Goal: Feedback & Contribution: Leave review/rating

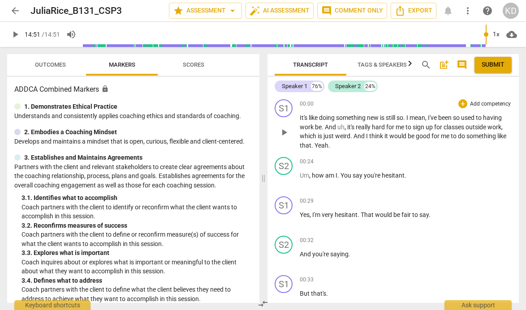
click at [284, 132] on span "play_arrow" at bounding box center [283, 132] width 11 height 11
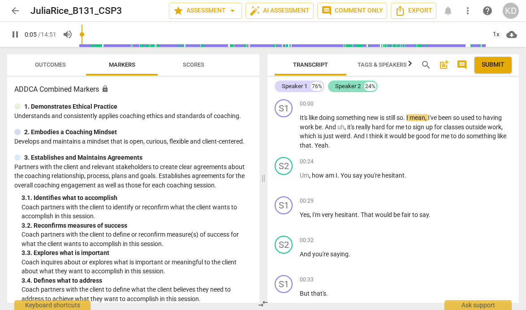
click at [346, 88] on div "Speaker 2" at bounding box center [348, 86] width 26 height 9
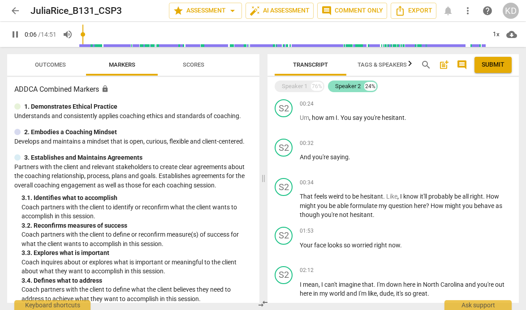
click at [346, 88] on div "Speaker 2" at bounding box center [348, 86] width 26 height 9
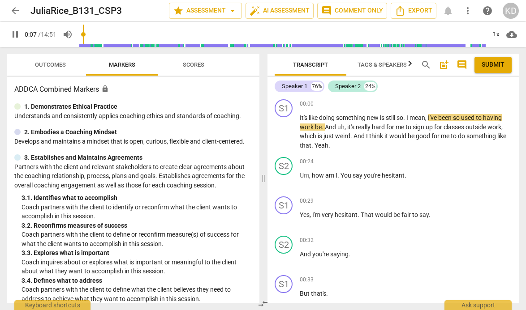
click at [373, 66] on span "Tags & Speakers" at bounding box center [381, 64] width 49 height 7
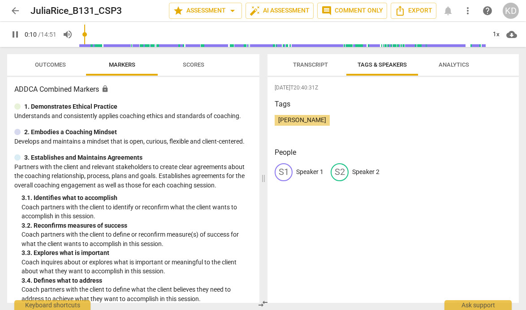
click at [355, 172] on p "Speaker 2" at bounding box center [365, 171] width 27 height 9
click at [303, 66] on span "Transcript" at bounding box center [310, 64] width 35 height 7
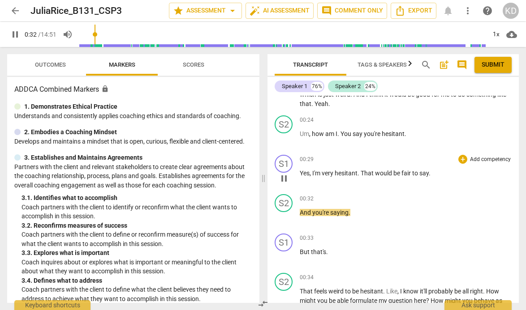
scroll to position [34, 0]
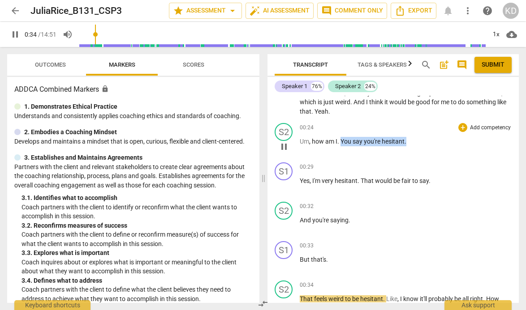
drag, startPoint x: 340, startPoint y: 141, endPoint x: 406, endPoint y: 141, distance: 66.2
click at [406, 141] on p "Um , how am I . You say you're hesitant ." at bounding box center [405, 141] width 212 height 9
click at [459, 128] on div "+" at bounding box center [462, 127] width 9 height 9
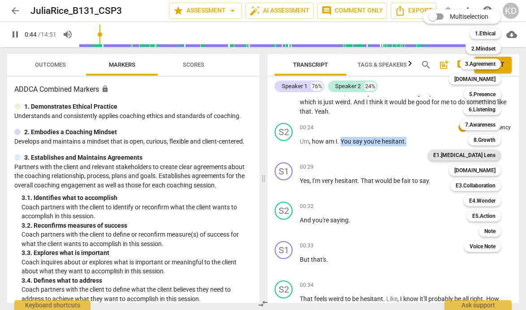
scroll to position [243, 0]
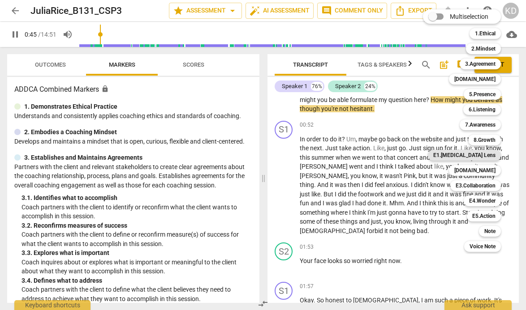
click at [479, 156] on b "E1.[MEDICAL_DATA] Lens" at bounding box center [464, 155] width 62 height 11
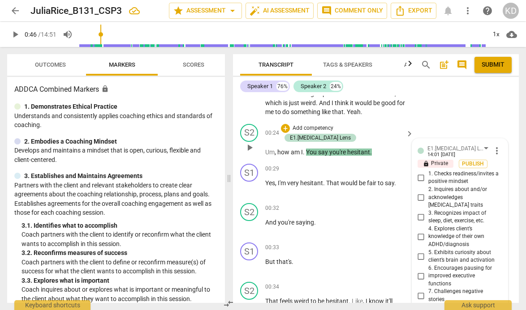
scroll to position [43, 0]
click at [493, 153] on span "more_vert" at bounding box center [496, 151] width 11 height 11
click at [506, 168] on li "Delete" at bounding box center [502, 168] width 31 height 17
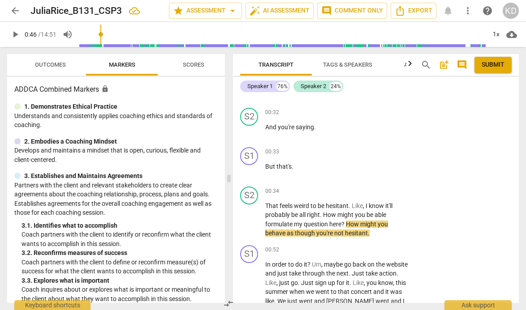
scroll to position [135, 0]
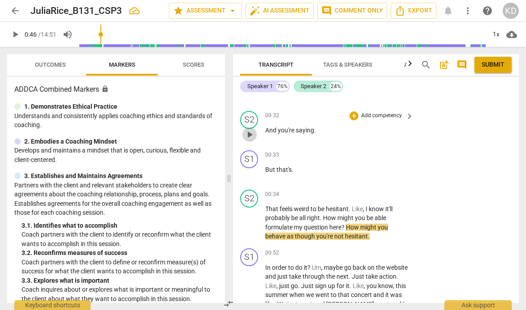
click at [247, 134] on span "play_arrow" at bounding box center [249, 134] width 11 height 11
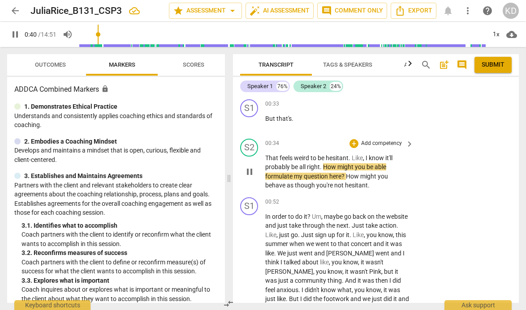
scroll to position [190, 0]
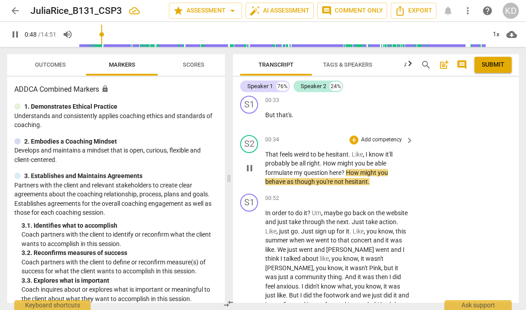
click at [250, 169] on span "pause" at bounding box center [249, 168] width 11 height 11
type input "49"
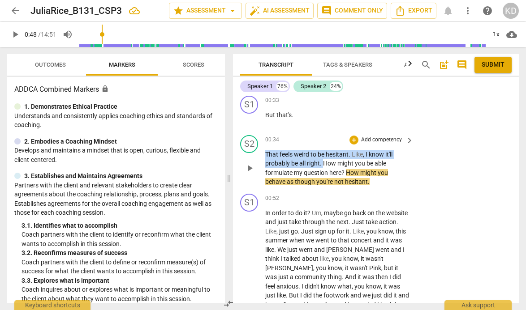
drag, startPoint x: 265, startPoint y: 153, endPoint x: 322, endPoint y: 166, distance: 58.7
click at [322, 166] on p "That feels weird to be hesitant . Like , I know it'll probably be all right . H…" at bounding box center [337, 168] width 144 height 37
click at [376, 140] on p "Add competency" at bounding box center [381, 140] width 43 height 8
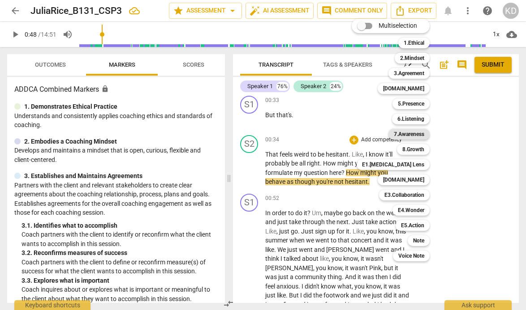
click at [406, 135] on b "7.Awareness" at bounding box center [408, 134] width 30 height 11
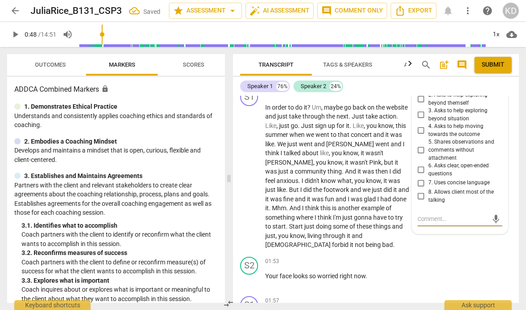
scroll to position [295, 0]
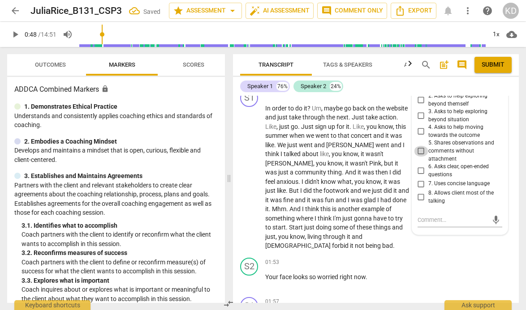
click at [419, 150] on input "5. Shares observations and comments without attachment" at bounding box center [421, 151] width 14 height 11
checkbox input "true"
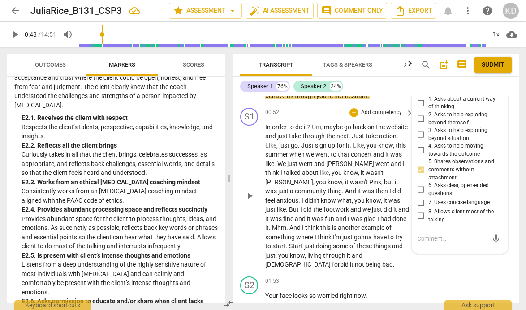
scroll to position [265, 0]
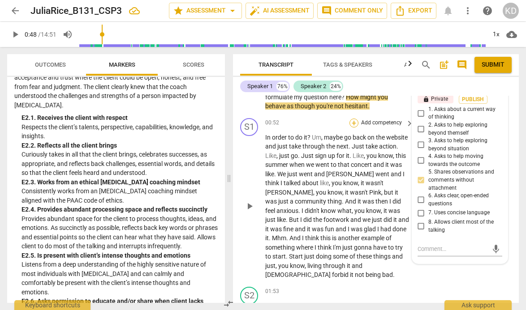
click at [355, 123] on div "+" at bounding box center [353, 123] width 9 height 9
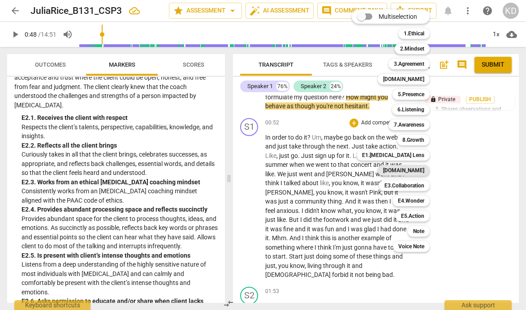
click at [414, 170] on b "[DOMAIN_NAME]" at bounding box center [403, 170] width 41 height 11
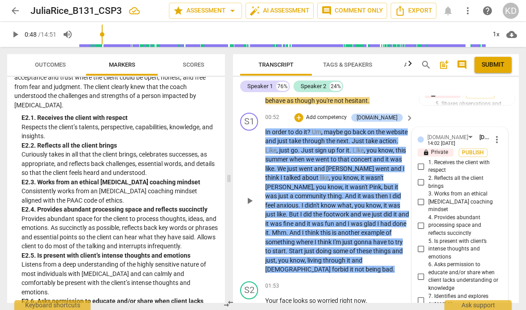
scroll to position [268, 0]
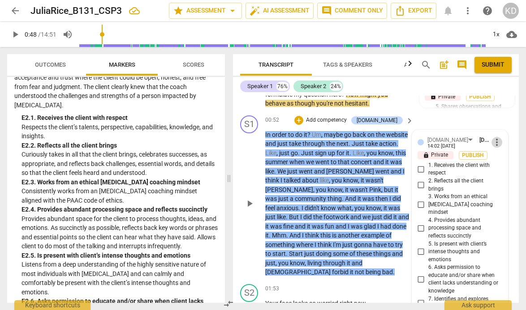
click at [496, 142] on span "more_vert" at bounding box center [496, 142] width 11 height 11
click at [502, 163] on li "Delete" at bounding box center [502, 159] width 31 height 17
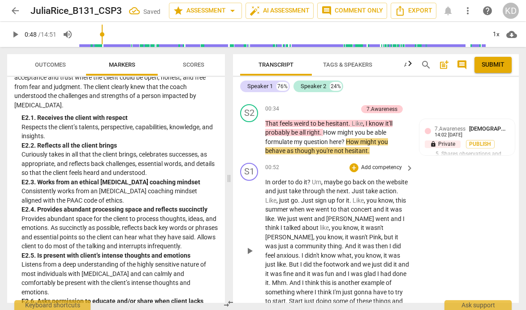
scroll to position [219, 0]
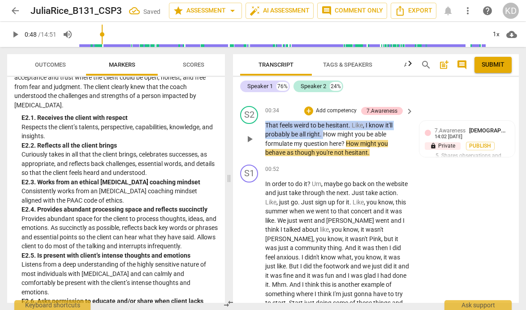
drag, startPoint x: 265, startPoint y: 124, endPoint x: 323, endPoint y: 134, distance: 58.6
click at [323, 134] on p "That feels weird to be hesitant . Like , I know it'll probably be all right . H…" at bounding box center [337, 139] width 144 height 37
click at [339, 110] on p "Add competency" at bounding box center [336, 111] width 43 height 8
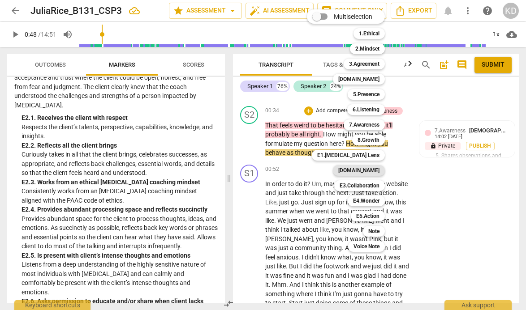
click at [364, 167] on b "[DOMAIN_NAME]" at bounding box center [358, 170] width 41 height 11
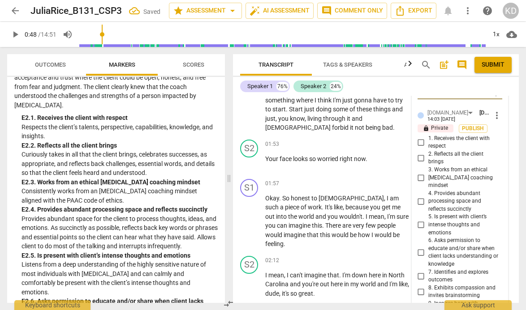
scroll to position [424, 0]
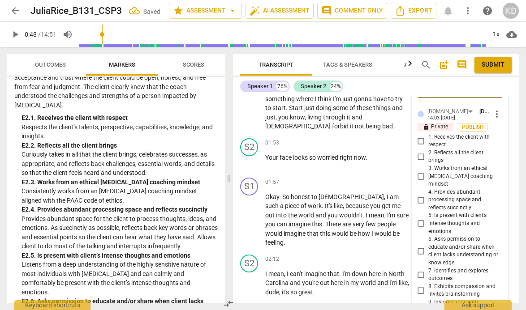
click at [419, 158] on input "2. Reflects all the client brings" at bounding box center [421, 156] width 14 height 11
checkbox input "true"
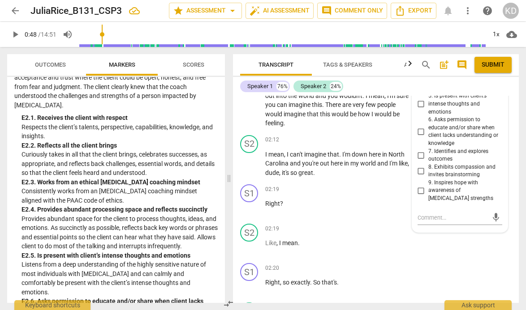
scroll to position [544, 0]
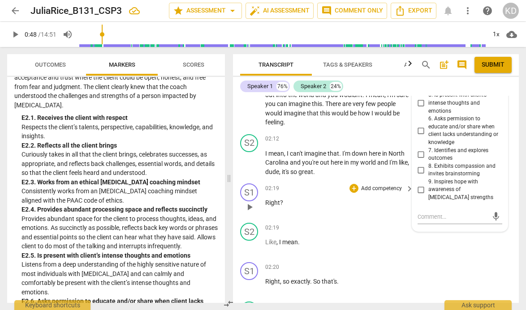
click at [235, 180] on div "S1 play_arrow pause 02:19 + Add competency keyboard_arrow_right Right ?" at bounding box center [376, 199] width 286 height 39
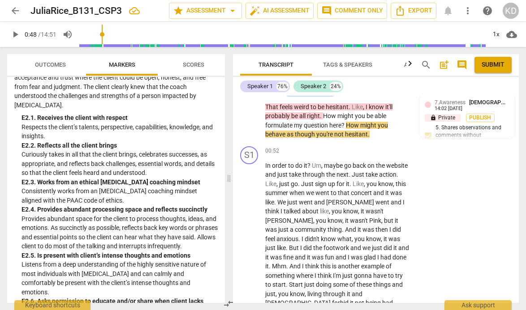
scroll to position [257, 0]
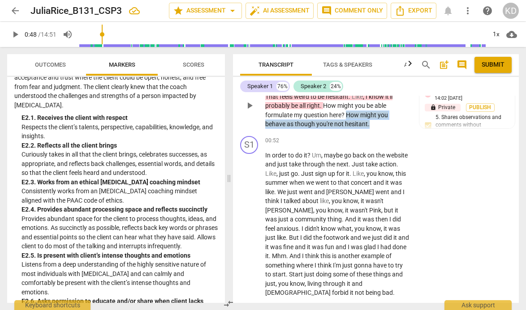
drag, startPoint x: 346, startPoint y: 114, endPoint x: 375, endPoint y: 127, distance: 31.6
click at [375, 127] on p "That feels weird to be hesitant . Like , I know it'll probably be all right . H…" at bounding box center [337, 110] width 144 height 37
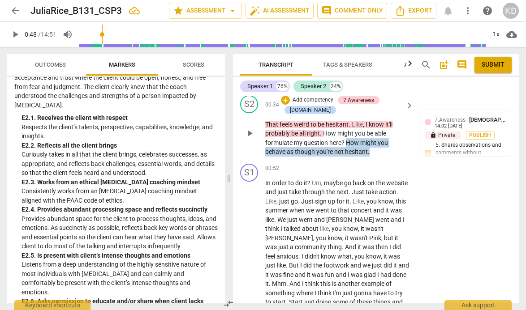
scroll to position [227, 0]
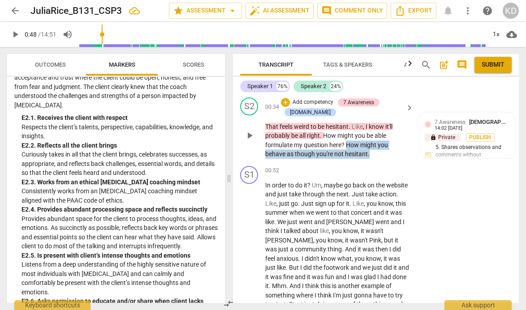
click at [318, 102] on p "Add competency" at bounding box center [312, 102] width 43 height 8
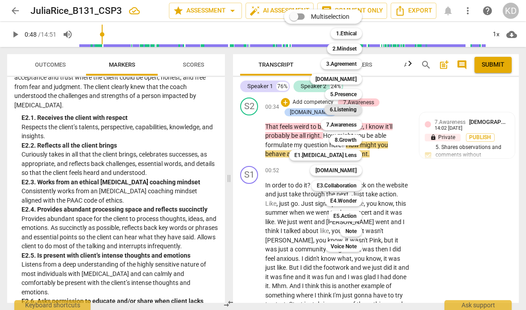
click at [345, 109] on b "6.Listening" at bounding box center [342, 109] width 27 height 11
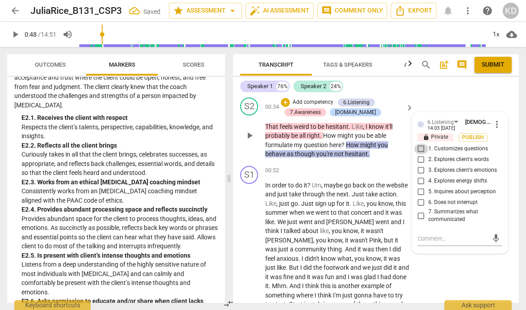
click at [418, 150] on input "1. Customizes questions" at bounding box center [421, 149] width 14 height 11
checkbox input "true"
click at [419, 192] on input "5. Inquires about perception" at bounding box center [421, 192] width 14 height 11
checkbox input "true"
drag, startPoint x: 346, startPoint y: 143, endPoint x: 371, endPoint y: 156, distance: 27.4
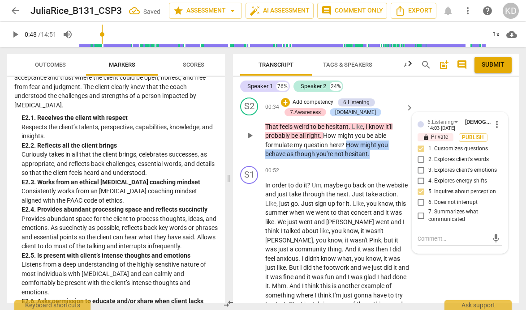
click at [371, 156] on p "That feels weird to be hesitant . Like , I know it'll probably be all right . H…" at bounding box center [337, 140] width 144 height 37
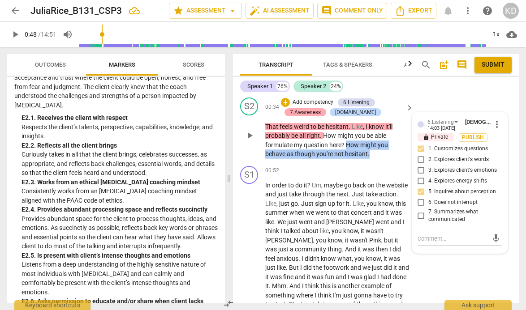
click at [317, 111] on div "7.Awareness" at bounding box center [305, 112] width 31 height 8
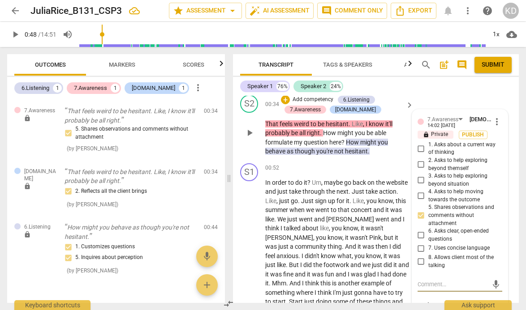
scroll to position [214, 0]
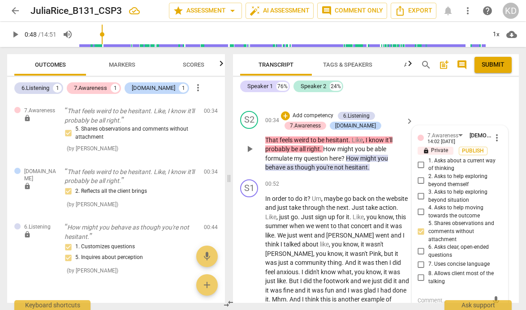
click at [420, 197] on input "3. Asks to help exploring beyond situation" at bounding box center [421, 196] width 14 height 11
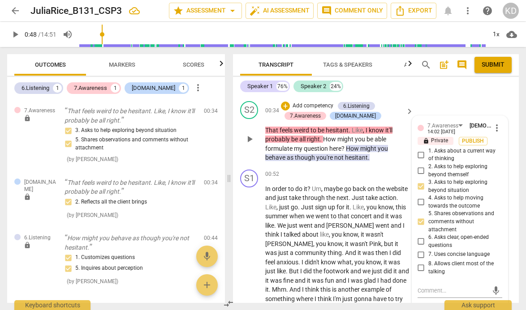
scroll to position [227, 0]
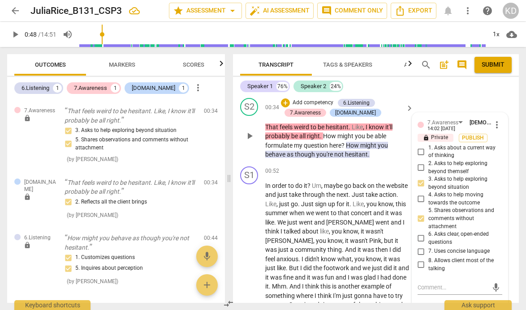
click at [420, 185] on input "3. Asks to help exploring beyond situation" at bounding box center [421, 183] width 14 height 11
click at [419, 184] on input "3. Asks to help exploring beyond situation" at bounding box center [421, 183] width 14 height 11
checkbox input "false"
click at [236, 150] on div "S2 play_arrow pause 00:34 + Add competency 6.Listening 7.Awareness [DOMAIN_NAME…" at bounding box center [376, 128] width 286 height 68
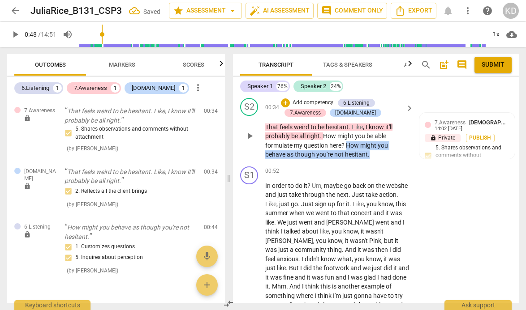
drag, startPoint x: 346, startPoint y: 145, endPoint x: 373, endPoint y: 154, distance: 28.0
click at [373, 154] on p "That feels weird to be hesitant . Like , I know it'll probably be all right . H…" at bounding box center [337, 141] width 144 height 37
click at [325, 103] on p "Add competency" at bounding box center [312, 103] width 43 height 8
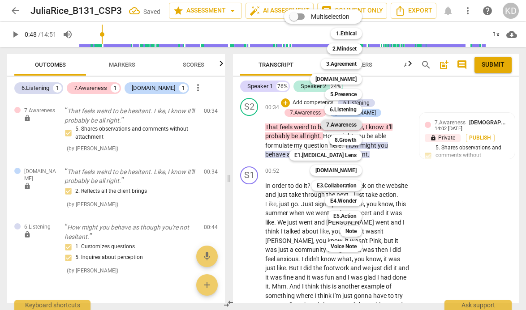
click at [343, 124] on b "7.Awareness" at bounding box center [341, 125] width 30 height 11
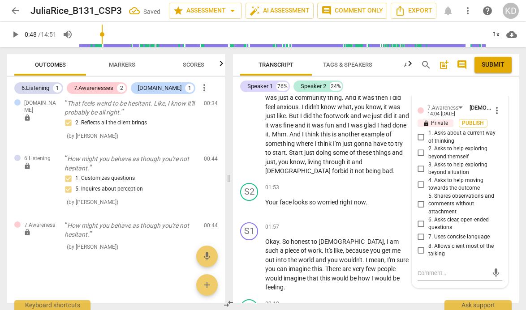
scroll to position [380, 0]
click at [419, 167] on input "3. Asks to help exploring beyond situation" at bounding box center [421, 167] width 14 height 11
checkbox input "true"
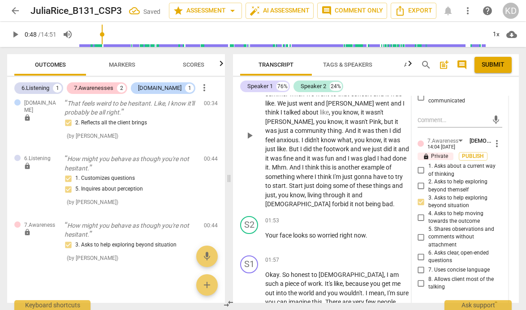
scroll to position [347, 0]
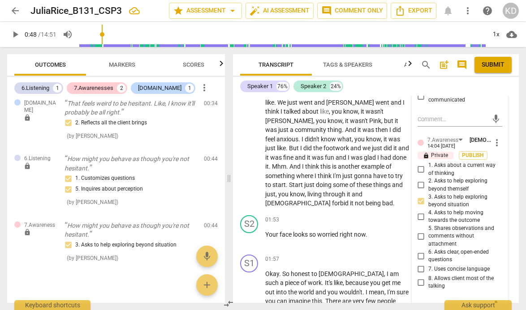
click at [421, 185] on input "2. Asks to help exploring beyond themself" at bounding box center [421, 185] width 14 height 11
checkbox input "true"
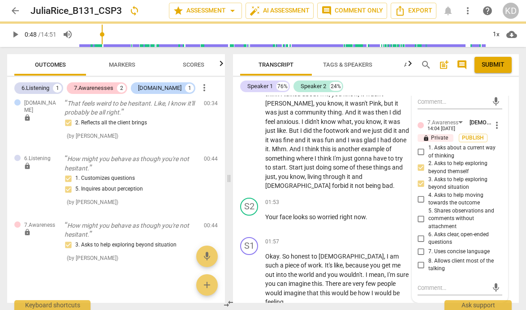
scroll to position [365, 0]
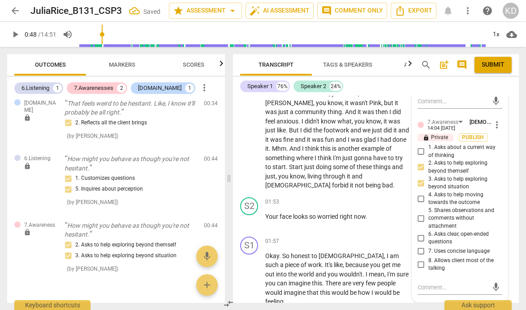
click at [419, 200] on input "4. Asks to help moving towards the outcome" at bounding box center [421, 198] width 14 height 11
checkbox input "true"
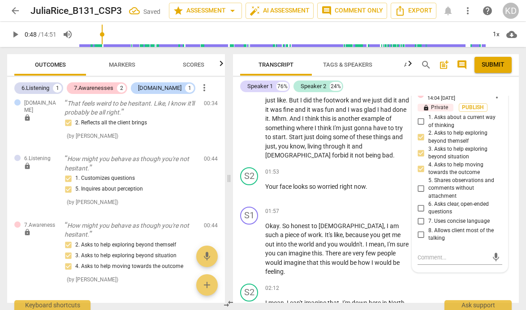
scroll to position [398, 0]
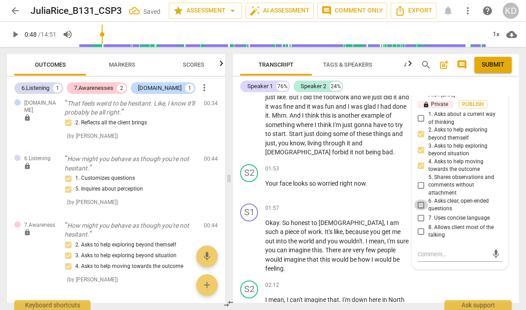
click at [419, 207] on input "6. Asks clear, open-ended questions" at bounding box center [421, 205] width 14 height 11
checkbox input "true"
click at [420, 220] on input "7. Uses concise language" at bounding box center [421, 218] width 14 height 11
checkbox input "true"
click at [419, 232] on input "8. Allows client most of the talking" at bounding box center [421, 231] width 14 height 11
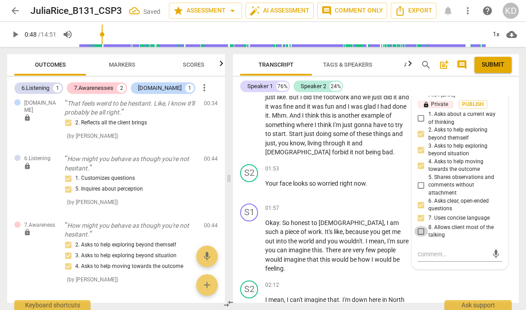
checkbox input "true"
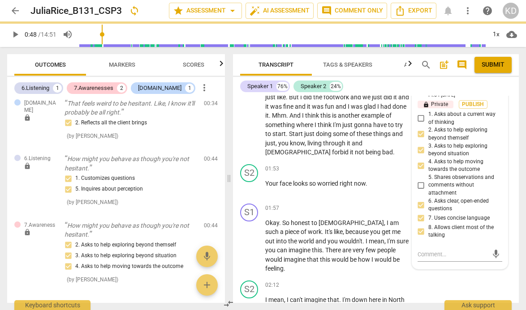
click at [233, 157] on div "S1 play_arrow pause 00:52 + Add competency keyboard_arrow_right In order to do …" at bounding box center [376, 76] width 286 height 169
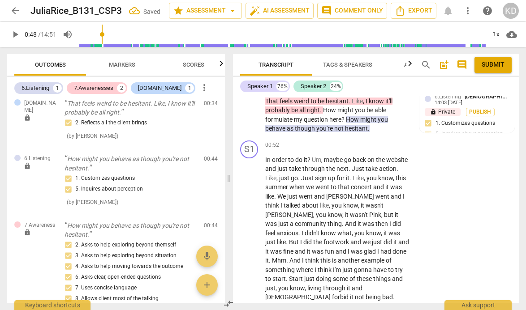
scroll to position [265, 0]
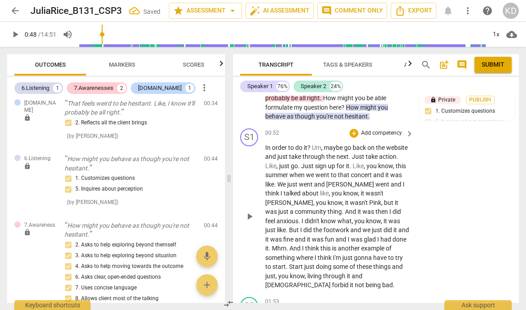
click at [250, 218] on span "play_arrow" at bounding box center [249, 216] width 11 height 11
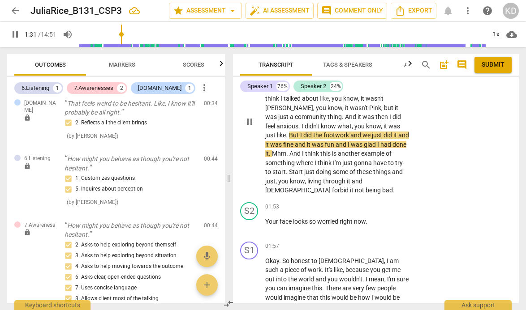
scroll to position [371, 0]
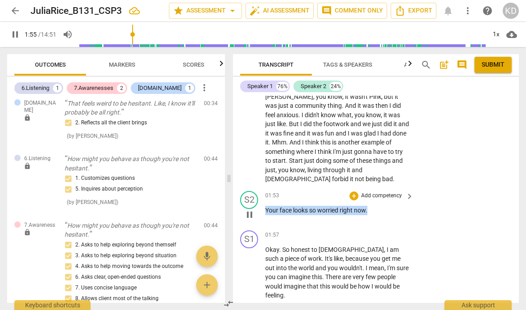
drag, startPoint x: 369, startPoint y: 212, endPoint x: 265, endPoint y: 213, distance: 104.7
click at [265, 213] on p "Your face looks so worried right now ." at bounding box center [337, 210] width 144 height 9
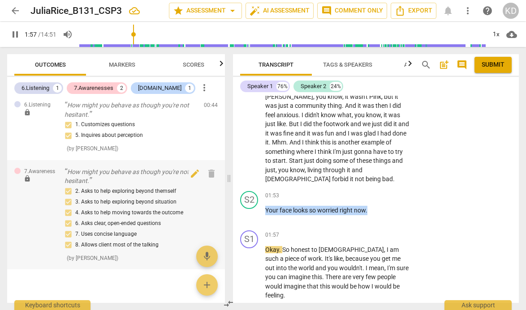
scroll to position [133, 0]
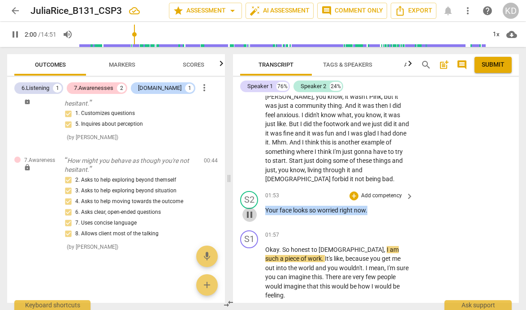
click at [247, 214] on span "pause" at bounding box center [249, 214] width 11 height 11
type input "121"
click at [63, 68] on span "Outcomes" at bounding box center [50, 64] width 31 height 7
click at [119, 65] on span "Markers" at bounding box center [122, 64] width 26 height 7
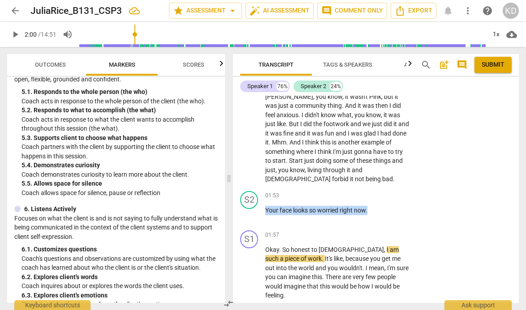
scroll to position [437, 0]
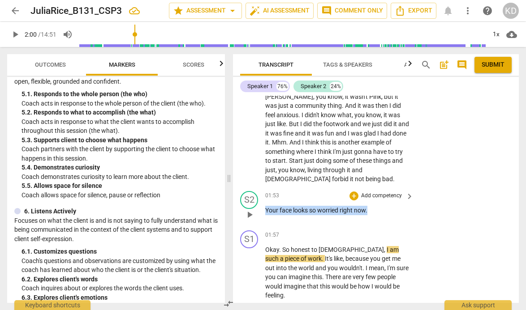
click at [373, 196] on p "Add competency" at bounding box center [381, 196] width 43 height 8
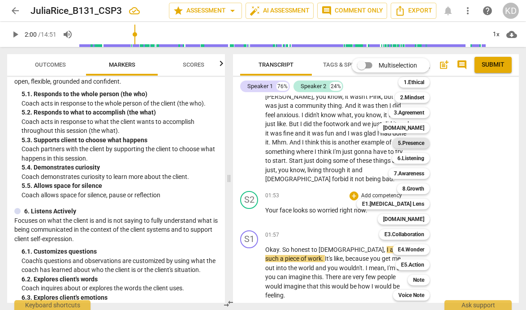
click at [412, 143] on b "5.Presence" at bounding box center [410, 143] width 26 height 11
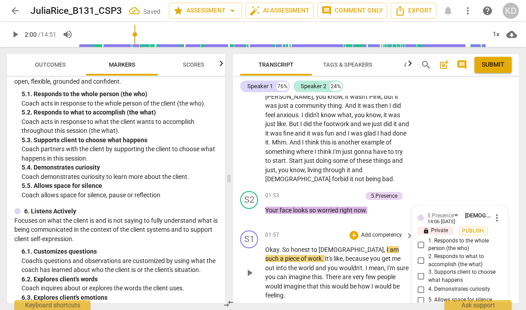
scroll to position [492, 0]
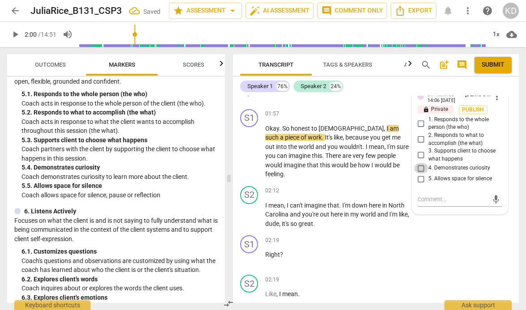
click at [419, 168] on input "4. Demonstrates curiosity" at bounding box center [421, 168] width 14 height 11
checkbox input "true"
click at [419, 125] on input "1. Responds to the whole person (the who)" at bounding box center [421, 123] width 14 height 11
checkbox input "true"
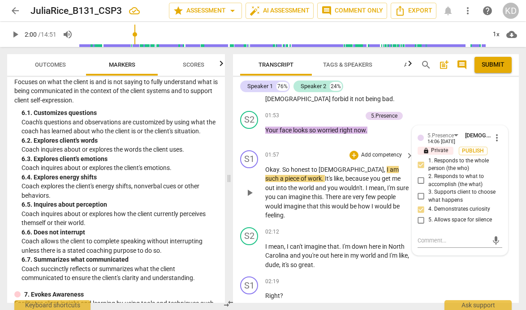
scroll to position [451, 0]
click at [324, 114] on p "Add competency" at bounding box center [340, 116] width 43 height 8
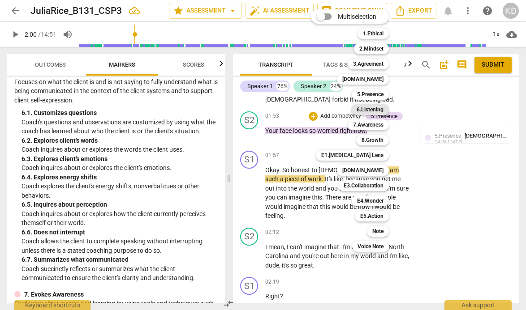
click at [370, 111] on b "6.Listening" at bounding box center [369, 109] width 27 height 11
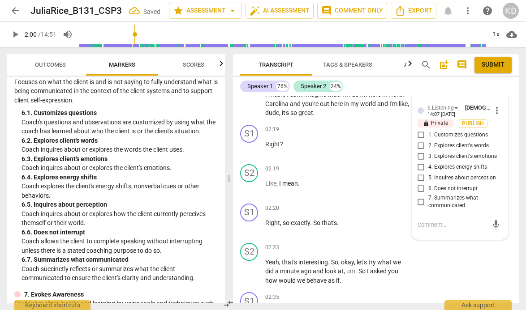
scroll to position [605, 0]
click at [419, 157] on input "3. Explores client's emotions" at bounding box center [421, 156] width 14 height 11
checkbox input "true"
click at [419, 178] on input "5. Inquires about perception" at bounding box center [421, 177] width 14 height 11
checkbox input "true"
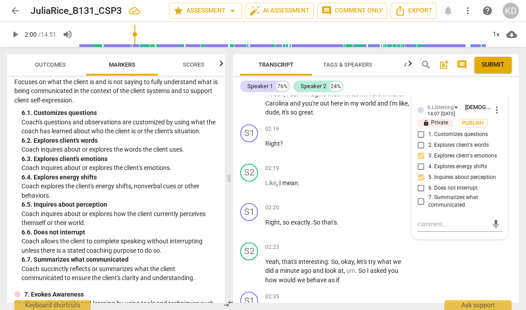
click at [420, 167] on input "4. Explores energy shifts" at bounding box center [421, 167] width 14 height 11
checkbox input "true"
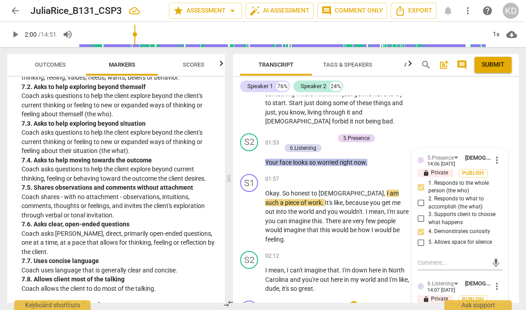
scroll to position [422, 0]
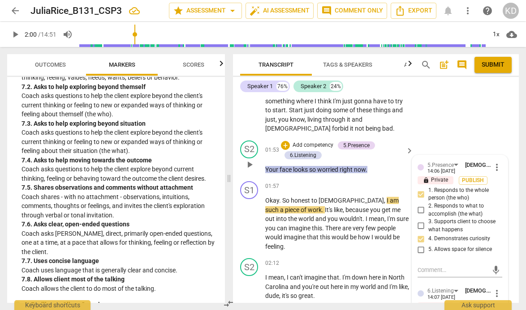
click at [310, 143] on p "Add competency" at bounding box center [312, 145] width 43 height 8
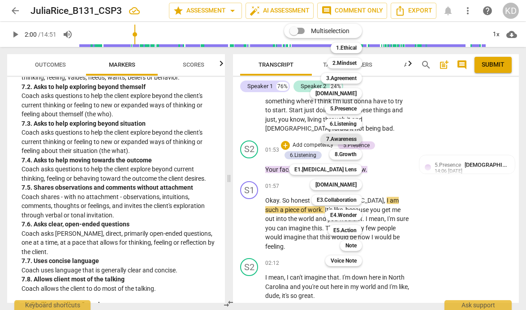
click at [350, 141] on b "7.Awareness" at bounding box center [341, 139] width 30 height 11
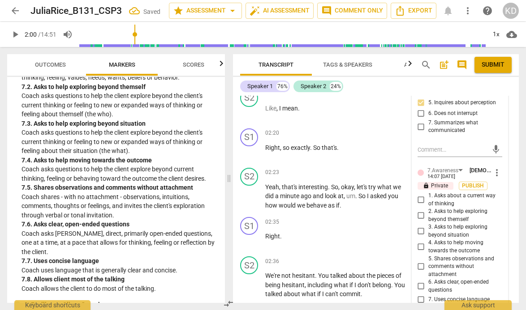
scroll to position [695, 0]
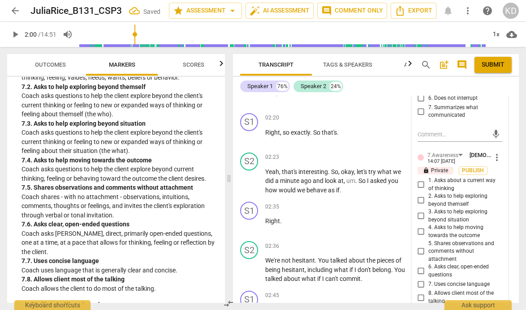
click at [419, 251] on input "5. Shares observations and comments without attachment" at bounding box center [421, 251] width 14 height 11
checkbox input "true"
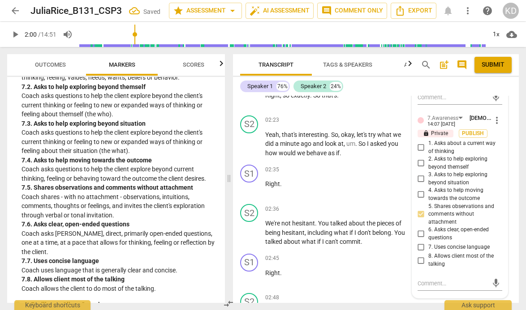
scroll to position [737, 0]
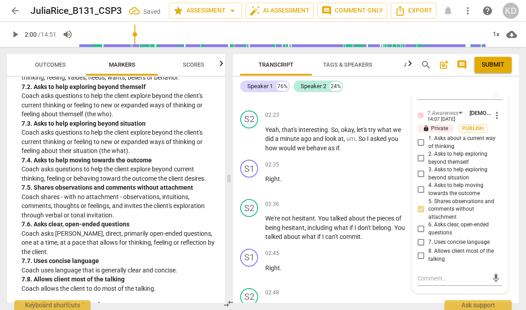
click at [419, 254] on input "8. Allows client most of the talking" at bounding box center [421, 255] width 14 height 11
checkbox input "true"
click at [419, 243] on input "7. Uses concise language" at bounding box center [421, 242] width 14 height 11
checkbox input "true"
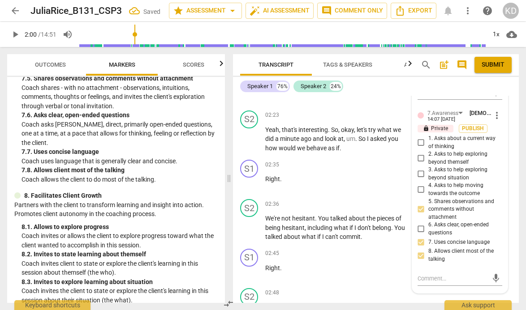
scroll to position [953, 0]
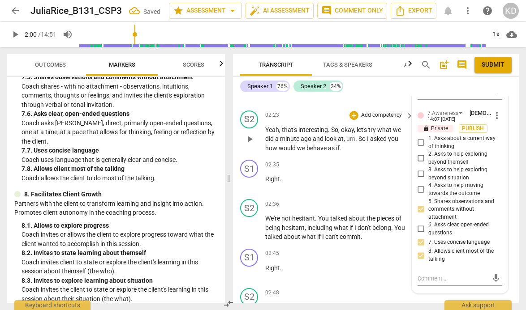
click at [236, 130] on div "S2 play_arrow pause 02:23 + Add competency keyboard_arrow_right Yeah , that's i…" at bounding box center [376, 132] width 286 height 50
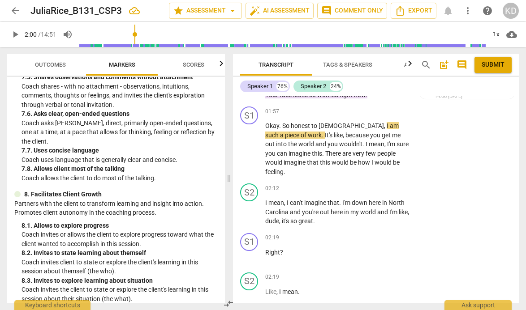
scroll to position [498, 0]
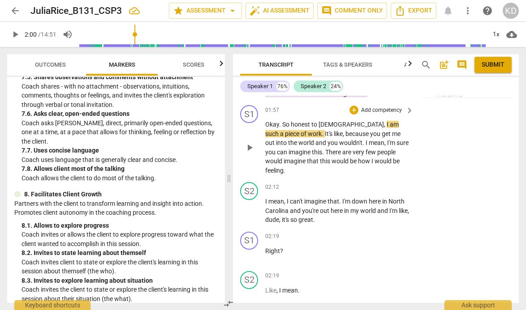
click at [252, 143] on span "play_arrow" at bounding box center [249, 147] width 11 height 11
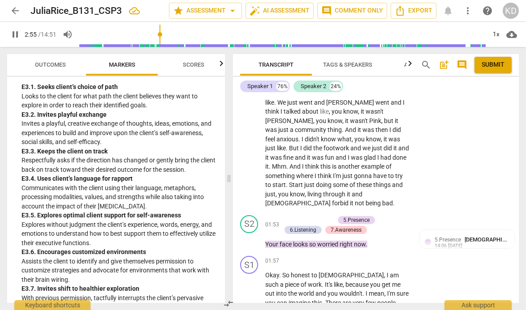
scroll to position [347, 0]
click at [313, 218] on p "Add competency" at bounding box center [312, 220] width 43 height 8
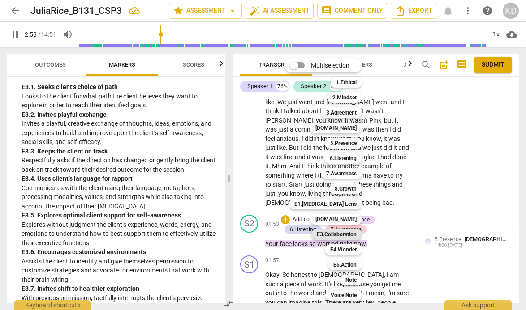
click at [342, 235] on b "E3.Collaboration" at bounding box center [336, 234] width 40 height 11
type input "179"
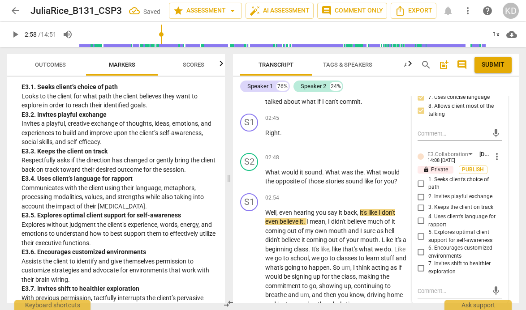
scroll to position [885, 0]
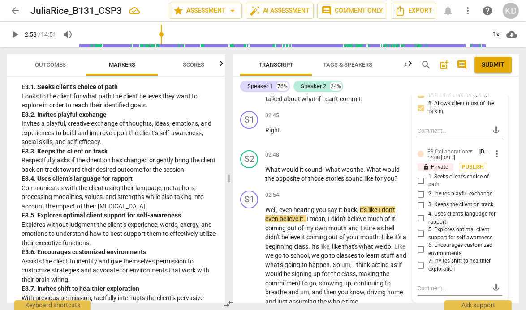
click at [419, 194] on input "2. Invites playful exchange" at bounding box center [421, 194] width 14 height 11
checkbox input "true"
click at [235, 134] on div "S1 play_arrow pause 02:45 + Add competency keyboard_arrow_right Right ." at bounding box center [376, 126] width 286 height 39
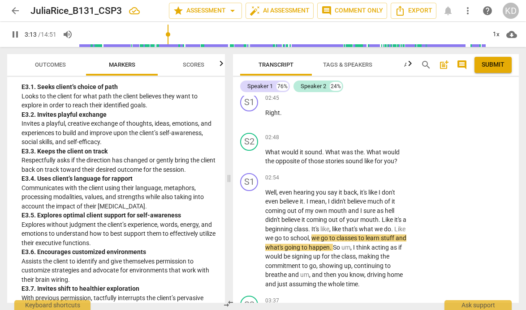
scroll to position [901, 0]
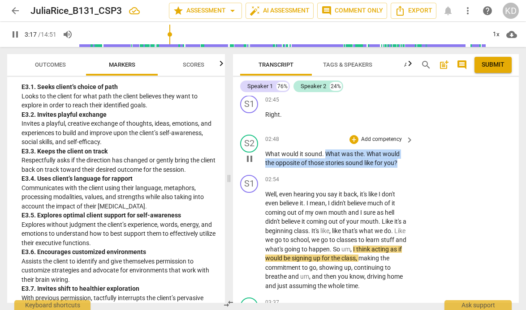
drag, startPoint x: 325, startPoint y: 144, endPoint x: 408, endPoint y: 155, distance: 84.5
click at [408, 155] on div "What would it sound . What was the . What would the opposite of those stories s…" at bounding box center [339, 159] width 149 height 18
click at [384, 136] on p "Add competency" at bounding box center [381, 140] width 43 height 8
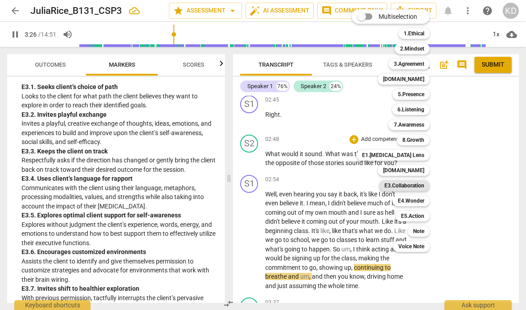
click at [415, 184] on b "E3.Collaboration" at bounding box center [404, 185] width 40 height 11
type input "207"
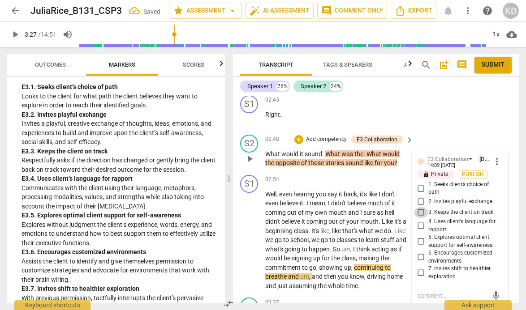
click at [419, 207] on input "3. Keeps the client on track" at bounding box center [421, 212] width 14 height 11
checkbox input "true"
click at [419, 268] on input "7. Invites shift to healthier exploration" at bounding box center [421, 273] width 14 height 11
checkbox input "true"
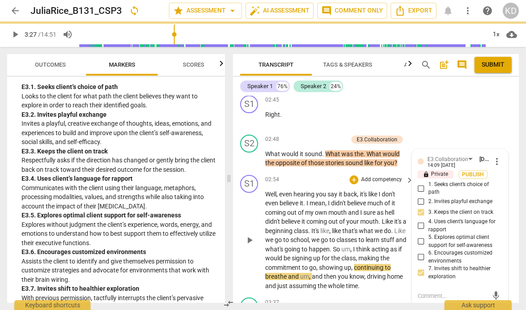
click at [235, 212] on div "S1 play_arrow pause 02:54 + Add competency keyboard_arrow_right Well , even hea…" at bounding box center [376, 232] width 286 height 123
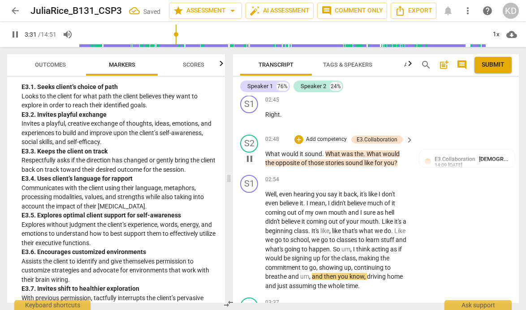
click at [321, 136] on p "Add competency" at bounding box center [326, 140] width 43 height 8
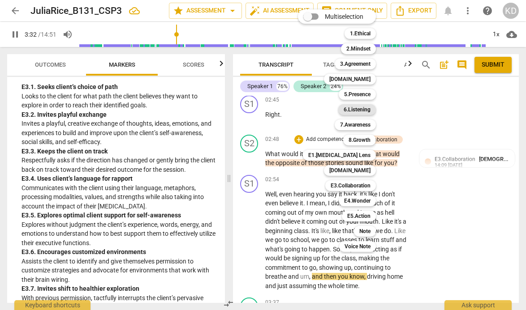
click at [358, 109] on b "6.Listening" at bounding box center [356, 109] width 27 height 11
type input "213"
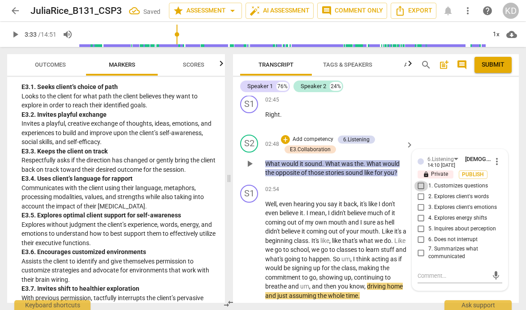
click at [420, 181] on input "1. Customizes questions" at bounding box center [421, 186] width 14 height 11
checkbox input "true"
click at [418, 224] on input "5. Inquires about perception" at bounding box center [421, 229] width 14 height 11
checkbox input "true"
click at [236, 224] on div "S1 play_arrow pause 02:54 + Add competency keyboard_arrow_right Well , even hea…" at bounding box center [376, 242] width 286 height 123
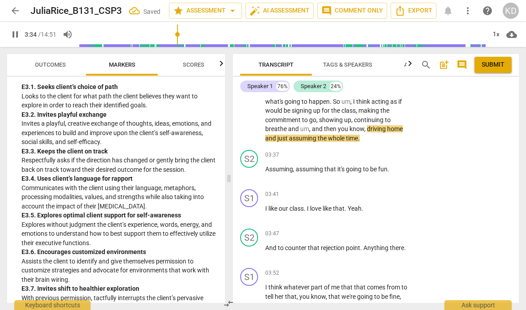
scroll to position [1061, 0]
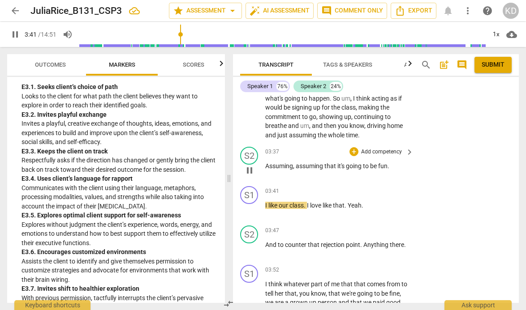
click at [384, 148] on p "Add competency" at bounding box center [381, 152] width 43 height 8
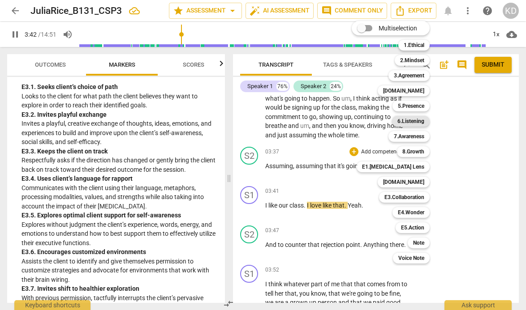
click at [415, 122] on b "6.Listening" at bounding box center [410, 121] width 27 height 11
type input "223"
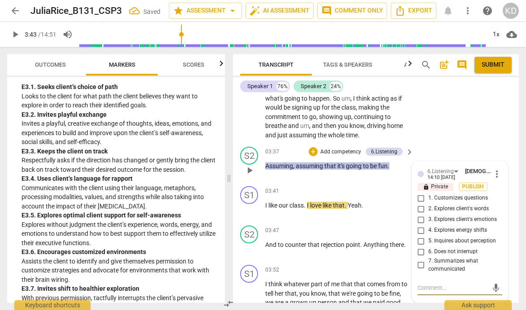
click at [419, 247] on input "6. Does not interrupt" at bounding box center [421, 252] width 14 height 11
checkbox input "true"
click at [434, 284] on textarea at bounding box center [452, 288] width 70 height 9
type textarea "T"
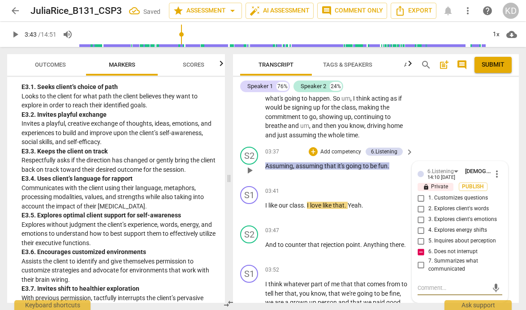
type textarea "T"
type textarea "Th"
type textarea "The"
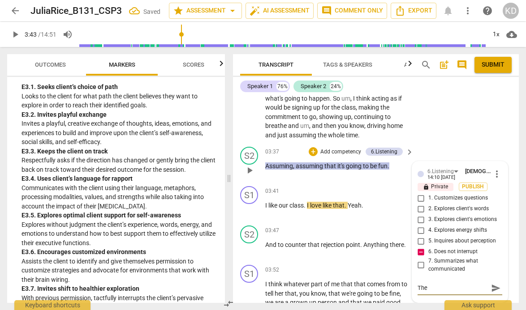
type textarea "Ther"
type textarea "There"
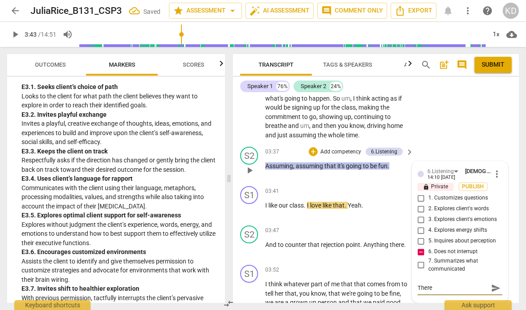
type textarea "There"
type textarea "There i"
type textarea "There is"
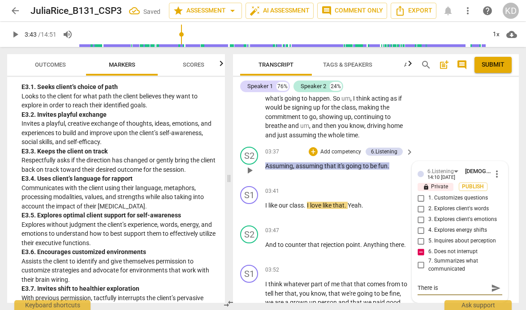
type textarea "There is a"
type textarea "There is a b"
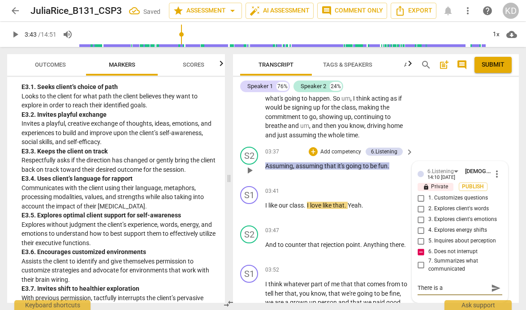
type textarea "There is a b"
type textarea "There is a bi"
type textarea "There is a bit"
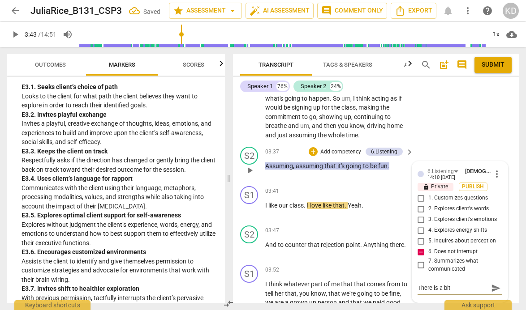
type textarea "There is a bit"
type textarea "There is a bit o"
type textarea "There is a bit of"
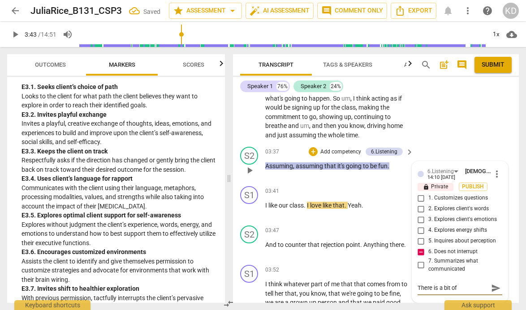
type textarea "There is a bit of"
type textarea "There is a bit of a"
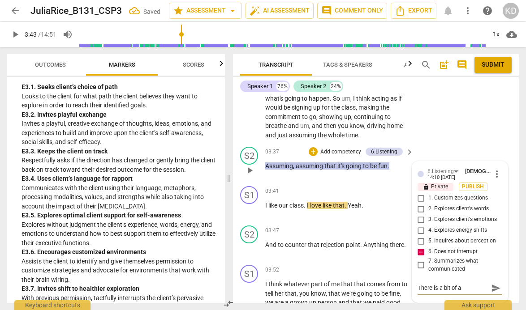
type textarea "There is a bit of a f"
type textarea "There is a bit of a fl"
type textarea "There is a bit of a flo"
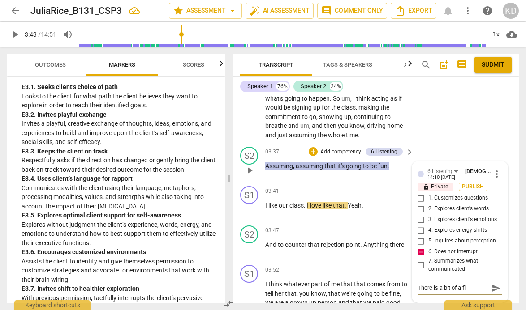
type textarea "There is a bit of a flo"
type textarea "There is a bit of a flow"
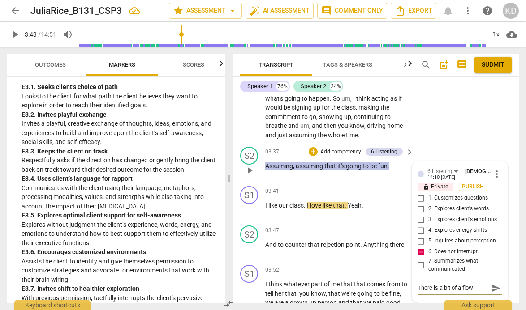
type textarea "There is a bit of a flow w"
type textarea "There is a bit of a flow wi"
type textarea "There is a bit of a flow wit"
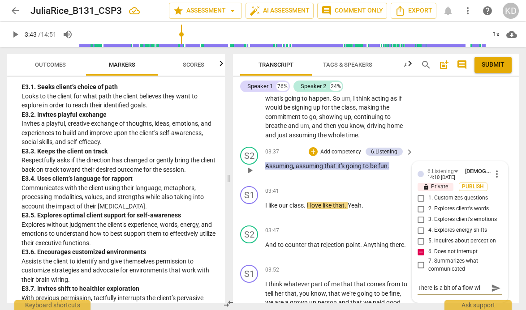
type textarea "There is a bit of a flow wit"
type textarea "There is a bit of a flow with"
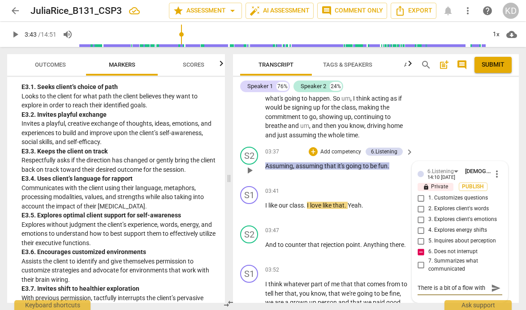
type textarea "There is a bit of a flow with s"
type textarea "There is a bit of a flow with so"
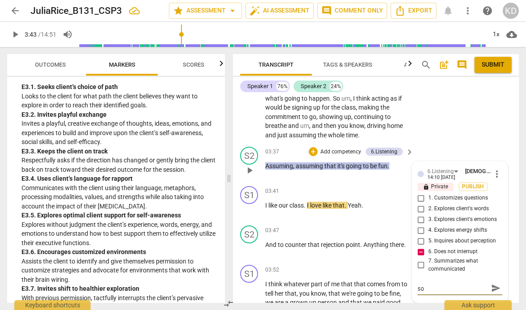
type textarea "There is a bit of a flow with som"
type textarea "There is a bit of a flow with som o"
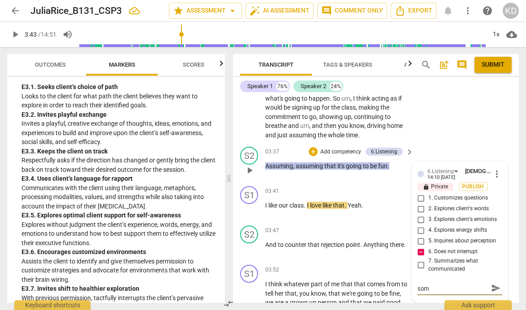
type textarea "There is a bit of a flow with som o"
type textarea "There is a bit of a flow with som"
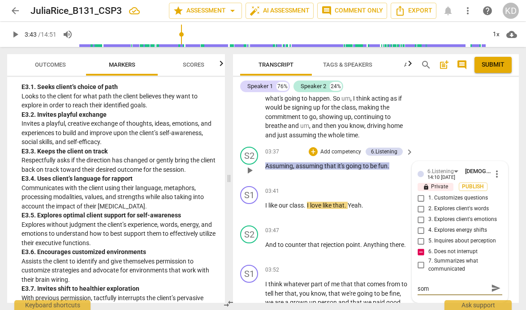
type textarea "There is a bit of a flow with som"
type textarea "There is a bit of a flow with so"
type textarea "There is a bit of a flow with s"
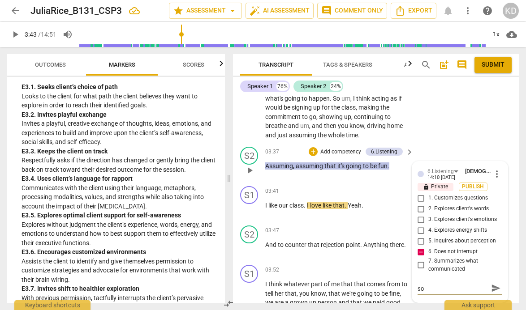
type textarea "There is a bit of a flow with s"
type textarea "There is a bit of a flow with"
type textarea "There is a bit of a flow with y"
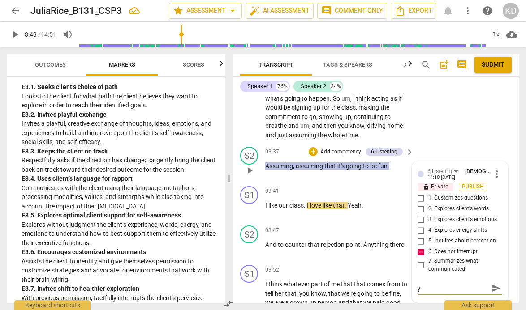
type textarea "There is a bit of a flow with yo"
type textarea "There is a bit of a flow with you"
type textarea "There is a bit of a flow with your"
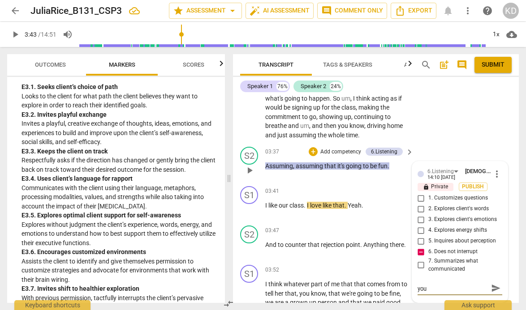
type textarea "There is a bit of a flow with your"
type textarea "There is a bit of a flow with your i"
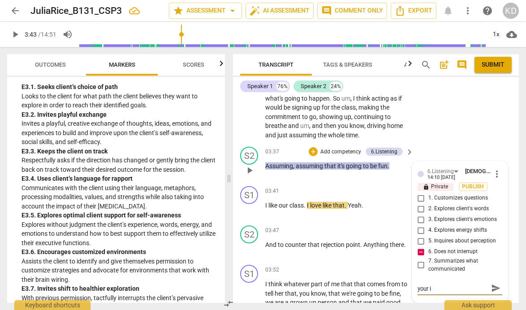
scroll to position [0, 0]
type textarea "There is a bit of a flow with your in"
type textarea "There is a bit of a flow with your int"
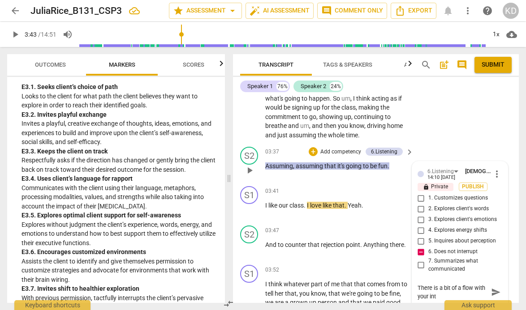
type textarea "There is a bit of a flow with your inte"
type textarea "There is a bit of a flow with your inter"
type textarea "There is a bit of a flow with your interr"
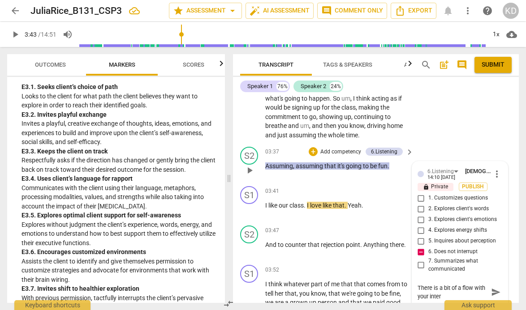
type textarea "There is a bit of a flow with your interr"
type textarea "There is a bit of a flow with your interru"
type textarea "There is a bit of a flow with your interrup"
type textarea "There is a bit of a flow with your interrupt"
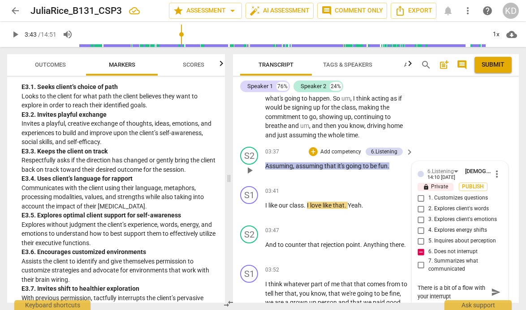
type textarea "There is a bit of a flow with your interrupti"
type textarea "There is a bit of a flow with your interruptio"
type textarea "There is a bit of a flow with your interruption"
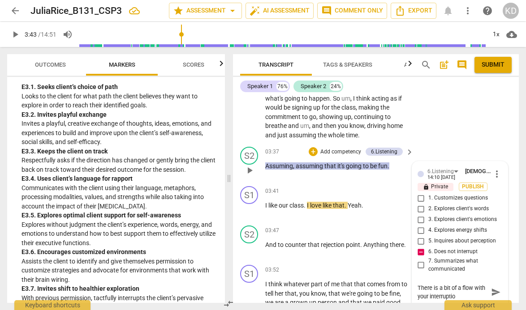
type textarea "There is a bit of a flow with your interruption"
type textarea "There is a bit of a flow with your interruptions"
type textarea "There is a bit of a flow with your interruptions,"
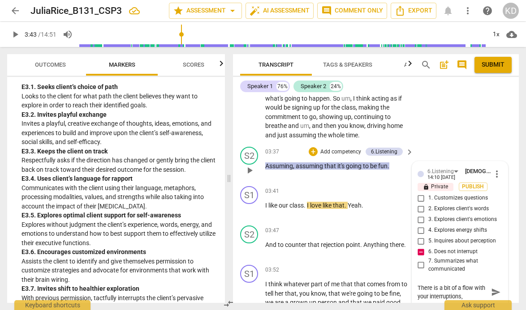
type textarea "There is a bit of a flow with your interruptions,"
type textarea "There is a bit of a flow with your interruptions, a"
type textarea "There is a bit of a flow with your interruptions, an"
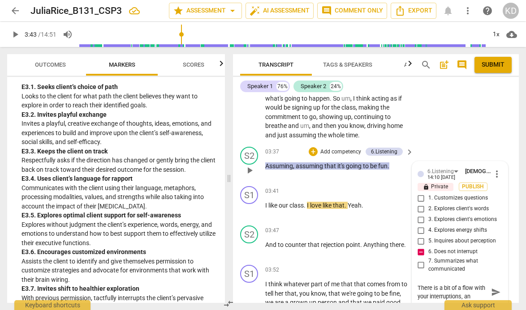
type textarea "There is a bit of a flow with your interruptions, and"
type textarea "There is a bit of a flow with your interruptions, and i"
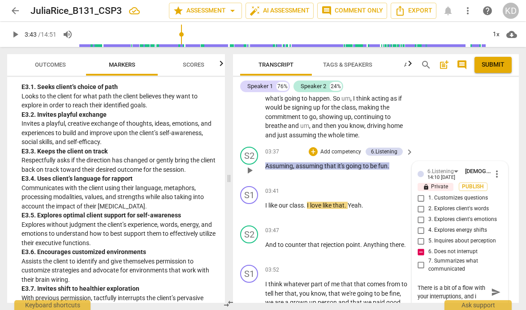
type textarea "There is a bit of a flow with your interruptions, and it"
type textarea "There is a bit of a flow with your interruptions, and it s"
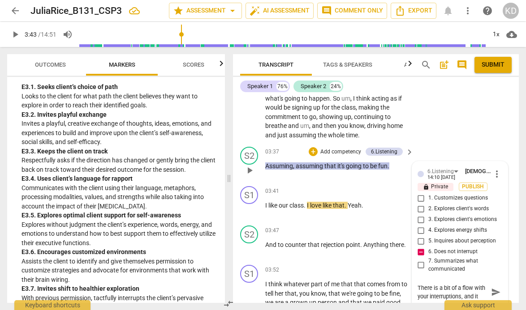
type textarea "There is a bit of a flow with your interruptions, and it s"
type textarea "There is a bit of a flow with your interruptions, and it se"
type textarea "There is a bit of a flow with your interruptions, and it see"
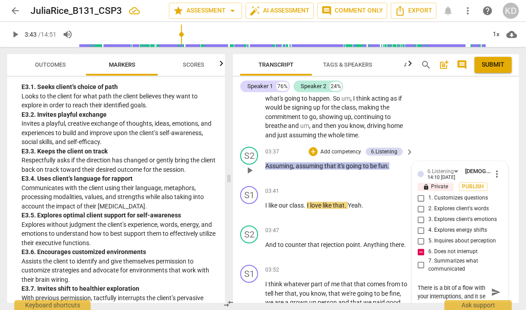
type textarea "There is a bit of a flow with your interruptions, and it see"
type textarea "There is a bit of a flow with your interruptions, and it seem"
type textarea "There is a bit of a flow with your interruptions, and it seems"
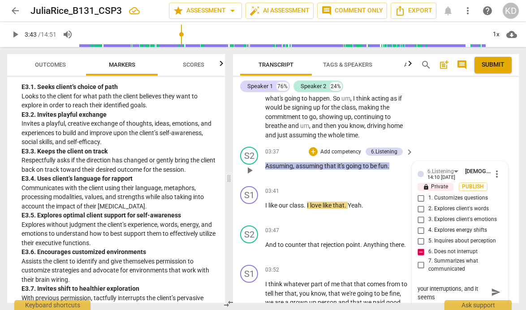
type textarea "There is a bit of a flow with your interruptions, and it seems"
type textarea "There is a bit of a flow with your interruptions, and it seems a"
type textarea "There is a bit of a flow with your interruptions, and it seems as"
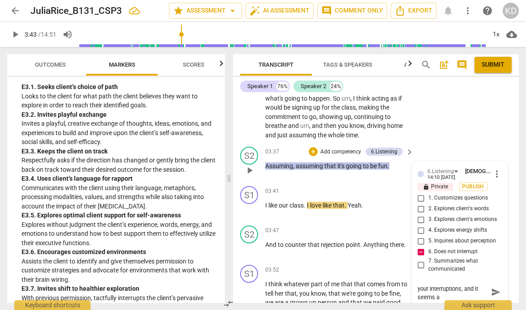
type textarea "There is a bit of a flow with your interruptions, and it seems as"
type textarea "There is a bit of a flow with your interruptions, and it seems as t"
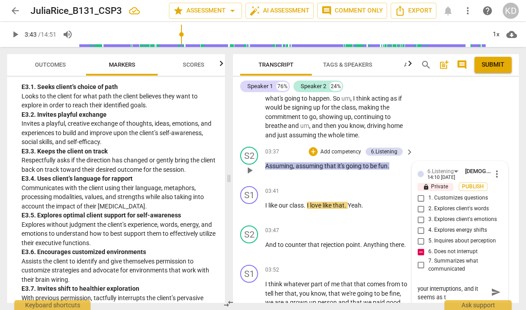
type textarea "There is a bit of a flow with your interruptions, and it seems as th"
type textarea "There is a bit of a flow with your interruptions, and it seems as tho"
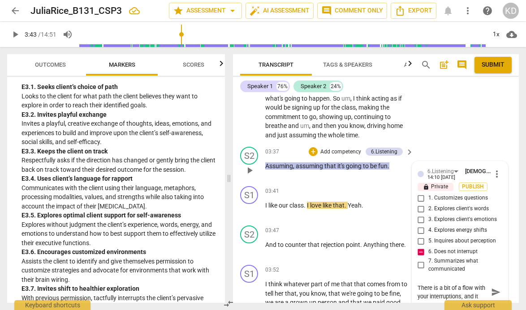
type textarea "There is a bit of a flow with your interruptions, and it seems as thou"
type textarea "There is a bit of a flow with your interruptions, and it seems as thoug"
type textarea "There is a bit of a flow with your interruptions, and it seems as though"
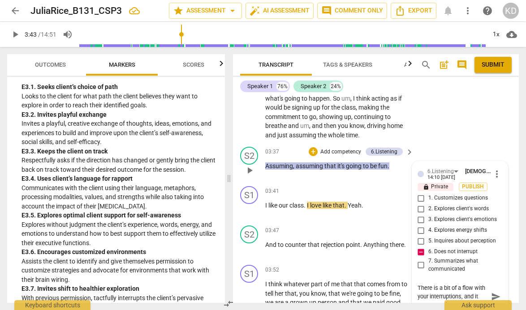
type textarea "There is a bit of a flow with your interruptions, and it seems as though"
type textarea "There is a bit of a flow with your interruptions, and it seems as though y"
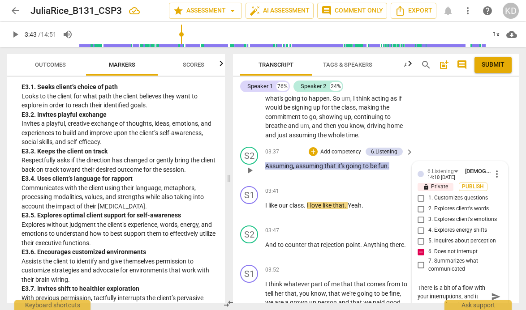
type textarea "There is a bit of a flow with your interruptions, and it seems as though yo"
type textarea "There is a bit of a flow with your interruptions, and it seems as though you"
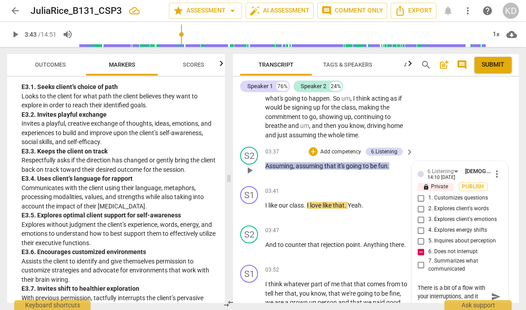
type textarea "There is a bit of a flow with your interruptions, and it seems as though you"
type textarea "There is a bit of a flow with your interruptions, and it seems as though you h"
type textarea "There is a bit of a flow with your interruptions, and it seems as though you ha"
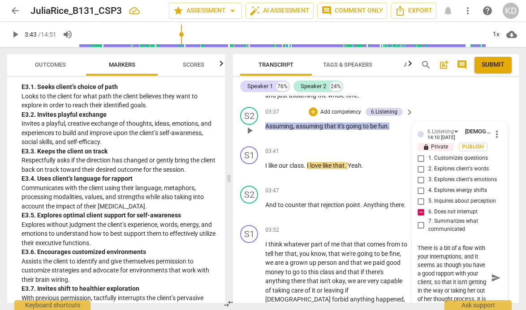
click at [417, 244] on textarea "There is a bit of a flow with your interruptions, and it seems as though you ha…" at bounding box center [452, 278] width 70 height 68
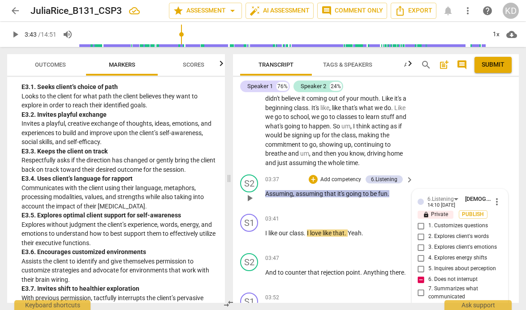
scroll to position [1038, 0]
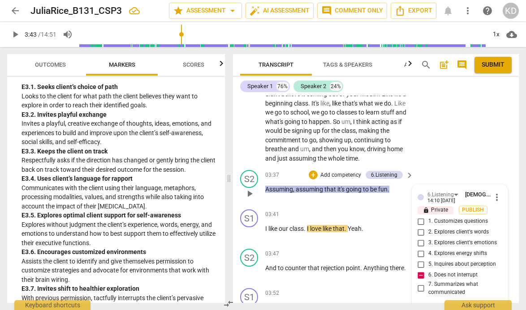
click at [248, 188] on span "play_arrow" at bounding box center [249, 193] width 11 height 11
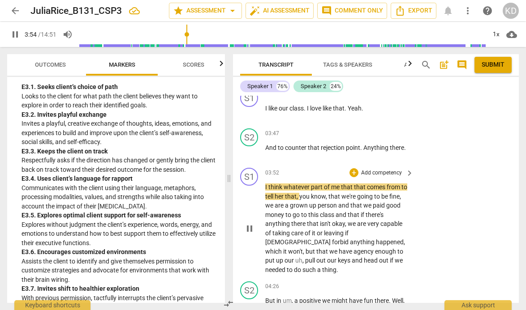
scroll to position [1167, 0]
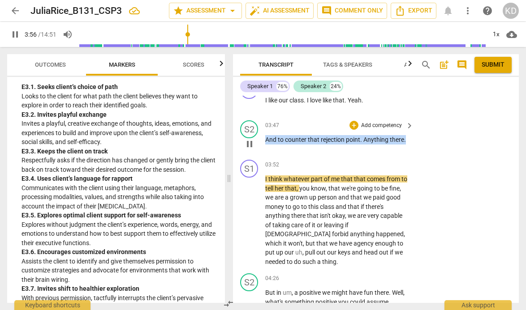
drag, startPoint x: 265, startPoint y: 129, endPoint x: 406, endPoint y: 132, distance: 141.9
click at [406, 135] on p "And to counter that rejection point . Anything there ." at bounding box center [337, 139] width 144 height 9
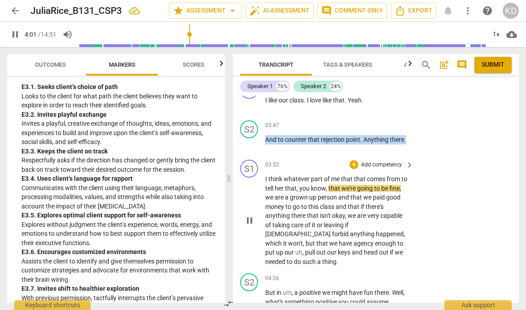
click at [372, 161] on p "Add competency" at bounding box center [381, 165] width 43 height 8
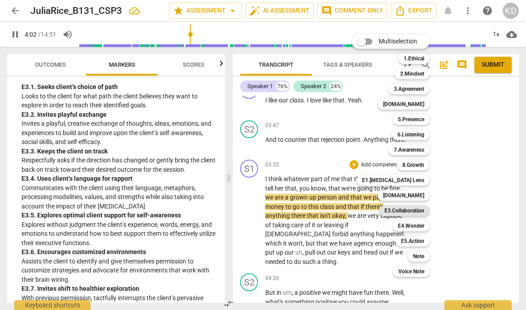
click at [414, 210] on b "E3.Collaboration" at bounding box center [404, 210] width 40 height 11
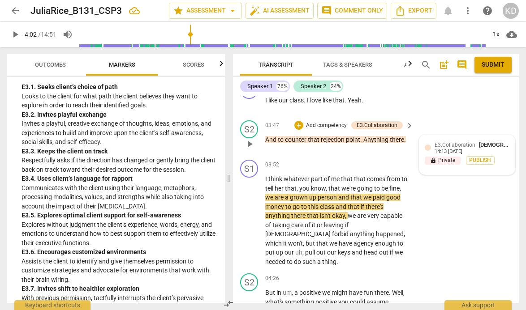
click at [450, 149] on div "14:13 [DATE]" at bounding box center [448, 152] width 28 height 6
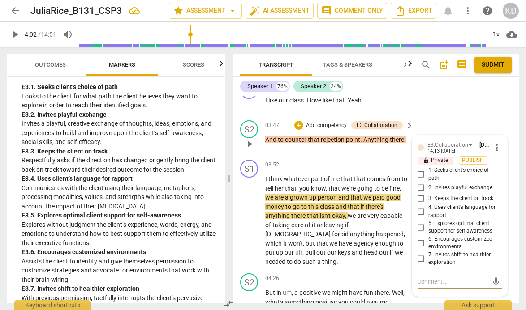
click at [418, 238] on input "6. Encourages customized environments" at bounding box center [421, 243] width 14 height 11
click at [420, 253] on input "7. Invites shift to healthier exploration" at bounding box center [421, 258] width 14 height 11
click at [419, 238] on input "6. Encourages customized environments" at bounding box center [421, 243] width 14 height 11
click at [420, 193] on input "3. Keeps the client on track" at bounding box center [421, 198] width 14 height 11
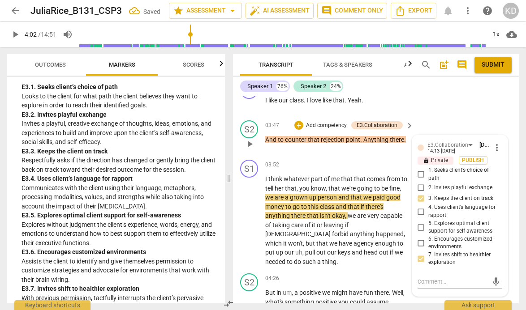
click at [321, 122] on p "Add competency" at bounding box center [326, 126] width 43 height 8
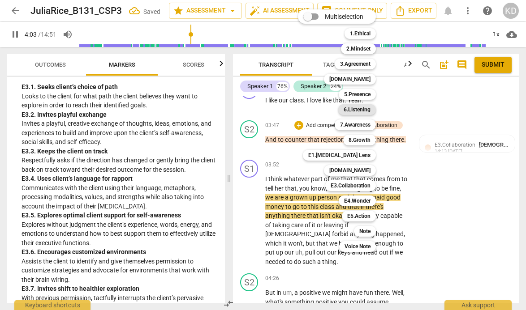
click at [359, 107] on b "6.Listening" at bounding box center [356, 109] width 27 height 11
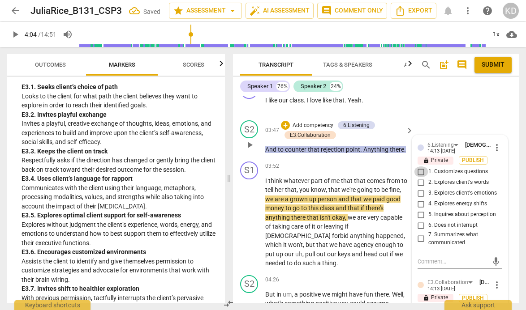
click at [421, 167] on input "1. Customizes questions" at bounding box center [421, 172] width 14 height 11
click at [419, 209] on input "5. Inquires about perception" at bounding box center [421, 214] width 14 height 11
click at [235, 221] on div "S1 play_arrow pause 03:52 + Add competency keyboard_arrow_right I think whateve…" at bounding box center [376, 215] width 286 height 114
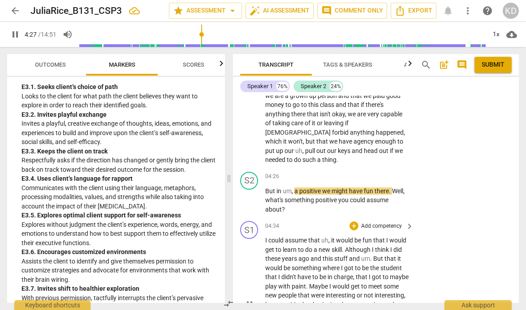
scroll to position [1269, 0]
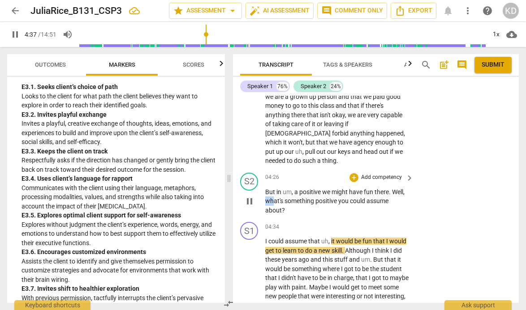
drag, startPoint x: 265, startPoint y: 183, endPoint x: 272, endPoint y: 185, distance: 7.1
click at [272, 197] on span "what's" at bounding box center [274, 200] width 19 height 7
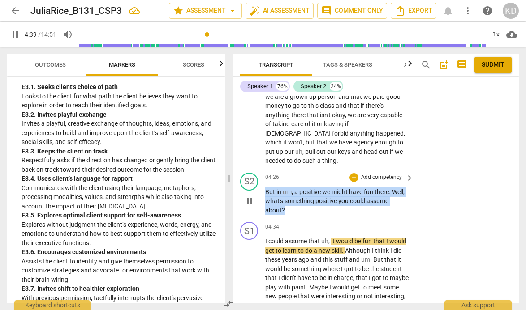
drag, startPoint x: 265, startPoint y: 172, endPoint x: 298, endPoint y: 191, distance: 37.7
click at [298, 191] on p "But in um , a positive we might have fun there . Well , what's something positi…" at bounding box center [337, 202] width 144 height 28
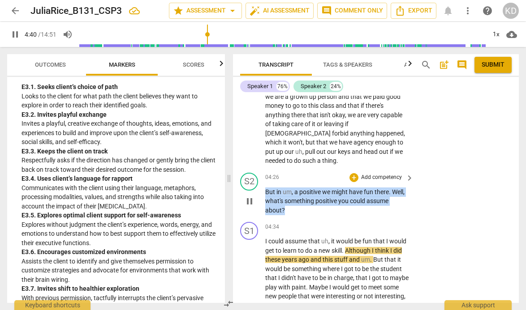
click at [360, 174] on p "Add competency" at bounding box center [381, 178] width 43 height 8
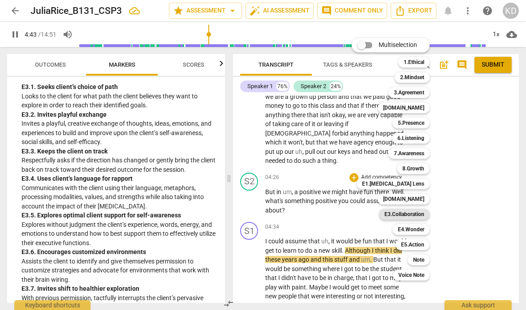
click at [410, 213] on b "E3.Collaboration" at bounding box center [404, 214] width 40 height 11
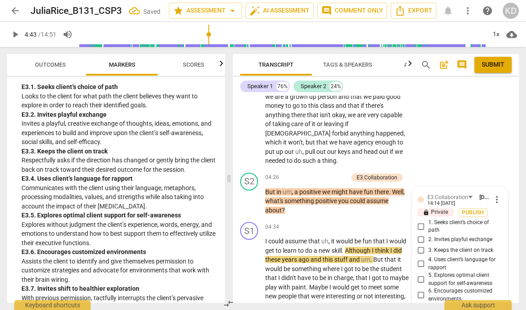
scroll to position [1385, 0]
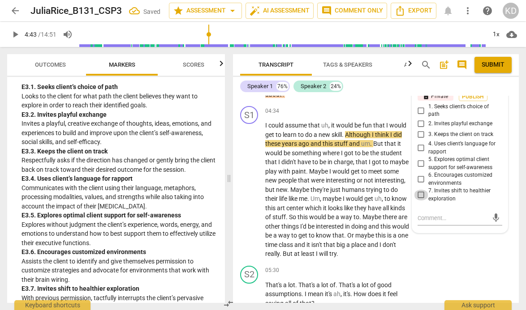
click at [419, 190] on input "7. Invites shift to healthier exploration" at bounding box center [421, 195] width 14 height 11
click at [429, 214] on textarea at bounding box center [452, 218] width 70 height 9
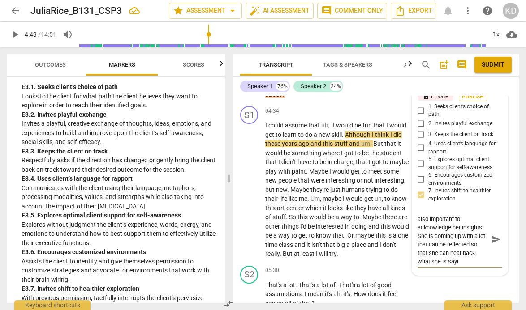
scroll to position [25, 0]
click at [235, 161] on div "S1 play_arrow pause 04:34 + Add competency keyboard_arrow_right I could assume …" at bounding box center [376, 183] width 286 height 160
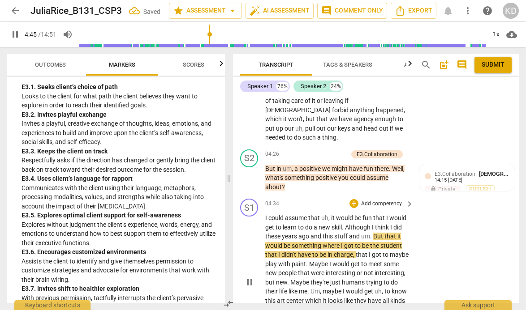
scroll to position [1299, 0]
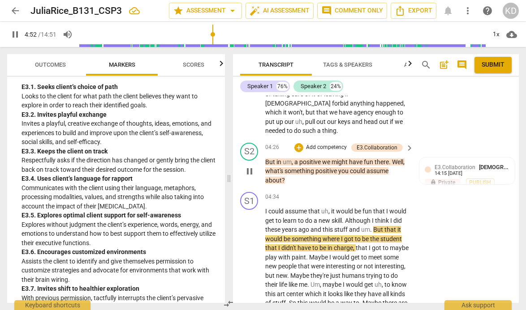
click at [319, 144] on p "Add competency" at bounding box center [326, 148] width 43 height 8
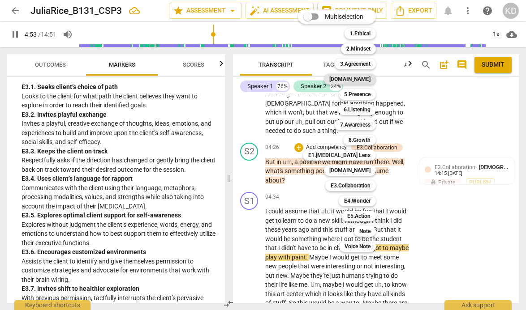
click at [366, 77] on b "[DOMAIN_NAME]" at bounding box center [349, 79] width 41 height 11
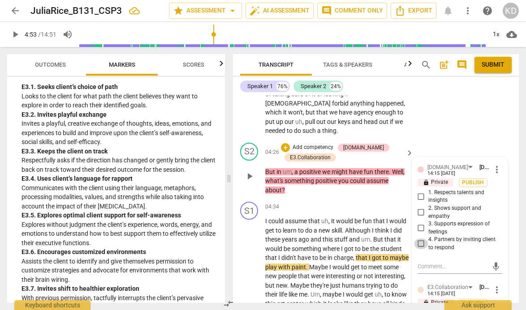
click at [420, 239] on input "4. Partners by inviting client to respond" at bounding box center [421, 244] width 14 height 11
click at [433, 262] on textarea at bounding box center [452, 266] width 70 height 9
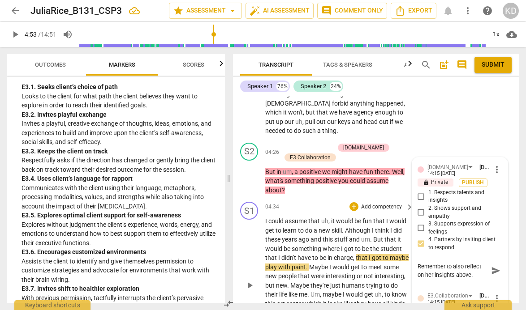
click at [235, 198] on div "S1 play_arrow pause 04:34 + Add competency keyboard_arrow_right I could assume …" at bounding box center [376, 278] width 286 height 160
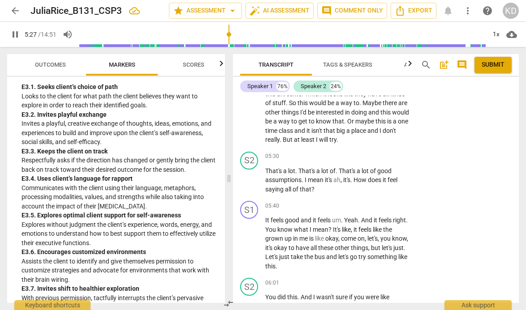
scroll to position [1515, 0]
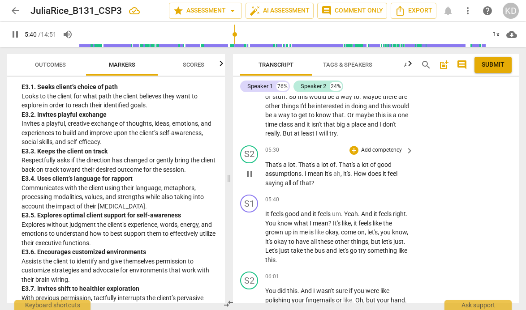
click at [265, 161] on span "That's" at bounding box center [274, 164] width 18 height 7
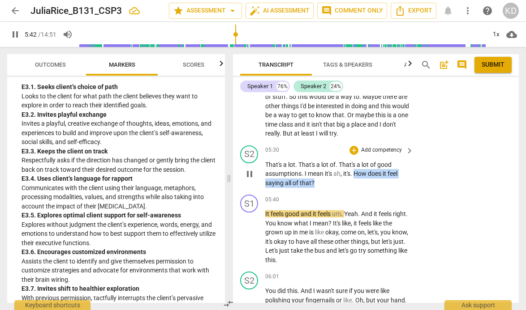
drag, startPoint x: 355, startPoint y: 156, endPoint x: 355, endPoint y: 171, distance: 14.3
click at [355, 171] on div "S2 play_arrow pause 05:30 + Add competency keyboard_arrow_right That's a lot . …" at bounding box center [376, 167] width 286 height 50
click at [375, 146] on p "Add competency" at bounding box center [381, 150] width 43 height 8
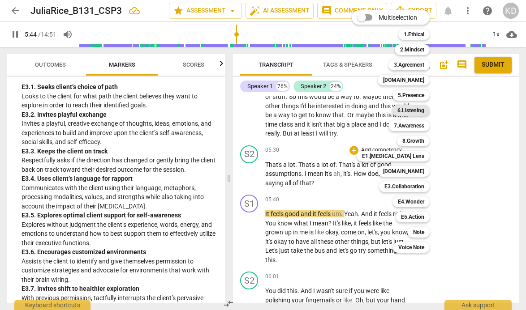
click at [414, 111] on b "6.Listening" at bounding box center [410, 110] width 27 height 11
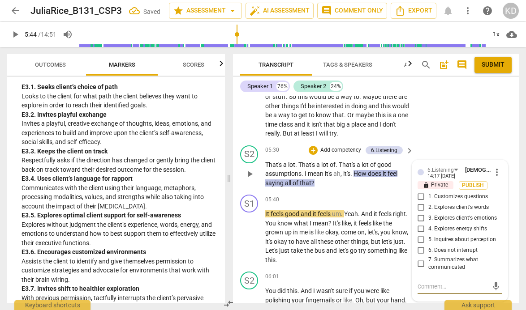
click at [419, 213] on input "3. Explores client's emotions" at bounding box center [421, 218] width 14 height 11
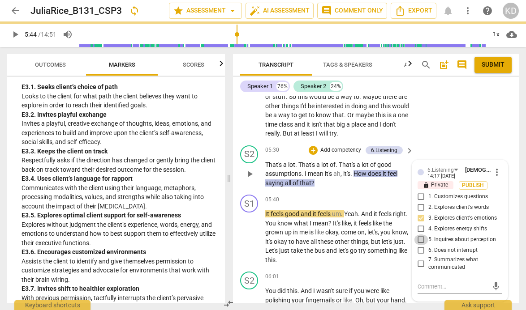
click at [418, 235] on input "5. Inquires about perception" at bounding box center [421, 240] width 14 height 11
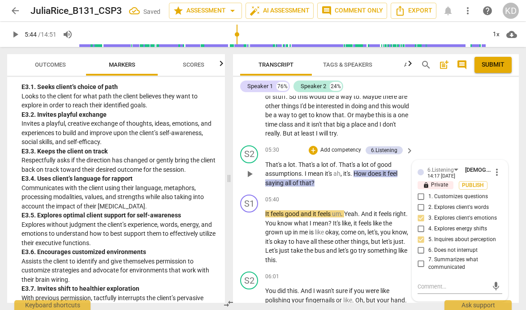
click at [419, 192] on input "1. Customizes questions" at bounding box center [421, 197] width 14 height 11
click at [237, 211] on div "S1 play_arrow pause 05:40 + Add competency keyboard_arrow_right It feels good a…" at bounding box center [376, 229] width 286 height 77
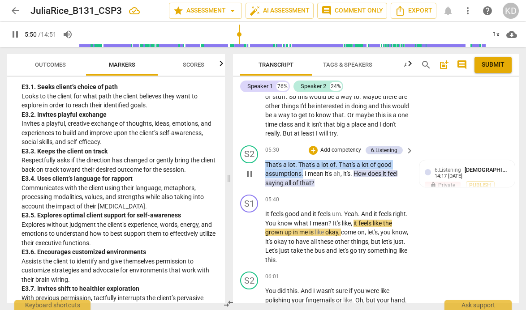
drag, startPoint x: 266, startPoint y: 145, endPoint x: 303, endPoint y: 156, distance: 38.8
click at [303, 160] on p "That's a lot . That's a lot of . That's a lot of good assumptions . I mean it's…" at bounding box center [337, 174] width 144 height 28
click at [349, 146] on p "Add competency" at bounding box center [340, 150] width 43 height 8
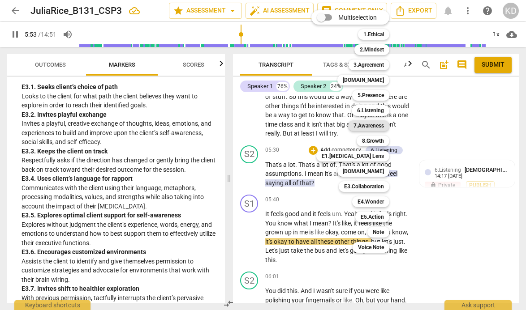
click at [370, 126] on b "7.Awareness" at bounding box center [368, 125] width 30 height 11
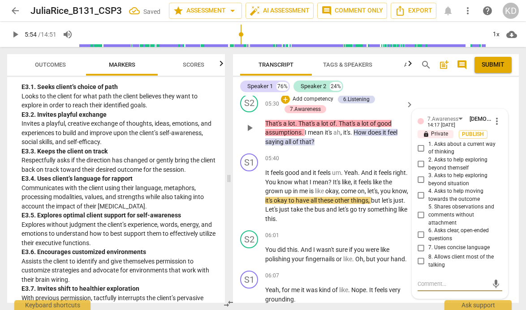
scroll to position [1577, 0]
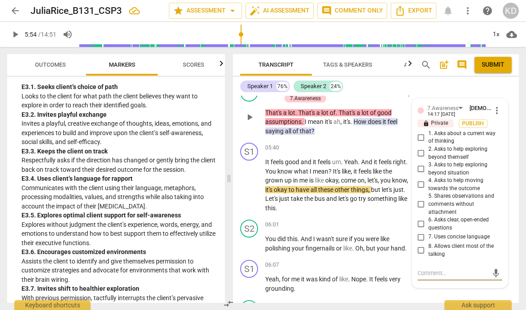
click at [417, 199] on input "5. Shares observations and comments without attachment" at bounding box center [421, 204] width 14 height 11
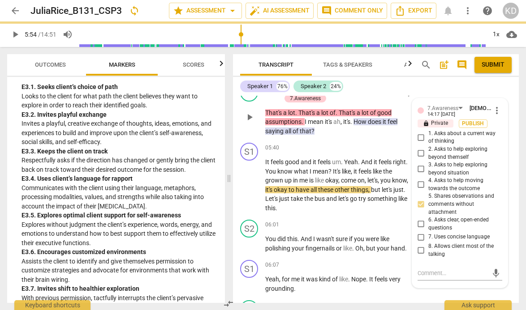
click at [419, 245] on input "8. Allows client most of the talking" at bounding box center [421, 250] width 14 height 11
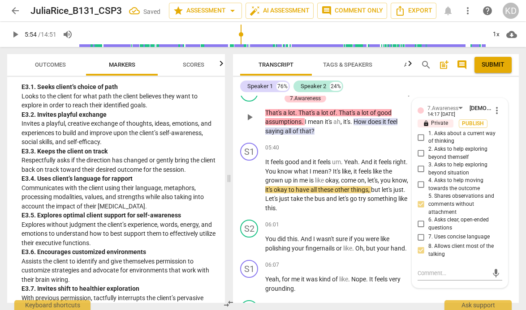
click at [419, 232] on input "7. Uses concise language" at bounding box center [421, 237] width 14 height 11
click at [419, 219] on input "6. Asks clear, open-ended questions" at bounding box center [421, 224] width 14 height 11
click at [421, 219] on input "6. Asks clear, open-ended questions" at bounding box center [421, 224] width 14 height 11
click at [420, 219] on input "6. Asks clear, open-ended questions" at bounding box center [421, 224] width 14 height 11
click at [235, 185] on div "S1 play_arrow pause 05:40 + Add competency keyboard_arrow_right It feels good a…" at bounding box center [376, 177] width 286 height 77
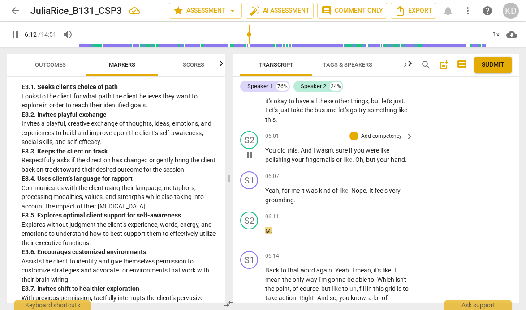
scroll to position [1660, 0]
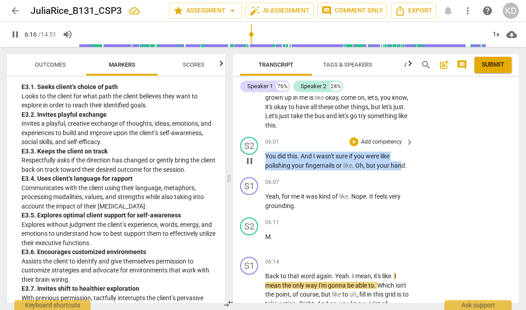
drag, startPoint x: 265, startPoint y: 137, endPoint x: 400, endPoint y: 150, distance: 135.4
click at [400, 152] on p "You did this . And I wasn't sure if you were like polishing your fingernails or…" at bounding box center [337, 161] width 144 height 18
click at [386, 138] on p "Add competency" at bounding box center [381, 142] width 43 height 8
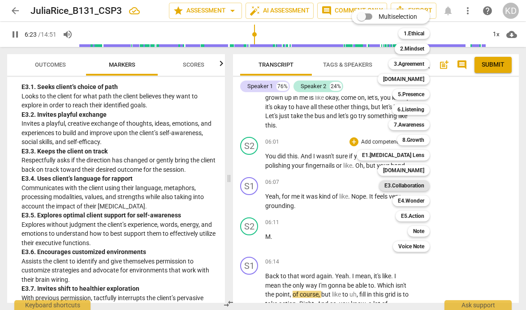
click at [416, 188] on b "E3.Collaboration" at bounding box center [404, 185] width 40 height 11
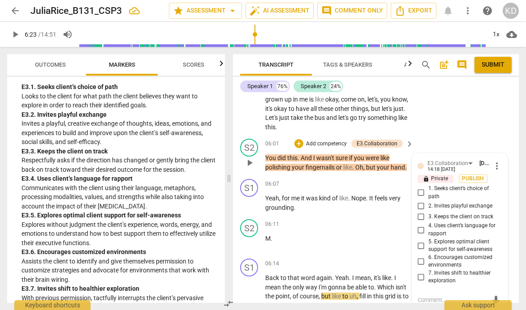
scroll to position [1657, 0]
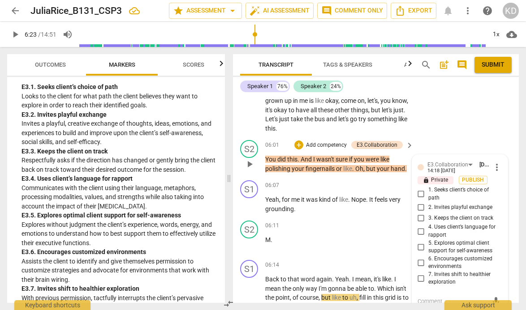
click at [493, 162] on span "more_vert" at bounding box center [496, 167] width 11 height 11
click at [509, 166] on li "Delete" at bounding box center [502, 165] width 31 height 17
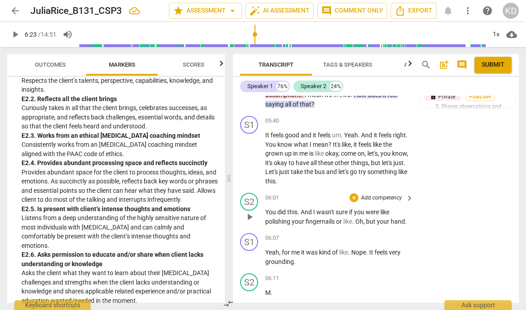
scroll to position [1606, 0]
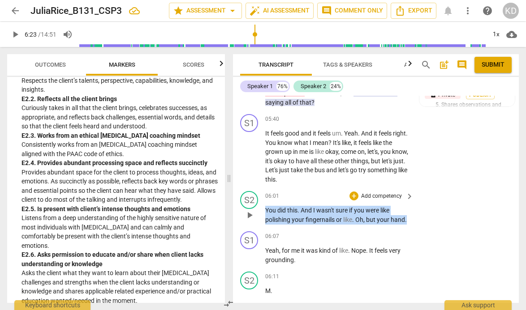
drag, startPoint x: 265, startPoint y: 190, endPoint x: 412, endPoint y: 199, distance: 147.5
click at [412, 199] on div "S2 play_arrow pause 06:01 + Add competency keyboard_arrow_right You did this . …" at bounding box center [376, 208] width 286 height 40
click at [390, 192] on p "Add competency" at bounding box center [381, 196] width 43 height 8
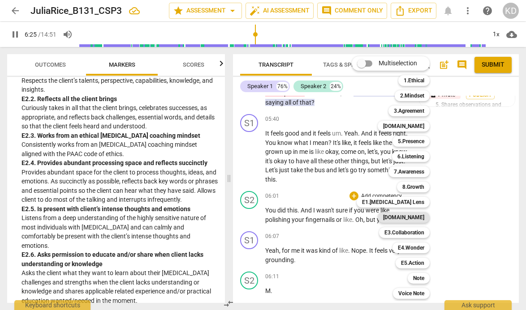
click at [414, 217] on b "[DOMAIN_NAME]" at bounding box center [403, 217] width 41 height 11
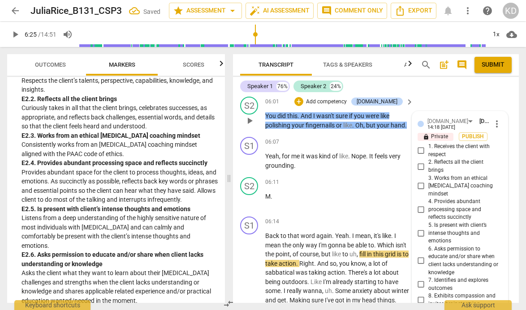
scroll to position [1699, 0]
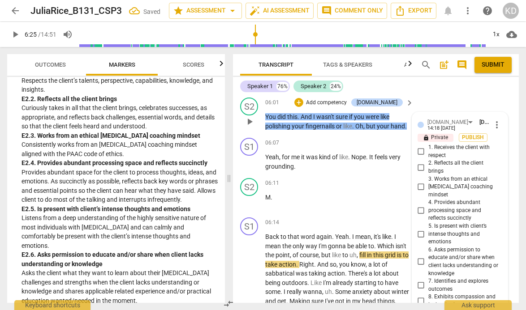
click at [419, 162] on input "2. Reflects all the client brings" at bounding box center [421, 167] width 14 height 11
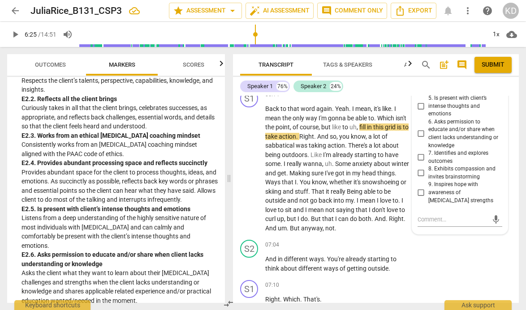
scroll to position [1828, 0]
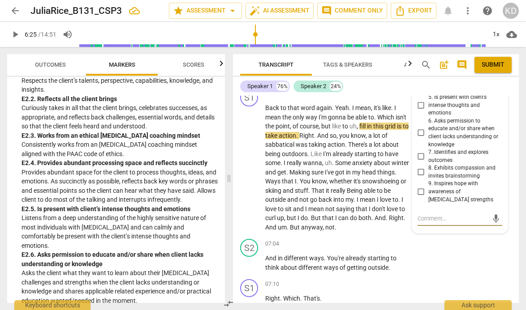
click at [451, 214] on textarea at bounding box center [452, 218] width 70 height 9
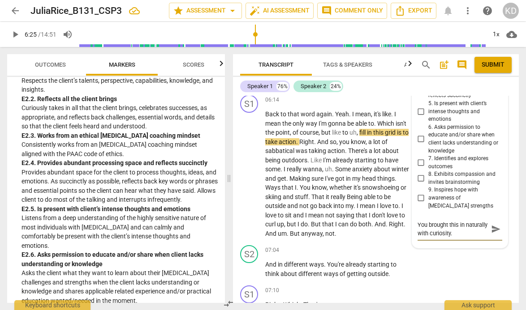
scroll to position [8, 0]
click at [252, 169] on span "play_arrow" at bounding box center [249, 174] width 11 height 11
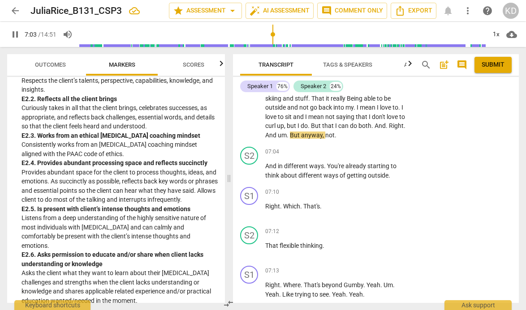
scroll to position [1923, 0]
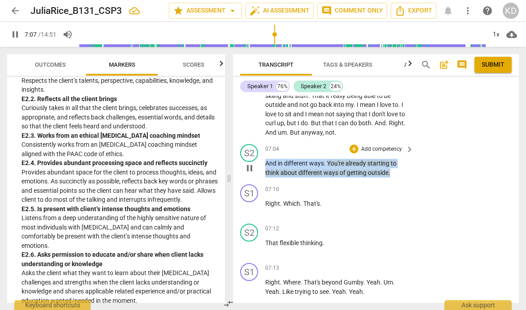
drag, startPoint x: 266, startPoint y: 144, endPoint x: 402, endPoint y: 156, distance: 136.2
click at [402, 159] on p "And in different ways . You're already starting to think about different ways o…" at bounding box center [337, 168] width 144 height 18
click at [388, 145] on p "Add competency" at bounding box center [381, 149] width 43 height 8
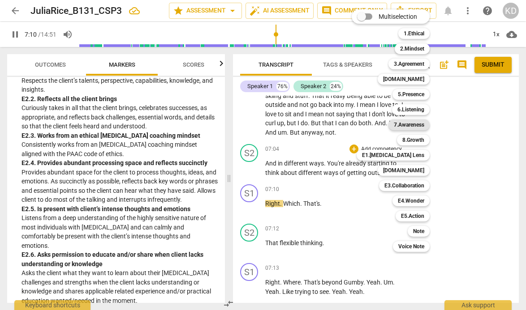
click at [418, 126] on b "7.Awareness" at bounding box center [408, 125] width 30 height 11
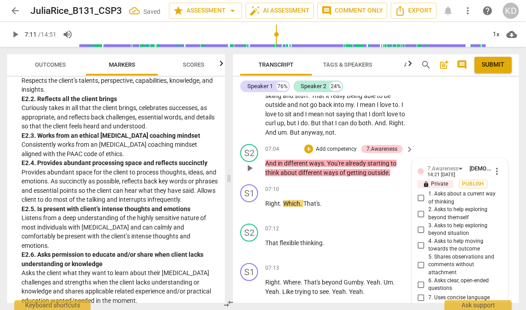
scroll to position [2039, 0]
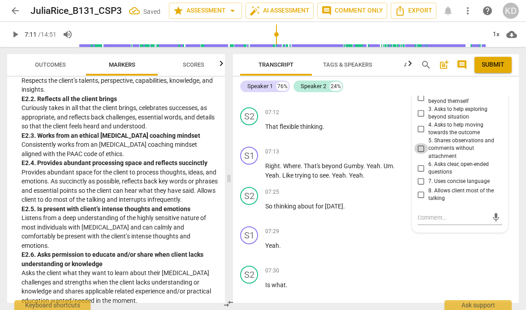
click at [419, 143] on input "5. Shares observations and comments without attachment" at bounding box center [421, 148] width 14 height 11
click at [420, 176] on input "7. Uses concise language" at bounding box center [421, 181] width 14 height 11
click at [419, 189] on input "8. Allows client most of the talking" at bounding box center [421, 194] width 14 height 11
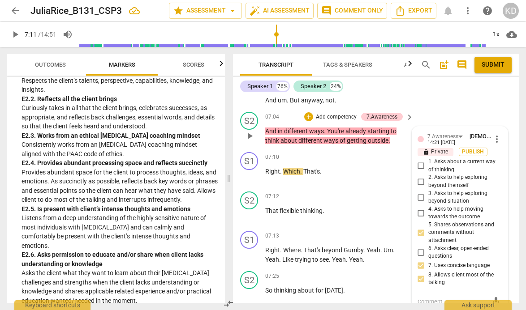
scroll to position [1954, 0]
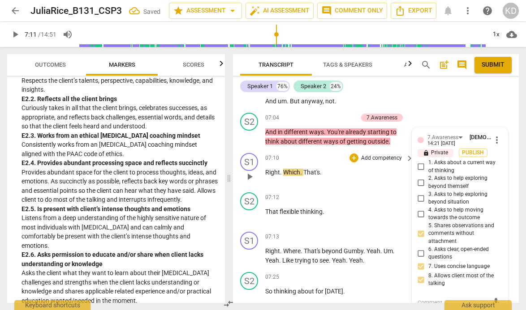
click at [236, 166] on div "S1 play_arrow pause 07:10 + Add competency keyboard_arrow_right Right . Which .…" at bounding box center [376, 169] width 286 height 39
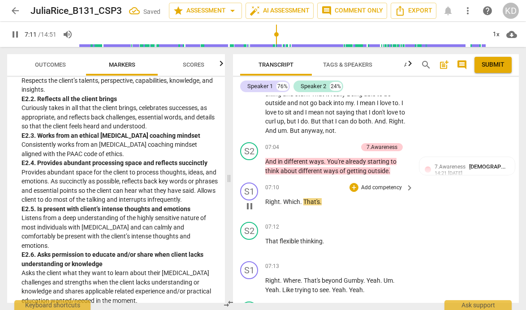
scroll to position [1916, 0]
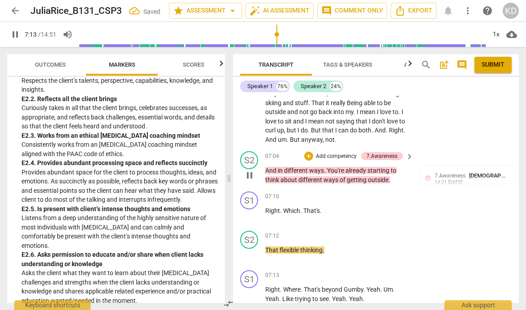
click at [326, 153] on p "Add competency" at bounding box center [336, 157] width 43 height 8
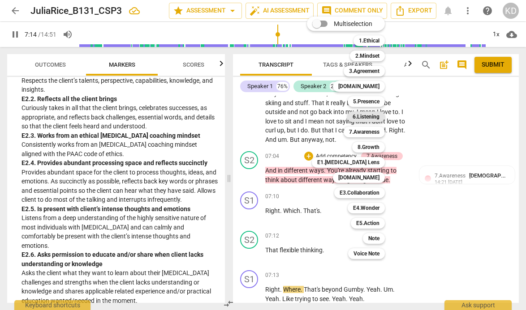
click at [366, 115] on b "6.Listening" at bounding box center [365, 116] width 27 height 11
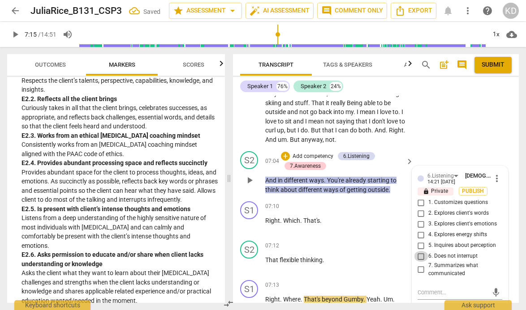
click at [419, 251] on input "6. Does not interrupt" at bounding box center [421, 256] width 14 height 11
click at [233, 162] on div "S2 play_arrow pause 07:04 + Add competency 6.Listening 7.Awareness keyboard_arr…" at bounding box center [376, 173] width 286 height 50
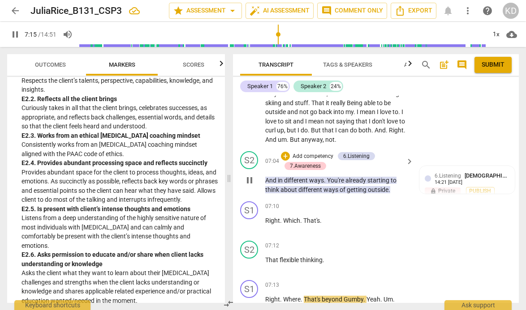
click at [318, 153] on p "Add competency" at bounding box center [312, 157] width 43 height 8
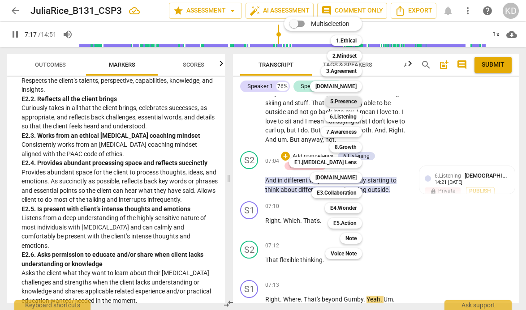
click at [352, 97] on b "5.Presence" at bounding box center [343, 101] width 26 height 11
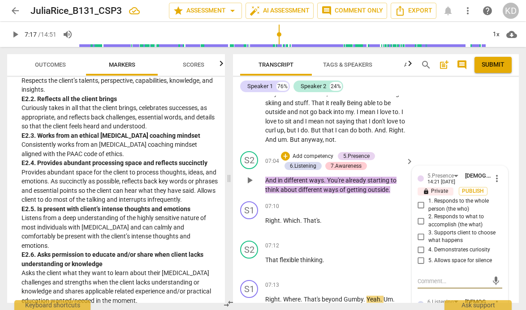
click at [421, 200] on input "1. Responds to the whole person (the who)" at bounding box center [421, 205] width 14 height 11
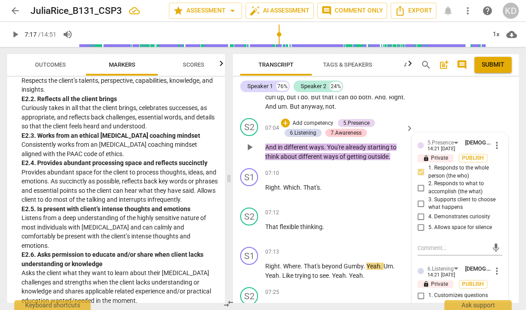
scroll to position [1947, 0]
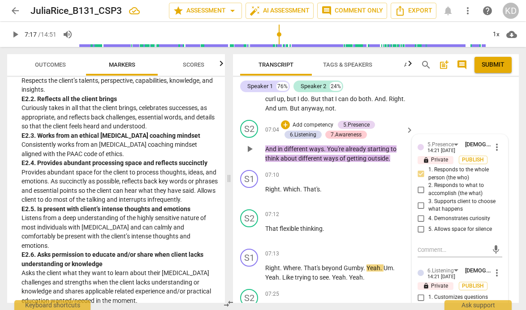
click at [324, 121] on p "Add competency" at bounding box center [312, 125] width 43 height 8
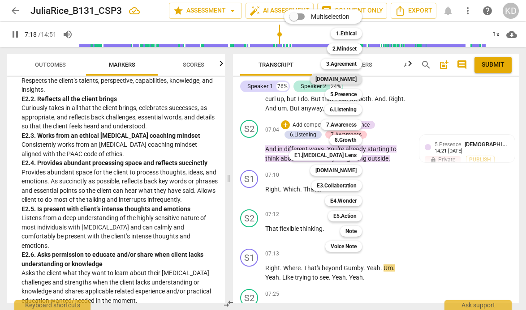
click at [351, 79] on b "[DOMAIN_NAME]" at bounding box center [335, 79] width 41 height 11
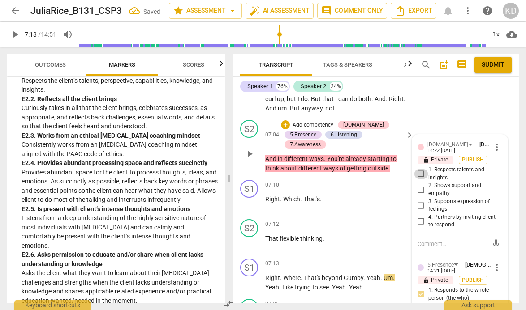
click at [419, 169] on input "1. Respects talents and insights" at bounding box center [421, 174] width 14 height 11
click at [418, 184] on input "2. Shows support and empathy" at bounding box center [421, 189] width 14 height 11
click at [250, 198] on span "play_arrow" at bounding box center [249, 203] width 11 height 11
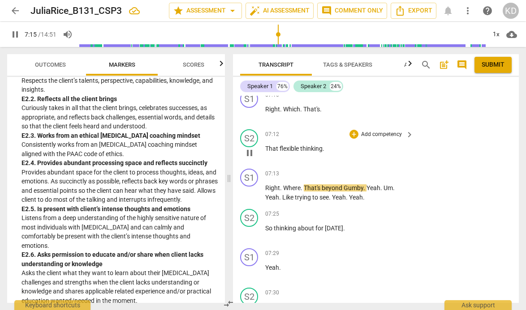
scroll to position [2039, 0]
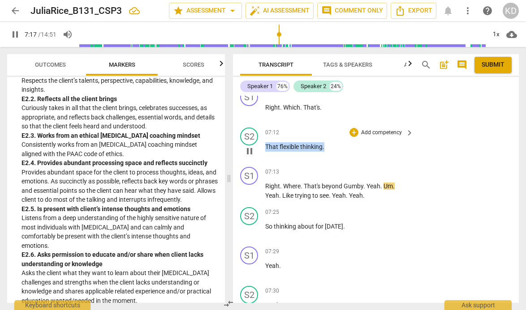
drag, startPoint x: 264, startPoint y: 128, endPoint x: 326, endPoint y: 132, distance: 62.4
click at [326, 132] on div "S2 play_arrow pause 07:12 + Add competency keyboard_arrow_right That flexible t…" at bounding box center [376, 143] width 286 height 39
click at [383, 129] on p "Add competency" at bounding box center [381, 133] width 43 height 8
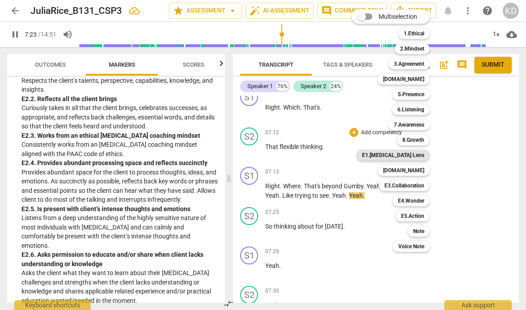
click at [414, 155] on b "E1.[MEDICAL_DATA] Lens" at bounding box center [393, 155] width 62 height 11
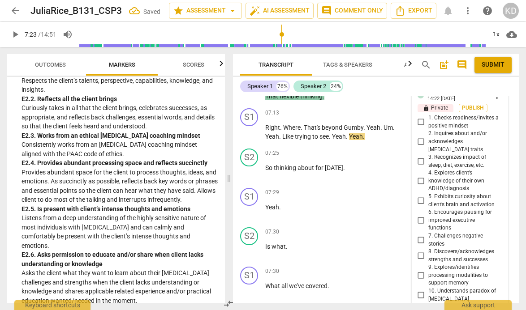
scroll to position [2096, 0]
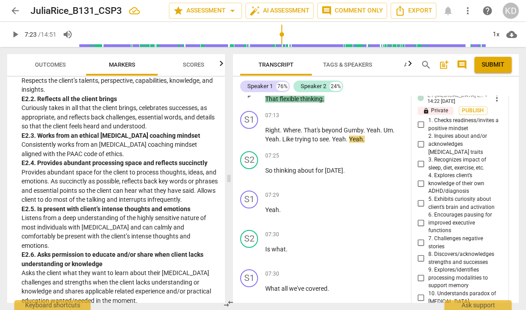
click at [419, 139] on input "2. Inquires about and/or acknowledges [MEDICAL_DATA] traits" at bounding box center [421, 144] width 14 height 11
click at [420, 293] on input "10. Understands paradox of [MEDICAL_DATA]" at bounding box center [421, 298] width 14 height 11
click at [250, 130] on span "play_arrow" at bounding box center [249, 135] width 11 height 11
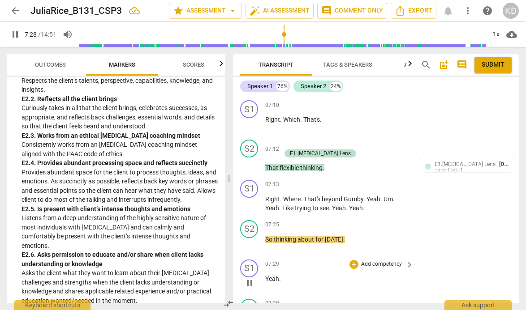
scroll to position [2026, 0]
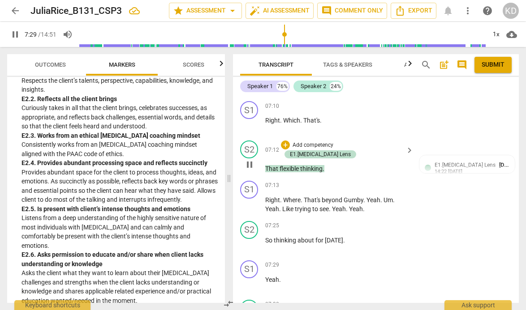
click at [316, 141] on p "Add competency" at bounding box center [312, 145] width 43 height 8
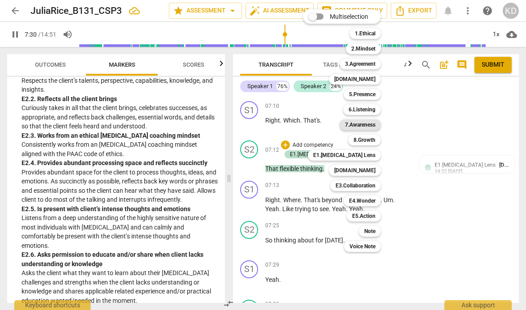
click at [359, 126] on b "7.Awareness" at bounding box center [360, 125] width 30 height 11
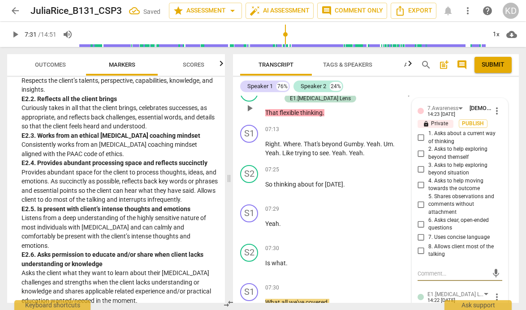
scroll to position [2082, 0]
click at [419, 200] on input "5. Shares observations and comments without attachment" at bounding box center [421, 205] width 14 height 11
click at [419, 233] on input "7. Uses concise language" at bounding box center [421, 238] width 14 height 11
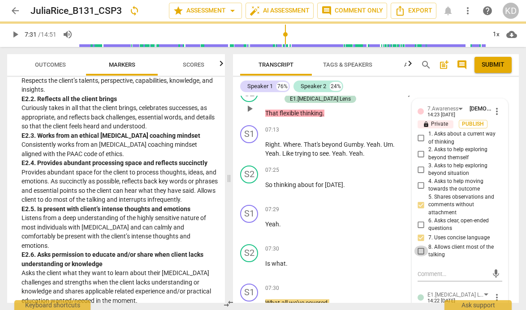
click at [419, 246] on input "8. Allows client most of the talking" at bounding box center [421, 251] width 14 height 11
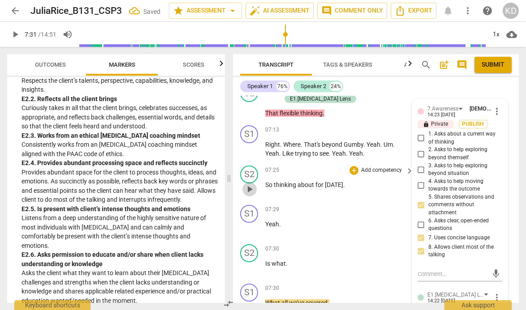
click at [251, 184] on span "play_arrow" at bounding box center [249, 189] width 11 height 11
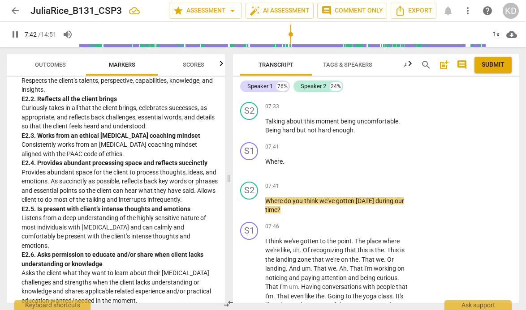
scroll to position [2304, 0]
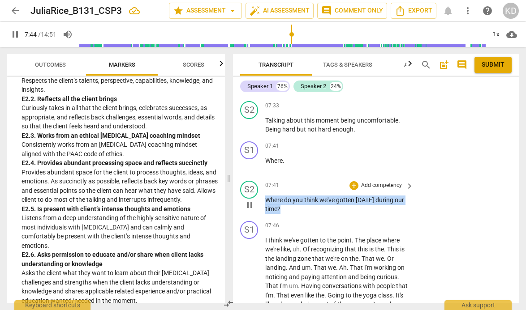
drag, startPoint x: 265, startPoint y: 180, endPoint x: 291, endPoint y: 194, distance: 29.2
click at [291, 196] on p "Where do you think we've gotten [DATE] during our time ?" at bounding box center [337, 205] width 144 height 18
click at [380, 182] on p "Add competency" at bounding box center [381, 186] width 43 height 8
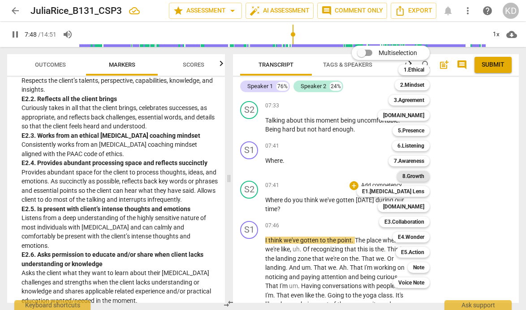
click at [417, 178] on b "8.Growth" at bounding box center [413, 176] width 22 height 11
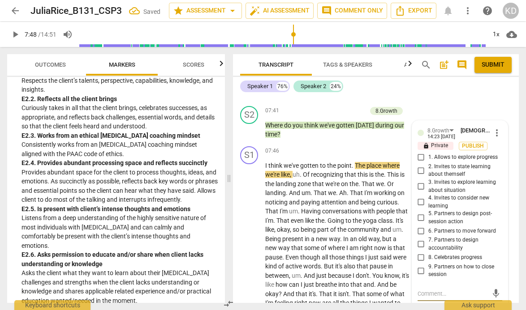
scroll to position [2377, 0]
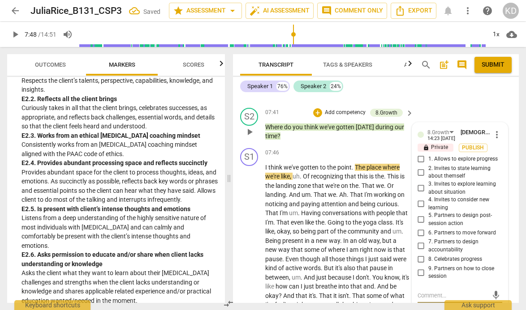
click at [419, 154] on input "1. Allows to explore progress" at bounding box center [421, 159] width 14 height 11
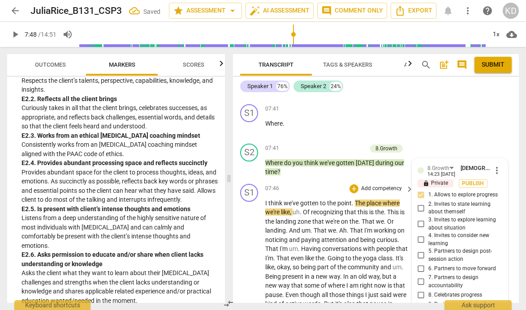
scroll to position [2333, 0]
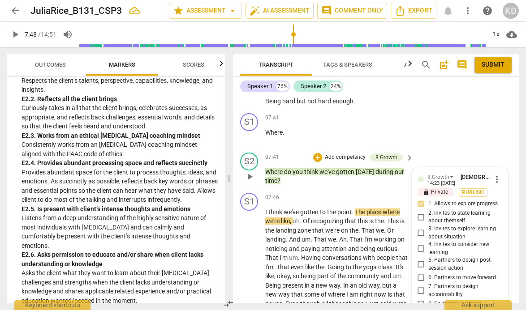
click at [340, 154] on p "Add competency" at bounding box center [345, 158] width 43 height 8
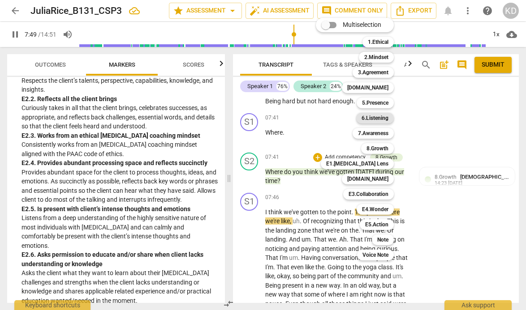
click at [378, 118] on b "6.Listening" at bounding box center [374, 118] width 27 height 11
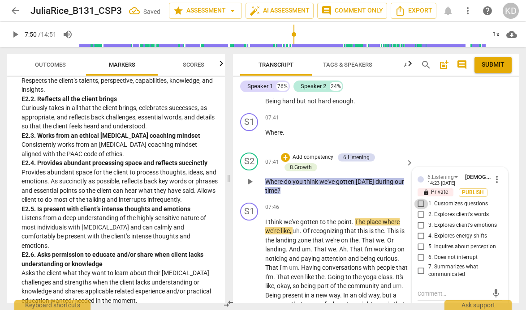
click at [419, 199] on input "1. Customizes questions" at bounding box center [421, 204] width 14 height 11
click at [419, 242] on input "5. Inquires about perception" at bounding box center [421, 247] width 14 height 11
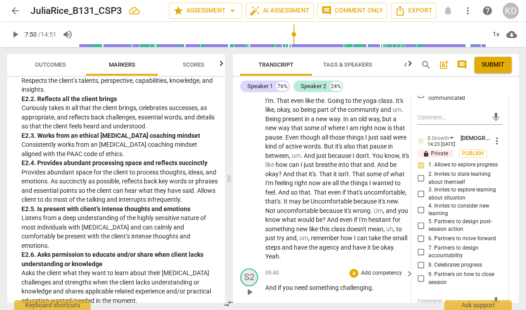
scroll to position [2507, 0]
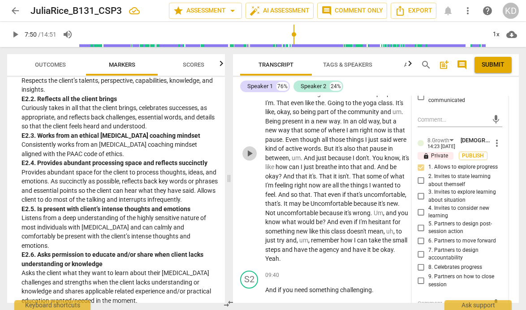
click at [250, 148] on span "play_arrow" at bounding box center [249, 153] width 11 height 11
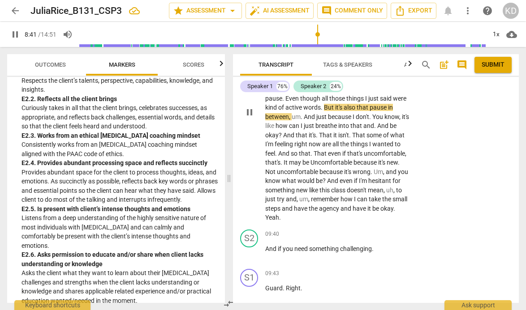
scroll to position [2551, 0]
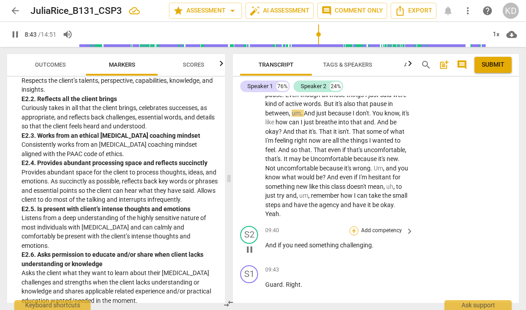
click at [354, 226] on div "+" at bounding box center [353, 230] width 9 height 9
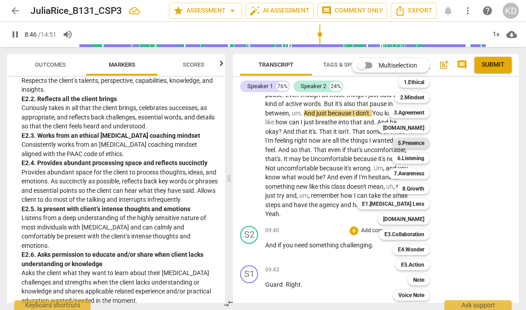
click at [414, 144] on b "5.Presence" at bounding box center [410, 143] width 26 height 11
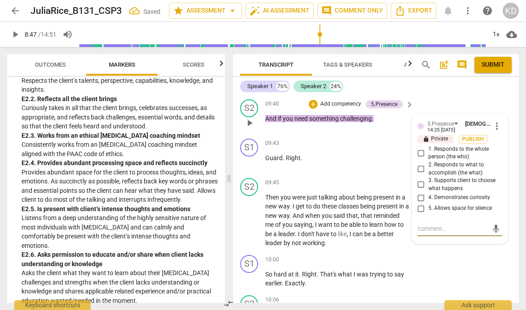
scroll to position [2678, 0]
click at [419, 180] on input "3. Supports client to choose what happens" at bounding box center [421, 185] width 14 height 11
click at [444, 225] on textarea at bounding box center [452, 229] width 70 height 9
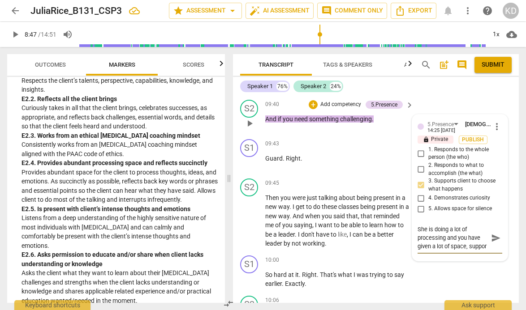
scroll to position [8, 0]
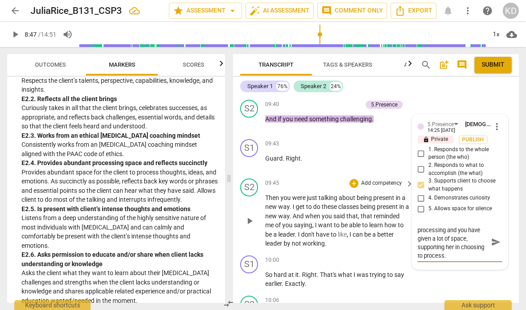
click at [234, 175] on div "S2 play_arrow pause 09:45 + Add competency keyboard_arrow_right Then you were j…" at bounding box center [376, 213] width 286 height 77
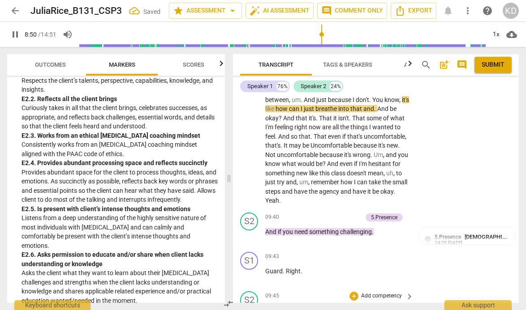
scroll to position [2566, 0]
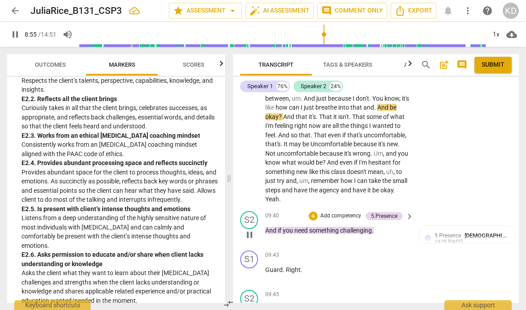
click at [335, 212] on p "Add competency" at bounding box center [340, 216] width 43 height 8
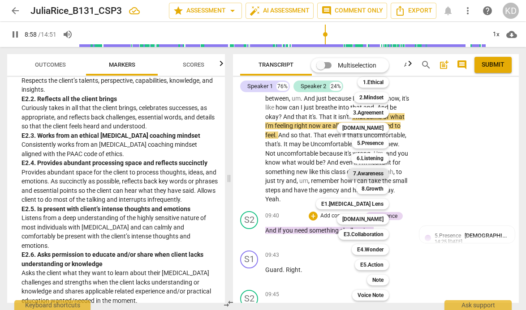
click at [368, 174] on b "7.Awareness" at bounding box center [368, 173] width 30 height 11
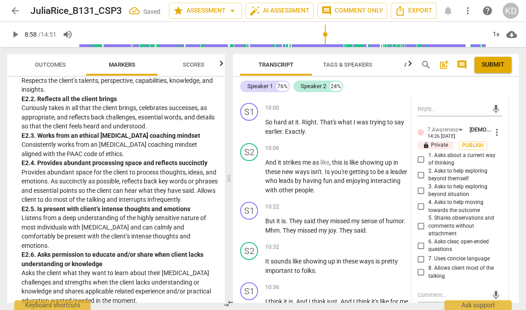
scroll to position [2833, 0]
click at [419, 266] on input "8. Allows client most of the talking" at bounding box center [421, 271] width 14 height 11
click at [420, 253] on input "7. Uses concise language" at bounding box center [421, 258] width 14 height 11
click at [420, 239] on input "6. Asks clear, open-ended questions" at bounding box center [421, 244] width 14 height 11
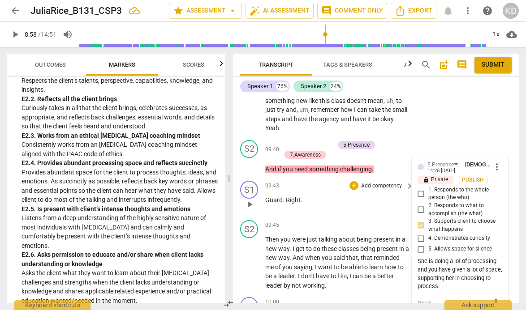
scroll to position [2635, 0]
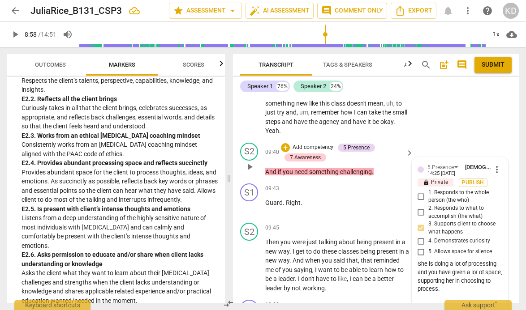
click at [317, 144] on p "Add competency" at bounding box center [312, 148] width 43 height 8
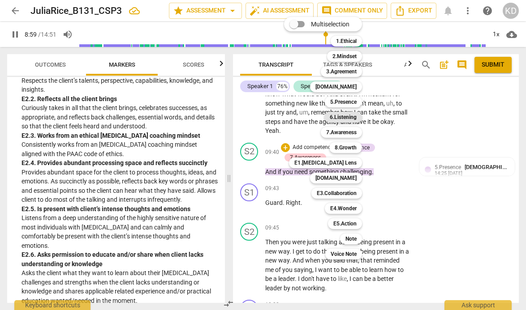
click at [346, 118] on b "6.Listening" at bounding box center [342, 117] width 27 height 11
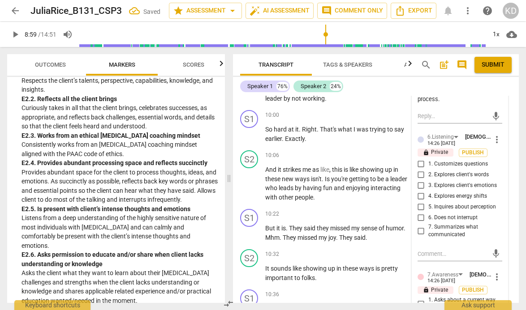
scroll to position [2807, 0]
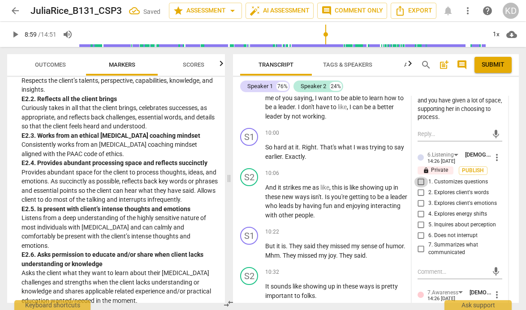
click at [419, 177] on input "1. Customizes questions" at bounding box center [421, 182] width 14 height 11
click at [419, 220] on input "5. Inquires about perception" at bounding box center [421, 225] width 14 height 11
click at [233, 150] on div "S1 play_arrow pause 10:00 + Add competency keyboard_arrow_right So hard at it .…" at bounding box center [376, 144] width 286 height 40
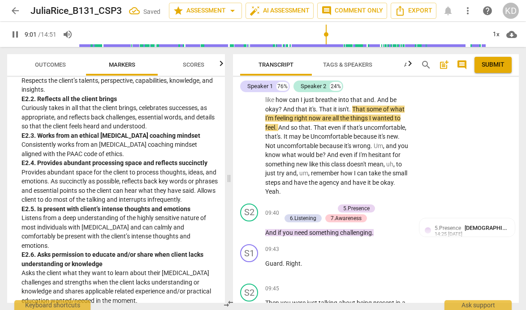
scroll to position [2568, 0]
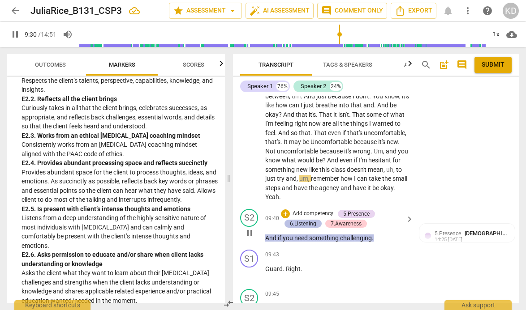
click at [308, 220] on div "6.Listening" at bounding box center [303, 224] width 26 height 8
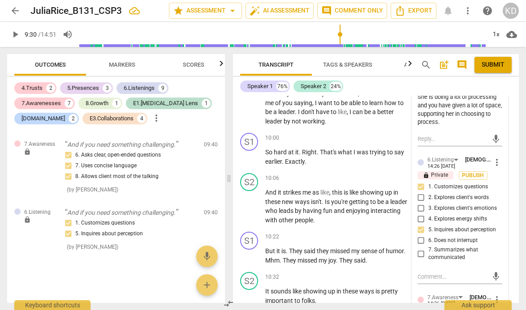
scroll to position [2807, 0]
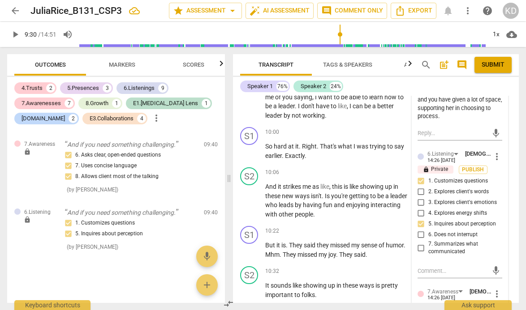
click at [420, 230] on input "6. Does not interrupt" at bounding box center [421, 235] width 14 height 11
click at [237, 147] on div "S1 play_arrow pause 10:00 + Add competency keyboard_arrow_right So hard at it .…" at bounding box center [376, 144] width 286 height 40
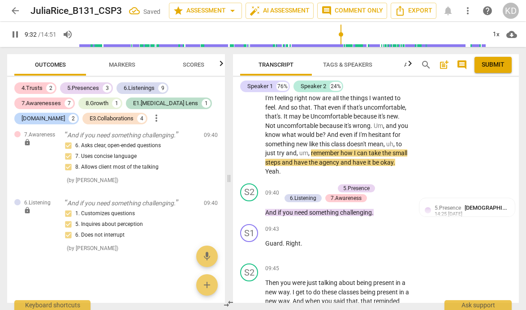
scroll to position [2598, 0]
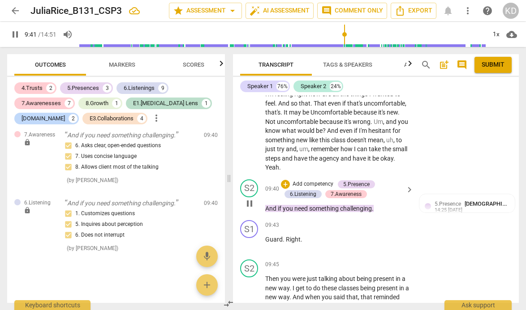
click at [312, 180] on p "Add competency" at bounding box center [312, 184] width 43 height 8
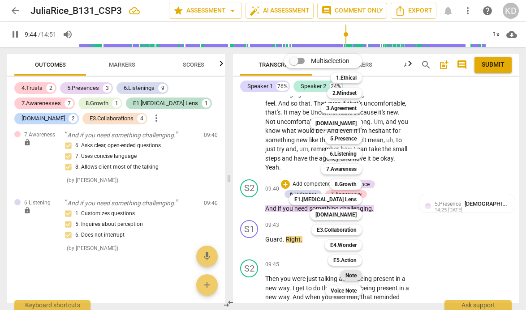
click at [352, 277] on b "Note" at bounding box center [350, 275] width 11 height 11
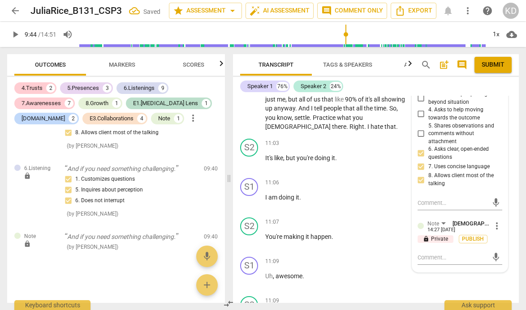
scroll to position [3064, 0]
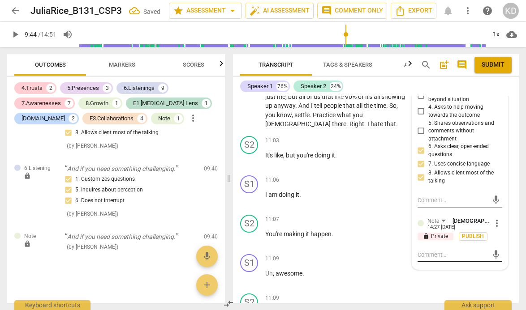
click at [437, 251] on textarea at bounding box center [452, 255] width 70 height 9
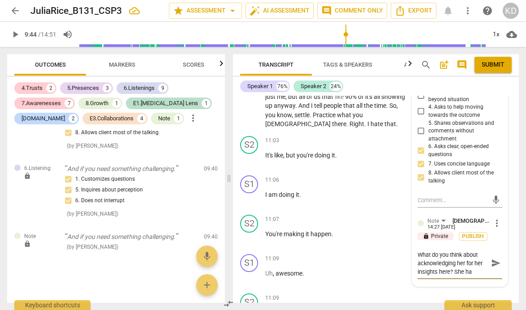
scroll to position [0, 0]
click at [394, 237] on div "11:07 + Add competency keyboard_arrow_right You're making it happen ." at bounding box center [339, 231] width 149 height 32
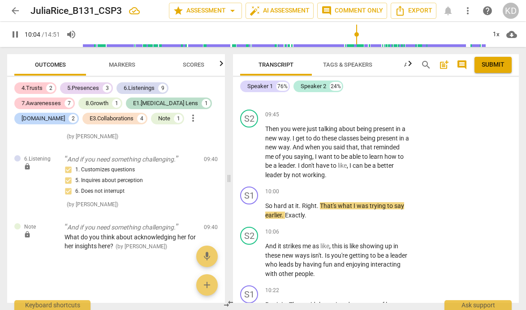
scroll to position [2740, 0]
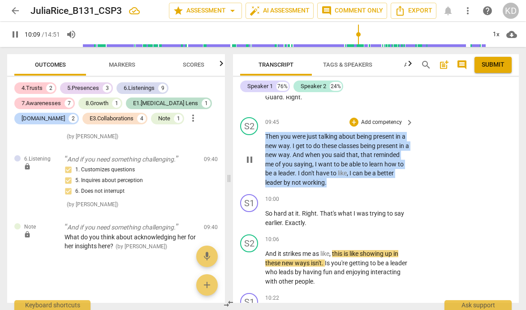
drag, startPoint x: 265, startPoint y: 125, endPoint x: 343, endPoint y: 172, distance: 91.2
click at [343, 172] on p "Then you were just talking about being present in a new way . I get to do these…" at bounding box center [337, 159] width 144 height 55
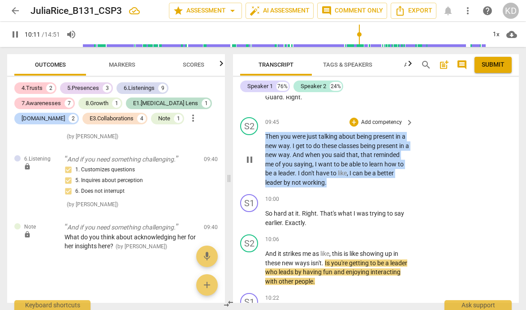
click at [381, 119] on p "Add competency" at bounding box center [381, 123] width 43 height 8
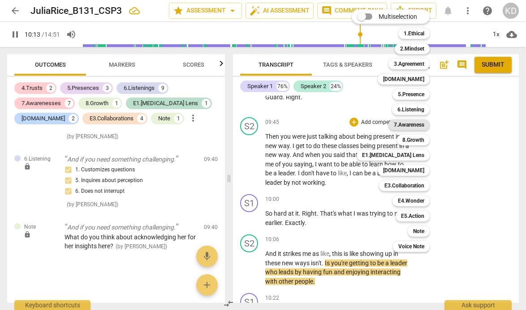
click at [415, 126] on b "7.Awareness" at bounding box center [408, 125] width 30 height 11
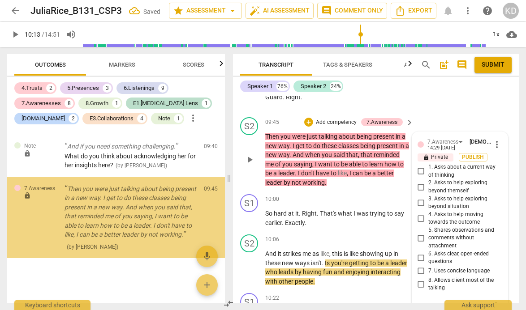
scroll to position [2107, 0]
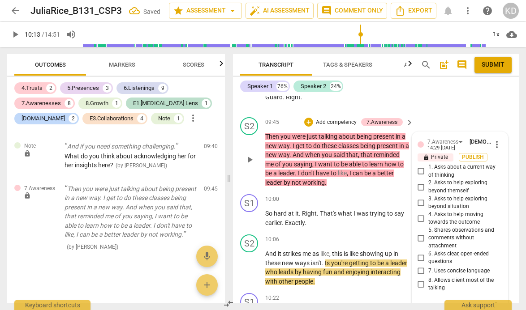
click at [419, 233] on input "5. Shares observations and comments without attachment" at bounding box center [421, 238] width 14 height 11
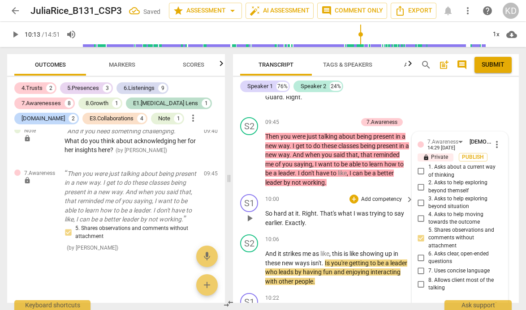
click at [237, 215] on div "S1 play_arrow pause 10:00 + Add competency keyboard_arrow_right So hard at it .…" at bounding box center [376, 211] width 286 height 40
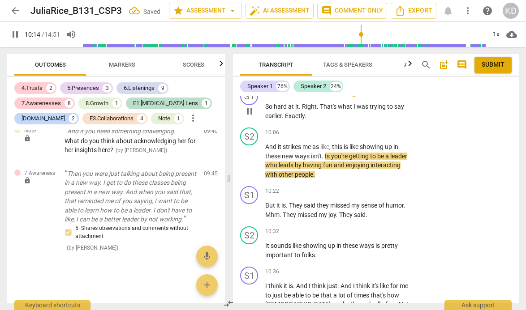
scroll to position [2848, 0]
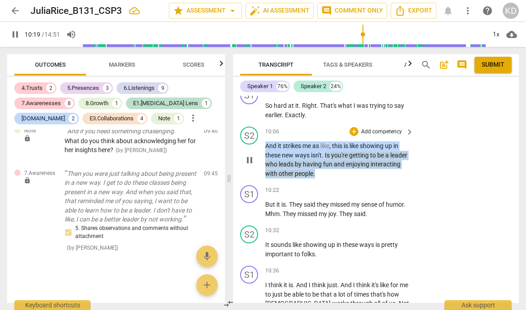
drag, startPoint x: 266, startPoint y: 137, endPoint x: 355, endPoint y: 166, distance: 93.6
click at [355, 166] on p "And it strikes me as like , this is like showing up in these new ways isn't . I…" at bounding box center [337, 159] width 144 height 37
click at [374, 128] on p "Add competency" at bounding box center [381, 132] width 43 height 8
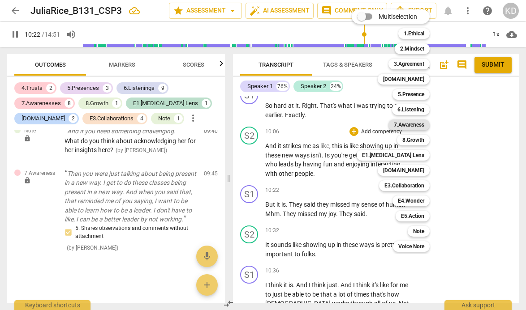
click at [415, 126] on b "7.Awareness" at bounding box center [408, 125] width 30 height 11
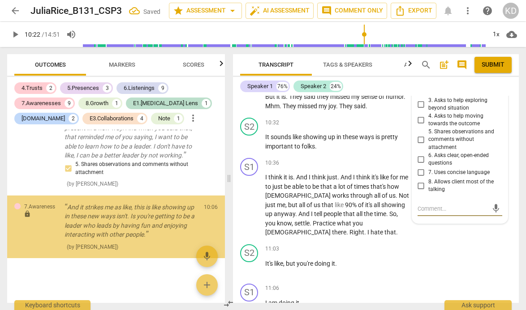
scroll to position [2189, 0]
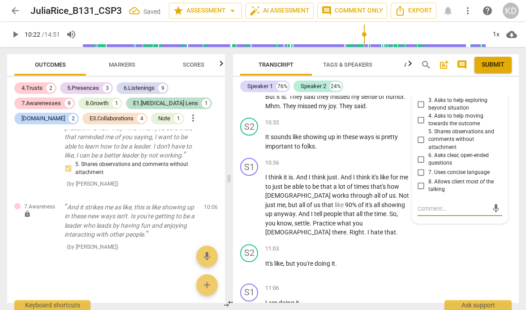
click at [419, 134] on input "5. Shares observations and comments without attachment" at bounding box center [421, 139] width 14 height 11
click at [232, 151] on div "Transcript Tags & Speakers Analytics search post_add comment Submit Speaker 1 7…" at bounding box center [377, 178] width 296 height 263
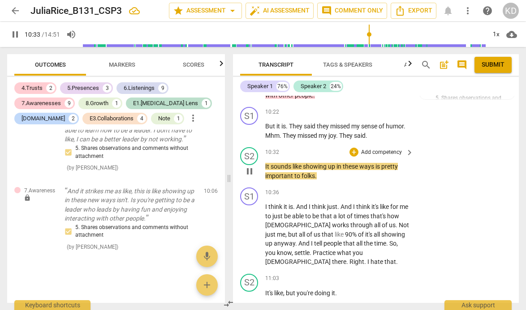
scroll to position [2927, 0]
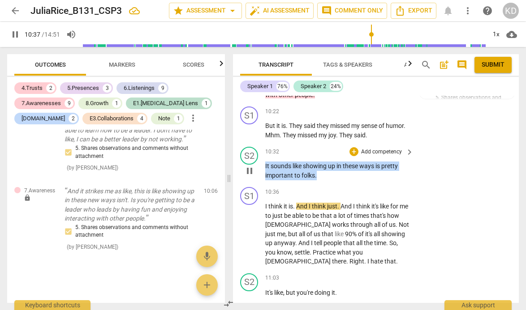
drag, startPoint x: 262, startPoint y: 156, endPoint x: 327, endPoint y: 169, distance: 65.7
click at [326, 169] on div "S2 play_arrow pause 10:32 + Add competency keyboard_arrow_right It sounds like …" at bounding box center [376, 163] width 286 height 40
click at [381, 148] on p "Add competency" at bounding box center [381, 152] width 43 height 8
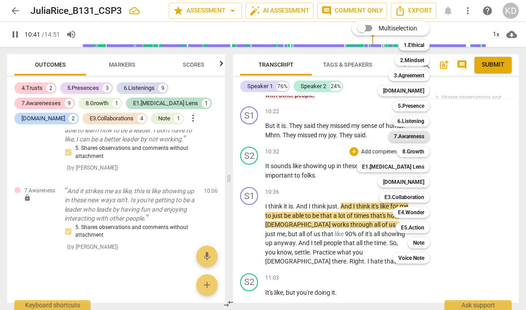
click at [413, 138] on b "7.Awareness" at bounding box center [408, 136] width 30 height 11
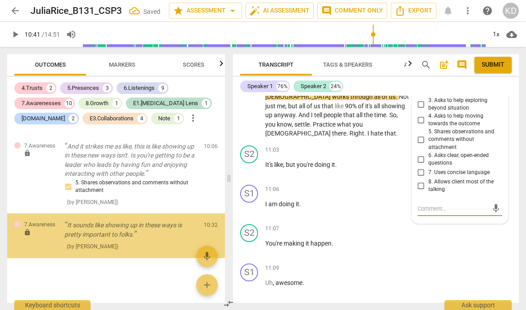
scroll to position [2250, 0]
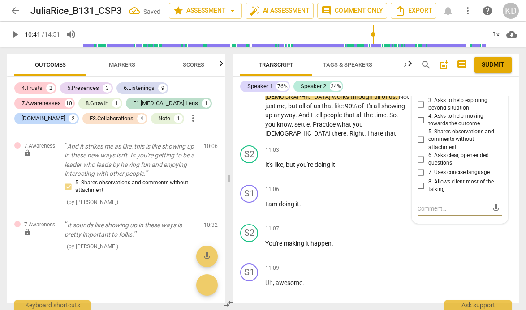
click at [419, 134] on input "5. Shares observations and comments without attachment" at bounding box center [421, 139] width 14 height 11
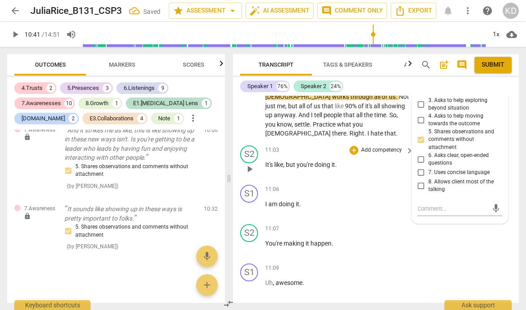
click at [235, 145] on div "S2 play_arrow pause 11:03 + Add competency keyboard_arrow_right It's like , but…" at bounding box center [376, 161] width 286 height 39
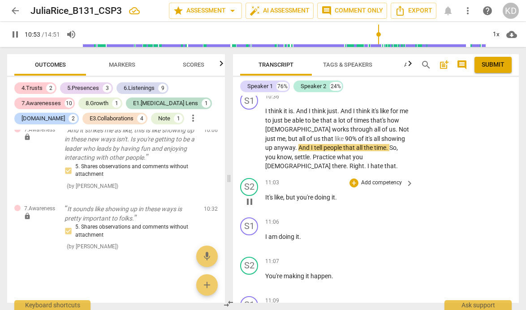
scroll to position [3023, 0]
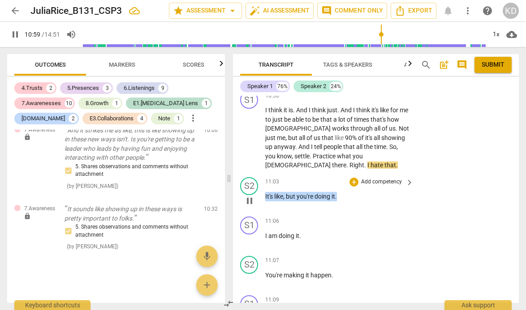
drag, startPoint x: 264, startPoint y: 187, endPoint x: 342, endPoint y: 186, distance: 77.9
click at [342, 186] on div "S2 play_arrow pause 11:03 + Add competency keyboard_arrow_right It's like , but…" at bounding box center [376, 193] width 286 height 39
click at [377, 178] on p "Add competency" at bounding box center [381, 182] width 43 height 8
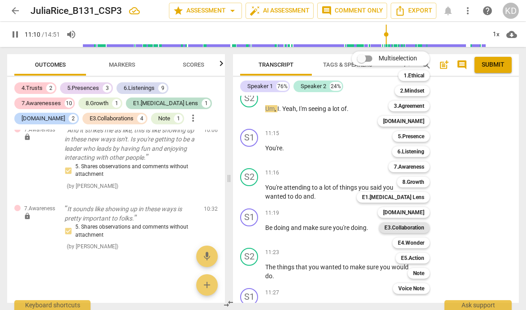
click at [411, 225] on b "E3.Collaboration" at bounding box center [404, 227] width 40 height 11
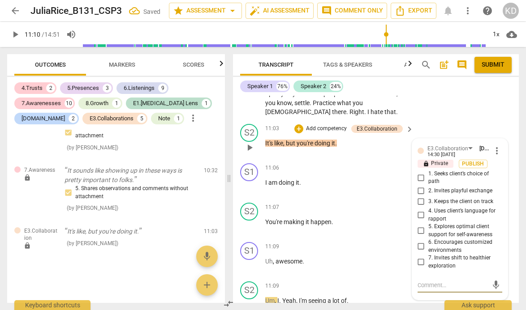
scroll to position [3076, 0]
click at [419, 186] on input "2. Invites playful exchange" at bounding box center [421, 191] width 14 height 11
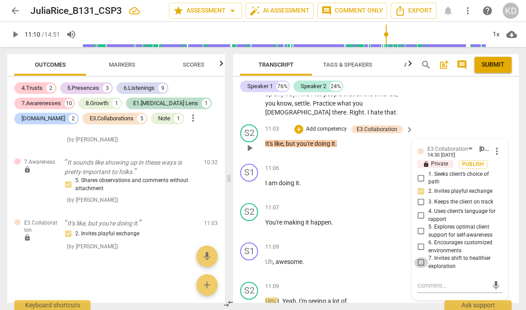
click at [419, 257] on input "7. Invites shift to healthier exploration" at bounding box center [421, 262] width 14 height 11
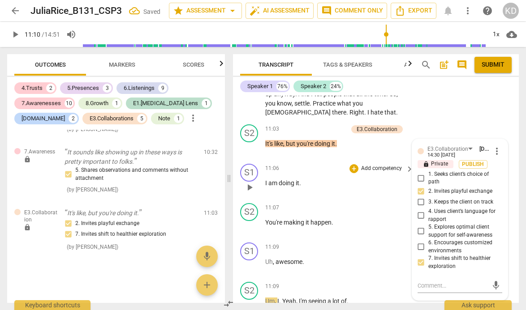
click at [236, 182] on div "S1 play_arrow pause 11:06 + Add competency keyboard_arrow_right I am doing it ." at bounding box center [376, 179] width 286 height 39
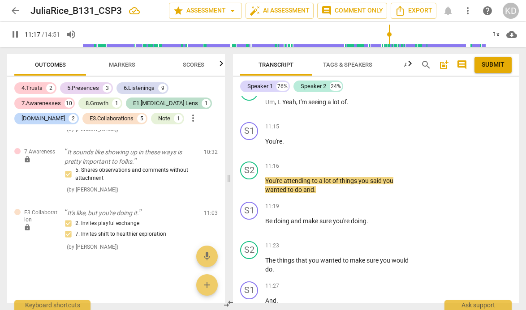
scroll to position [3276, 0]
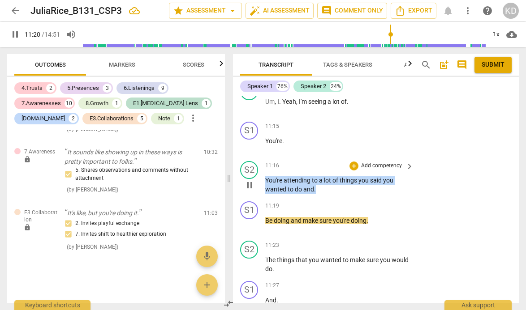
drag, startPoint x: 265, startPoint y: 169, endPoint x: 321, endPoint y: 181, distance: 57.6
click at [321, 181] on p "You're attending to a lot of things you said you wanted to do and ." at bounding box center [337, 185] width 144 height 18
click at [380, 162] on p "Add competency" at bounding box center [381, 166] width 43 height 8
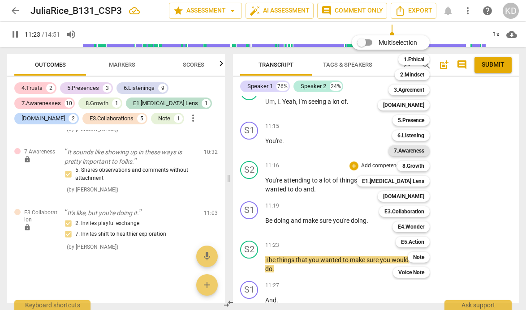
click at [420, 150] on b "7.Awareness" at bounding box center [408, 150] width 30 height 11
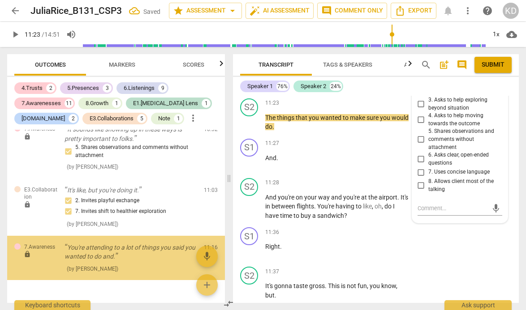
scroll to position [2368, 0]
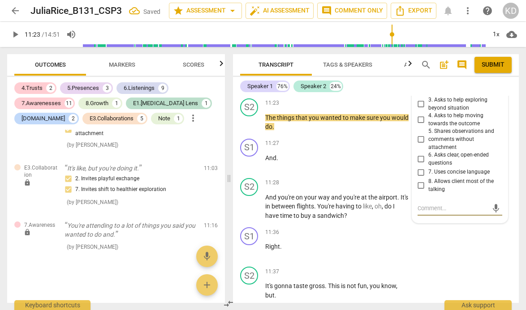
click at [419, 134] on input "5. Shares observations and comments without attachment" at bounding box center [421, 139] width 14 height 11
click at [237, 175] on div "S2 play_arrow pause 11:28 + Add competency keyboard_arrow_right And you're on y…" at bounding box center [376, 200] width 286 height 50
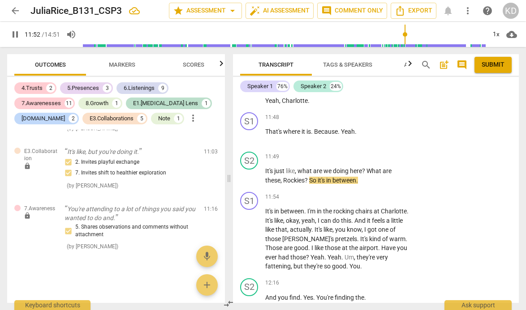
scroll to position [3697, 0]
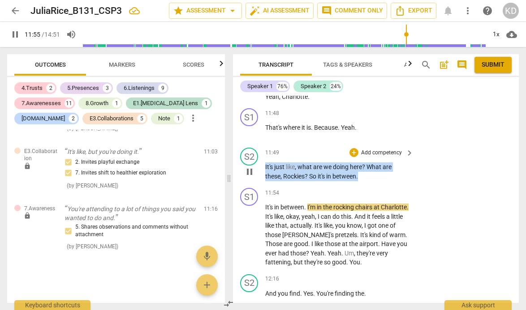
drag, startPoint x: 265, startPoint y: 158, endPoint x: 364, endPoint y: 171, distance: 100.2
click at [364, 171] on p "It's just like , what are we doing here ? What are these , Rockies ? So it's in…" at bounding box center [337, 171] width 144 height 18
click at [376, 149] on p "Add competency" at bounding box center [381, 153] width 43 height 8
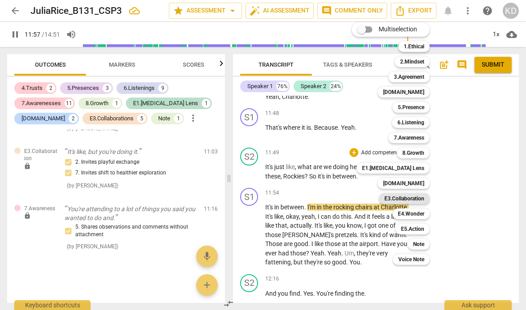
click at [415, 200] on b "E3.Collaboration" at bounding box center [404, 198] width 40 height 11
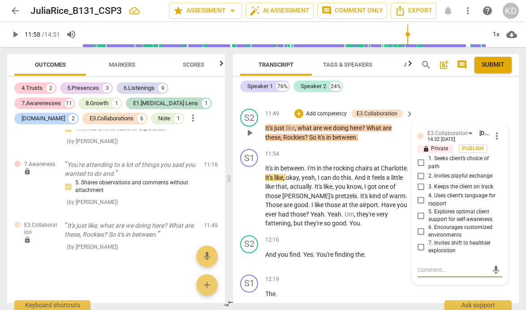
scroll to position [3729, 0]
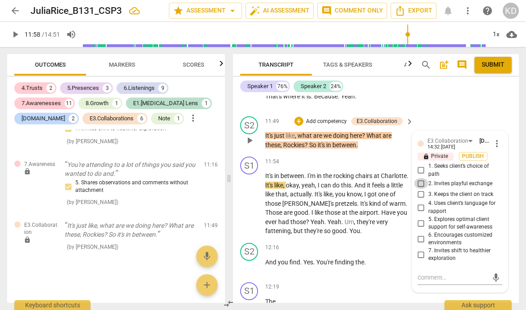
click at [419, 178] on input "2. Invites playful exchange" at bounding box center [421, 183] width 14 height 11
click at [432, 273] on textarea at bounding box center [452, 277] width 70 height 9
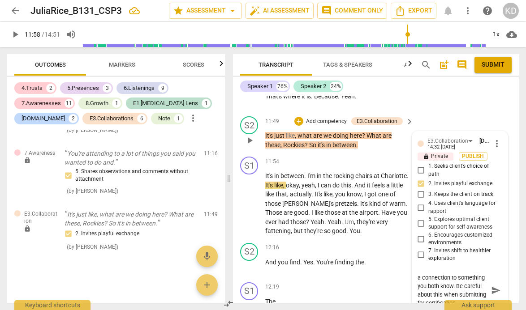
scroll to position [9, 0]
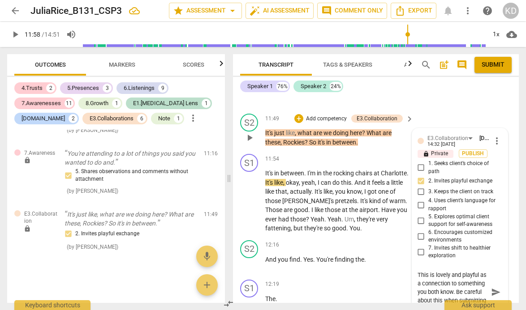
click at [425, 292] on textarea "This is lovely and playful as a connection to something you both know. Be caref…" at bounding box center [452, 292] width 70 height 43
click at [250, 196] on span "play_arrow" at bounding box center [249, 201] width 11 height 11
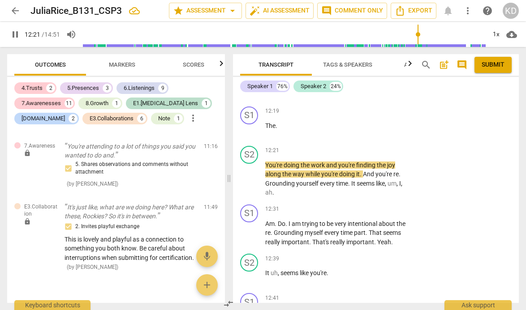
scroll to position [3905, 0]
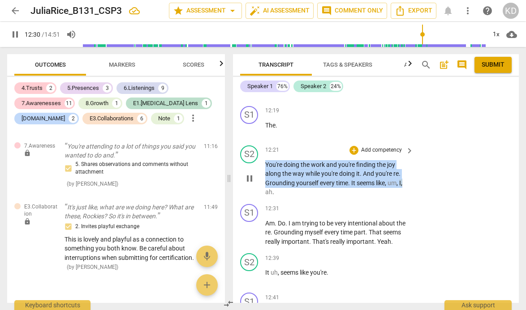
drag, startPoint x: 266, startPoint y: 154, endPoint x: 412, endPoint y: 174, distance: 147.3
click at [412, 174] on div "You're doing the work and you're finding the joy along the way while you're doi…" at bounding box center [339, 178] width 149 height 37
click at [389, 146] on p "Add competency" at bounding box center [381, 150] width 43 height 8
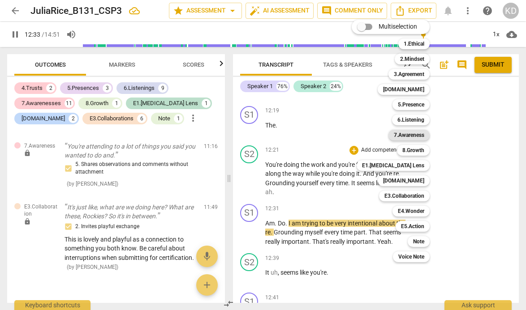
click at [413, 134] on b "7.Awareness" at bounding box center [408, 135] width 30 height 11
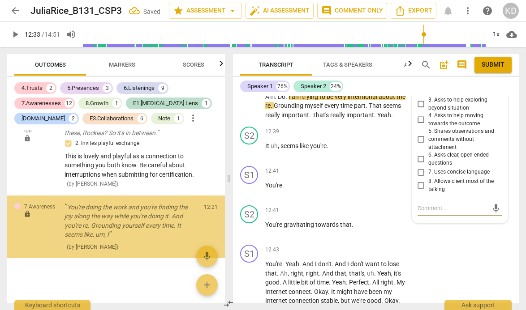
scroll to position [2530, 0]
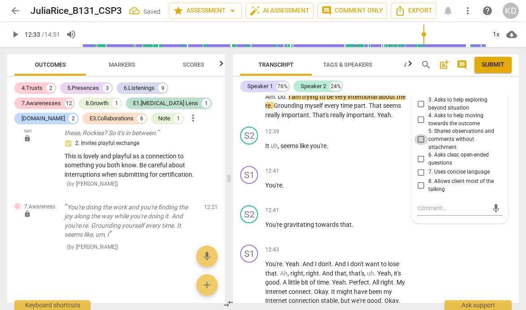
click at [419, 134] on input "5. Shares observations and comments without attachment" at bounding box center [421, 139] width 14 height 11
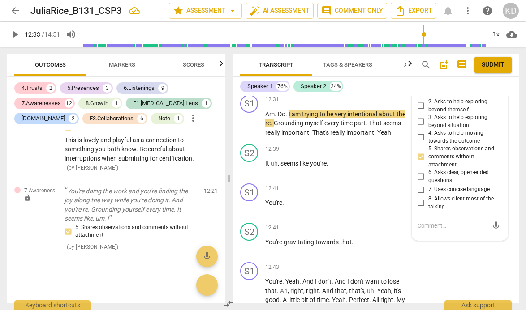
scroll to position [4016, 0]
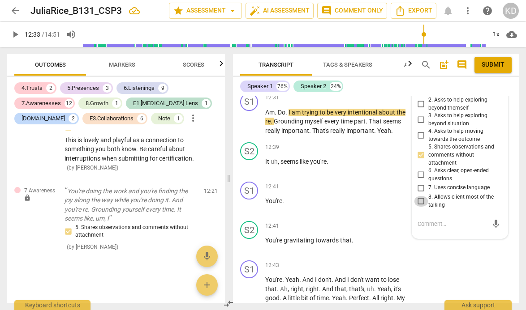
click at [422, 196] on input "8. Allows client most of the talking" at bounding box center [421, 201] width 14 height 11
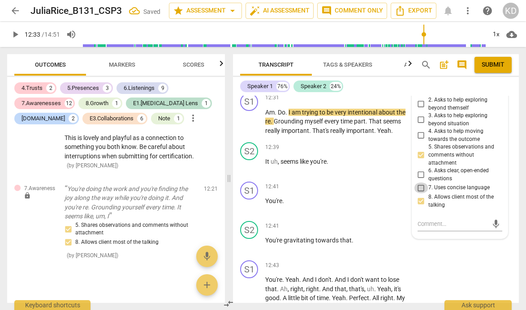
click at [419, 183] on input "7. Uses concise language" at bounding box center [421, 188] width 14 height 11
click at [234, 140] on div "S2 play_arrow pause 12:39 + Add competency keyboard_arrow_right It uh , seems l…" at bounding box center [376, 158] width 286 height 39
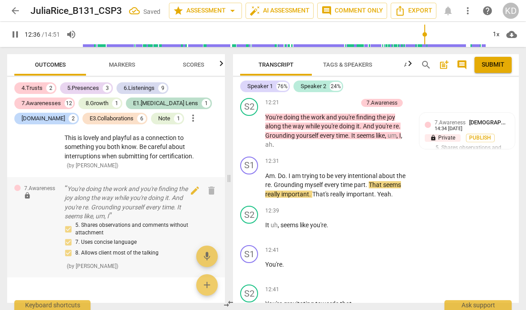
scroll to position [2513, 0]
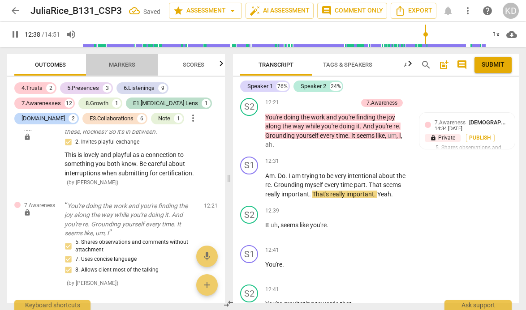
click at [117, 65] on span "Markers" at bounding box center [122, 64] width 26 height 7
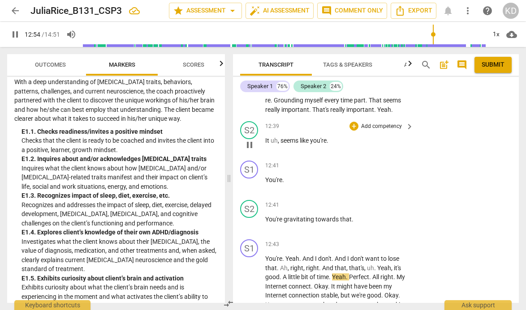
scroll to position [4029, 0]
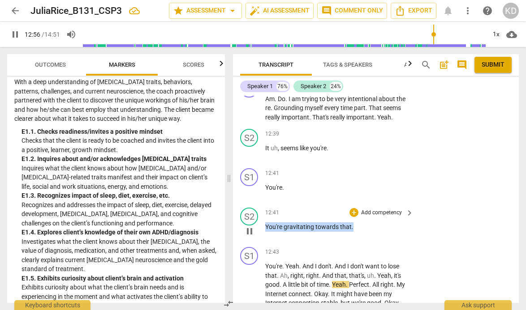
drag, startPoint x: 265, startPoint y: 219, endPoint x: 355, endPoint y: 222, distance: 90.0
click at [355, 222] on p "You're gravitating towards that ." at bounding box center [337, 226] width 144 height 9
click at [380, 209] on p "Add competency" at bounding box center [381, 213] width 43 height 8
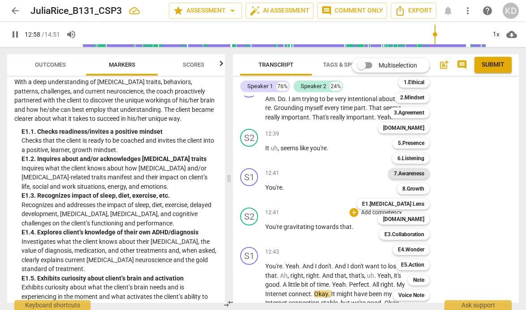
click at [415, 173] on b "7.Awareness" at bounding box center [408, 173] width 30 height 11
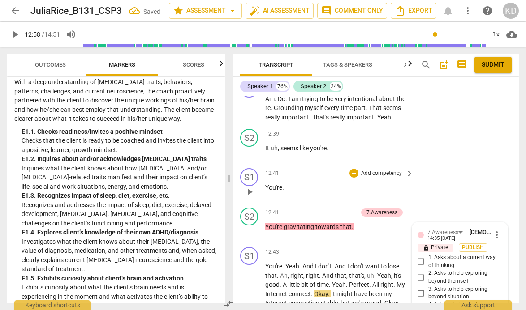
scroll to position [4218, 0]
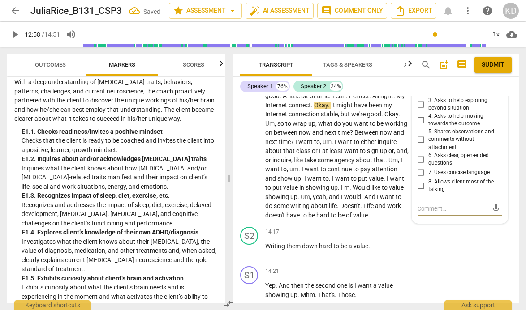
click at [419, 134] on input "5. Shares observations and comments without attachment" at bounding box center [421, 139] width 14 height 11
click at [237, 186] on div "S1 play_arrow pause 12:43 + Add competency keyboard_arrow_right You're . Yeah .…" at bounding box center [376, 139] width 286 height 169
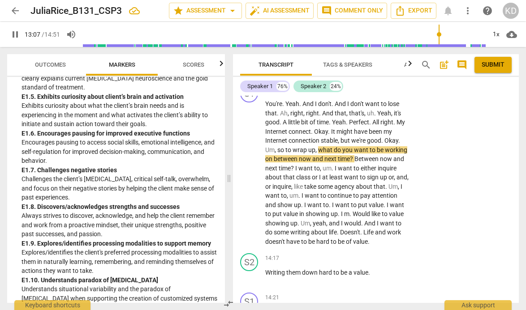
scroll to position [1543, 0]
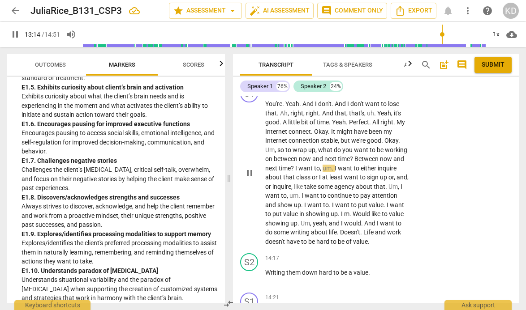
drag, startPoint x: 279, startPoint y: 141, endPoint x: 335, endPoint y: 141, distance: 56.0
click at [335, 141] on p "You're . Yeah . And I don't . And I don't want to lose that . Ah , right , righ…" at bounding box center [337, 172] width 144 height 147
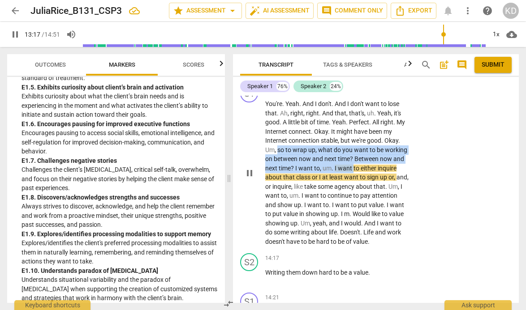
drag, startPoint x: 278, startPoint y: 142, endPoint x: 353, endPoint y: 154, distance: 75.7
click at [353, 154] on p "You're . Yeah . And I don't . And I don't want to lose that . Ah , right , righ…" at bounding box center [337, 172] width 144 height 147
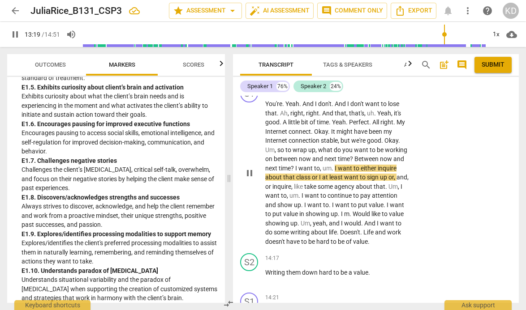
click at [354, 155] on span "?" at bounding box center [352, 158] width 4 height 7
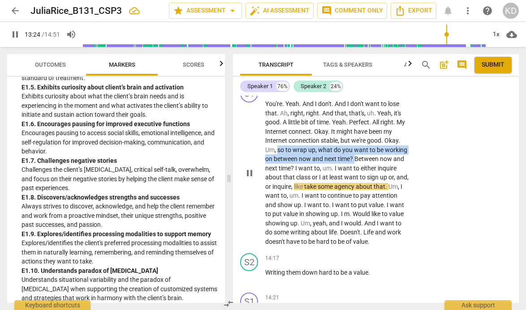
drag, startPoint x: 278, startPoint y: 141, endPoint x: 354, endPoint y: 152, distance: 76.4
click at [354, 152] on p "You're . Yeah . And I don't . And I don't want to lose that . Ah , right , righ…" at bounding box center [337, 172] width 144 height 147
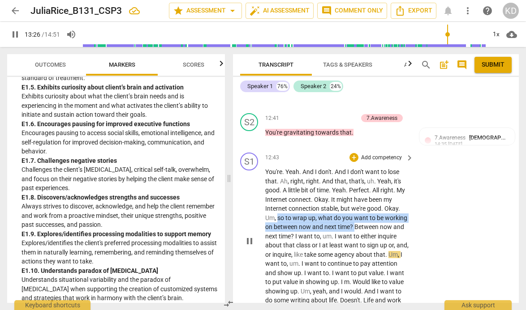
scroll to position [4118, 0]
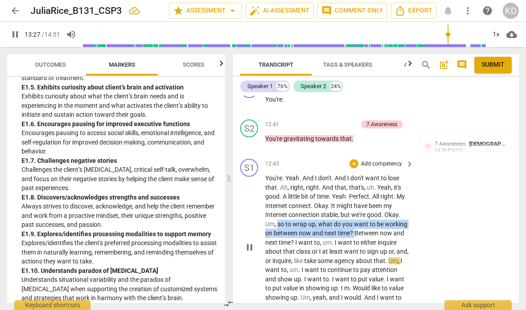
click at [378, 160] on p "Add competency" at bounding box center [381, 164] width 43 height 8
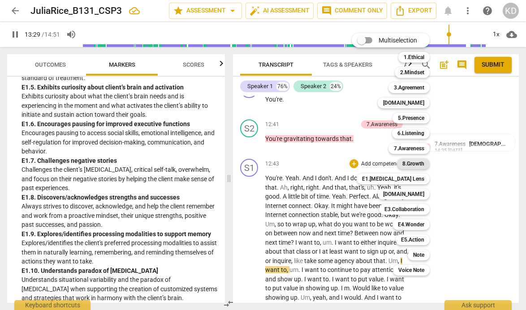
click at [418, 167] on b "8.Growth" at bounding box center [413, 163] width 22 height 11
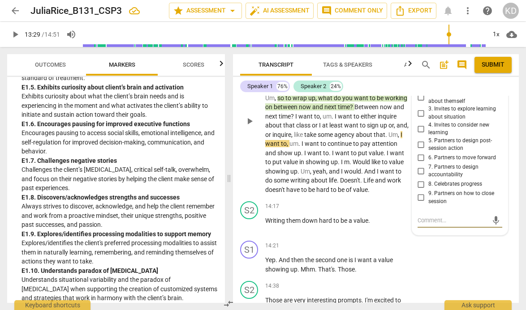
scroll to position [4243, 0]
click at [419, 141] on input "5. Partners to design post-session action" at bounding box center [421, 145] width 14 height 11
click at [419, 154] on input "6. Partners to move forward" at bounding box center [421, 158] width 14 height 11
click at [237, 141] on div "S1 play_arrow pause 12:43 + Add competency 8.Growth keyboard_arrow_right You're…" at bounding box center [376, 114] width 286 height 169
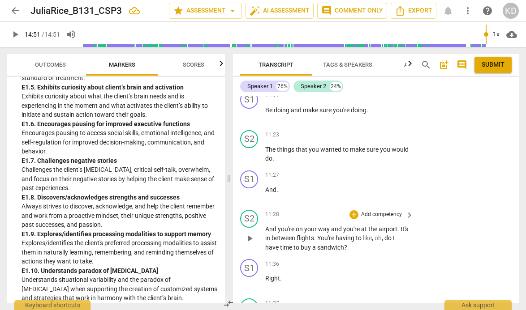
scroll to position [3386, 0]
click at [249, 234] on span "play_arrow" at bounding box center [249, 239] width 11 height 11
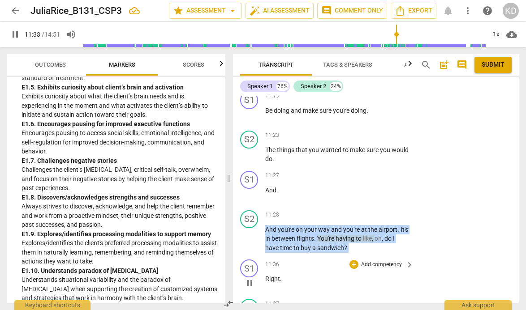
drag, startPoint x: 265, startPoint y: 220, endPoint x: 353, endPoint y: 248, distance: 92.9
click at [353, 248] on div "S1 play_arrow pause 00:00 + Add competency keyboard_arrow_right It's like doing…" at bounding box center [376, 199] width 286 height 207
click at [376, 211] on p "Add competency" at bounding box center [381, 215] width 43 height 8
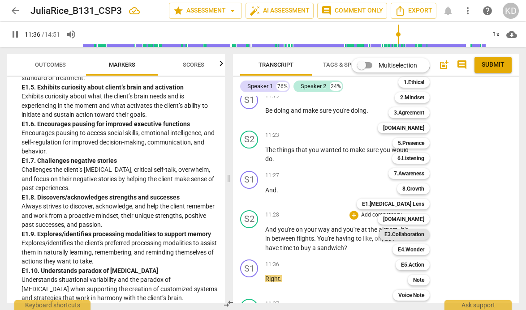
click at [413, 235] on b "E3.Collaboration" at bounding box center [404, 234] width 40 height 11
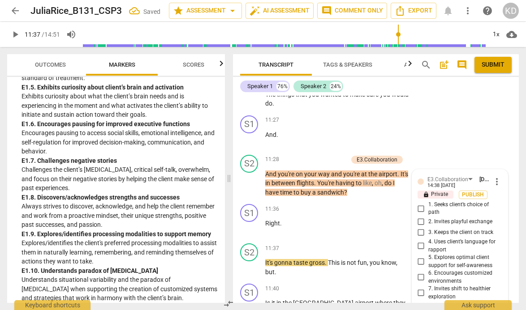
scroll to position [3546, 0]
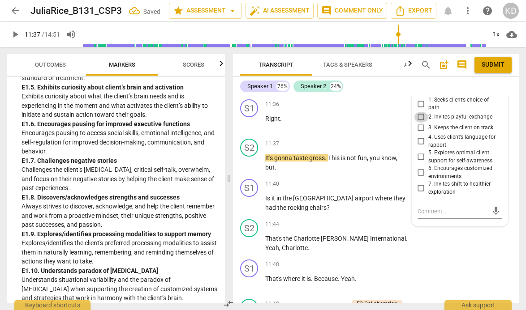
click at [419, 112] on input "2. Invites playful exchange" at bounding box center [421, 117] width 14 height 11
click at [234, 164] on div "S2 play_arrow pause 11:37 + Add competency keyboard_arrow_right It's gonna tast…" at bounding box center [376, 155] width 286 height 40
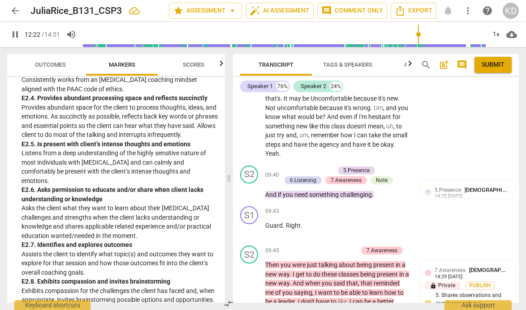
scroll to position [2602, 0]
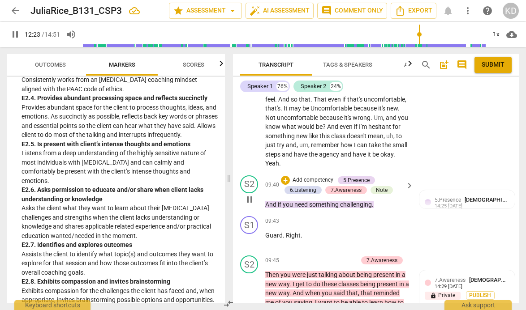
click at [314, 176] on p "Add competency" at bounding box center [312, 180] width 43 height 8
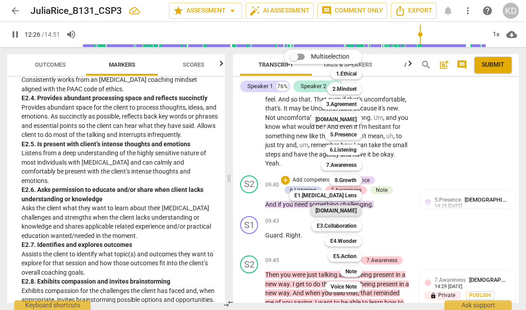
click at [343, 212] on b "[DOMAIN_NAME]" at bounding box center [335, 210] width 41 height 11
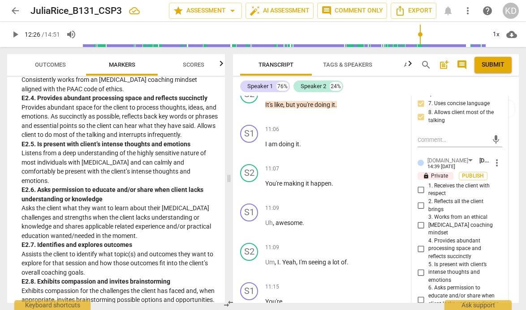
scroll to position [3133, 0]
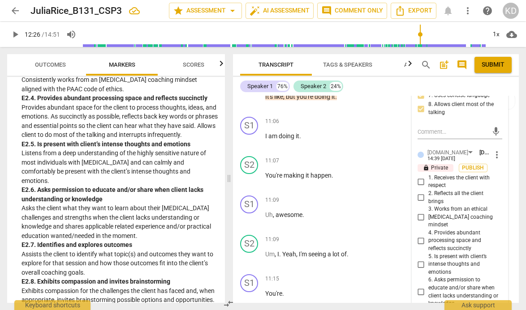
click at [419, 235] on input "4. Provides abundant processing space and reflects succinctly" at bounding box center [421, 240] width 14 height 11
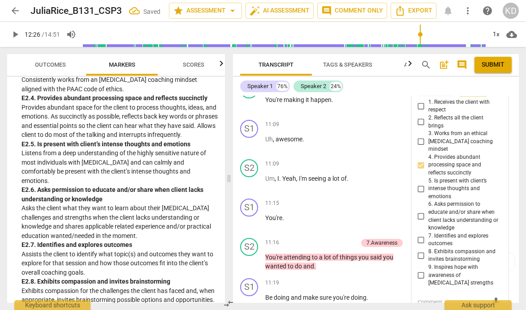
scroll to position [3210, 0]
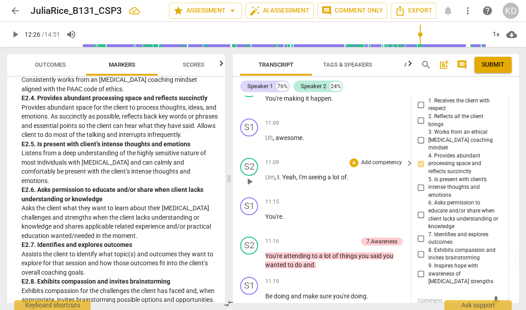
click at [237, 175] on div "S2 play_arrow pause 11:09 + Add competency keyboard_arrow_right Um , I . Yeah ,…" at bounding box center [376, 173] width 286 height 39
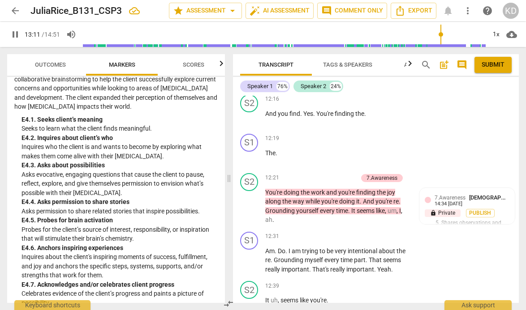
scroll to position [3884, 0]
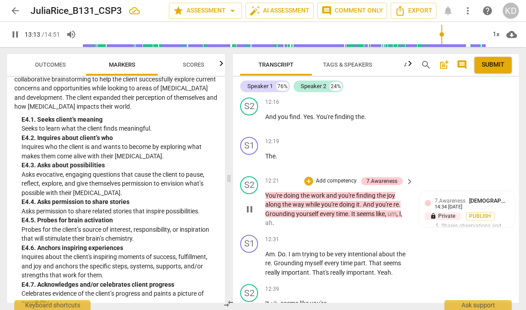
click at [335, 177] on p "Add competency" at bounding box center [336, 181] width 43 height 8
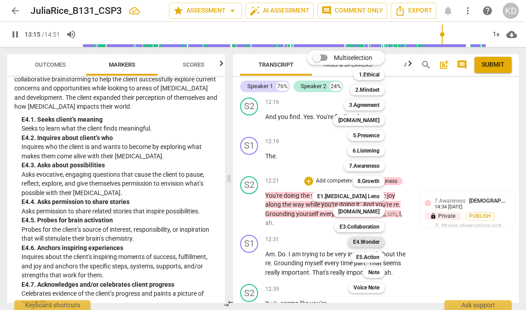
click at [367, 243] on b "E4.Wonder" at bounding box center [366, 242] width 26 height 11
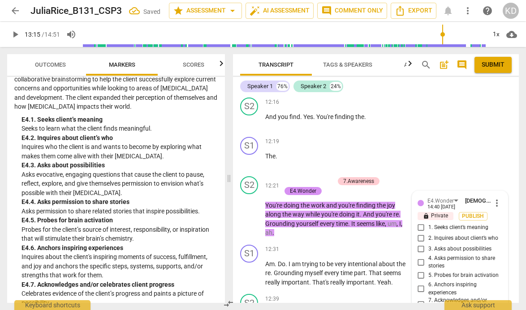
scroll to position [4008, 0]
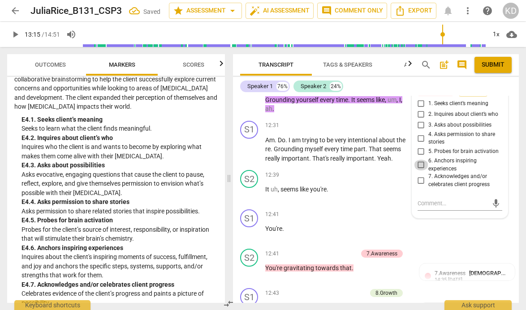
click at [419, 160] on input "6. Anchors inspiring experiences" at bounding box center [421, 165] width 14 height 11
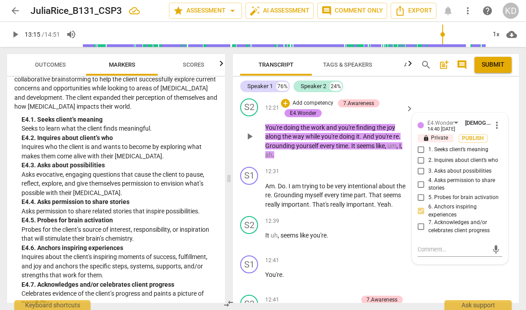
scroll to position [3961, 0]
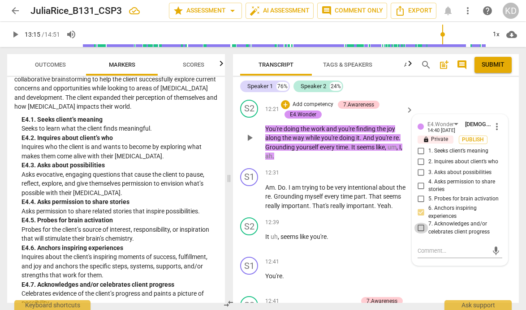
click at [419, 226] on input "7. Acknowledges and/or celebrates client progress" at bounding box center [421, 228] width 14 height 11
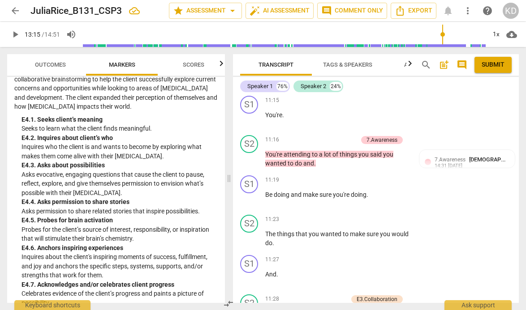
scroll to position [3315, 0]
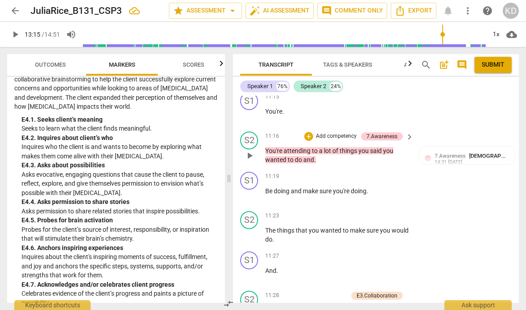
click at [287, 156] on span "to" at bounding box center [290, 159] width 7 height 7
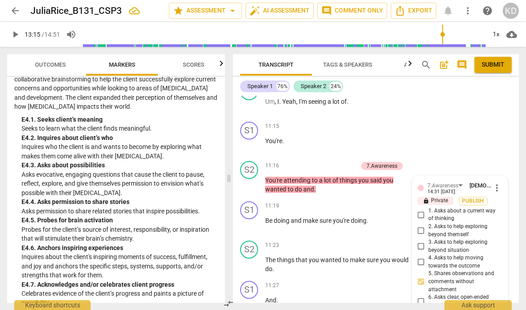
scroll to position [3279, 0]
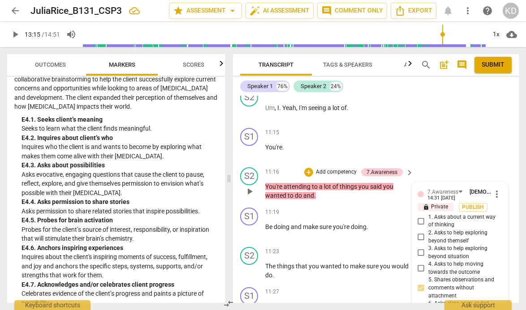
click at [338, 168] on p "Add competency" at bounding box center [336, 172] width 43 height 8
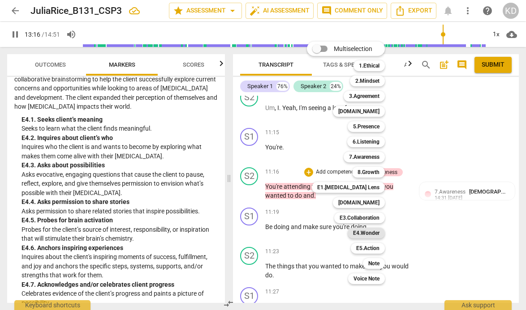
click at [369, 232] on b "E4.Wonder" at bounding box center [366, 233] width 26 height 11
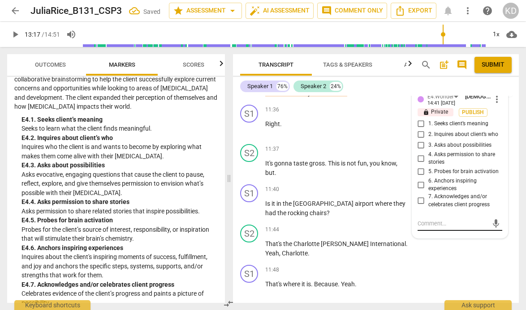
scroll to position [3564, 0]
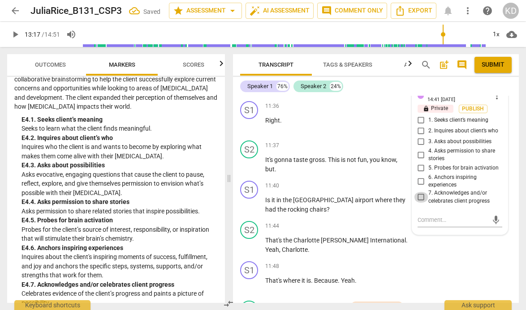
click at [419, 192] on input "7. Acknowledges and/or celebrates client progress" at bounding box center [421, 197] width 14 height 11
click at [238, 177] on div "S1 play_arrow pause 11:40 + Add competency keyboard_arrow_right Is it in the [G…" at bounding box center [376, 197] width 286 height 40
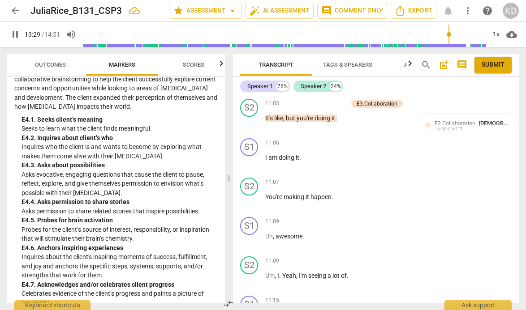
scroll to position [3112, 0]
drag, startPoint x: 265, startPoint y: 187, endPoint x: 333, endPoint y: 189, distance: 68.1
click at [333, 192] on p "You're making it happen ." at bounding box center [337, 196] width 144 height 9
click at [378, 178] on p "Add competency" at bounding box center [381, 182] width 43 height 8
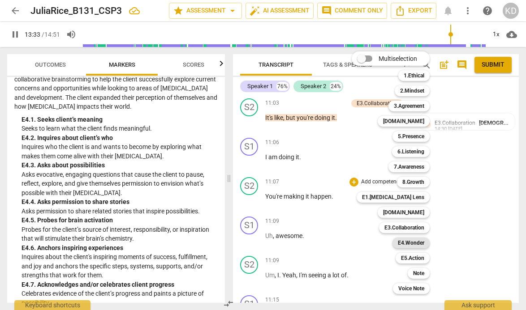
click at [414, 244] on b "E4.Wonder" at bounding box center [410, 243] width 26 height 11
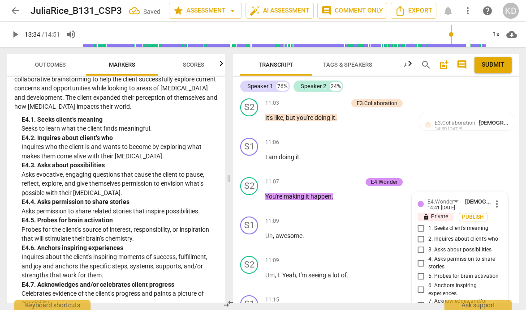
scroll to position [3237, 0]
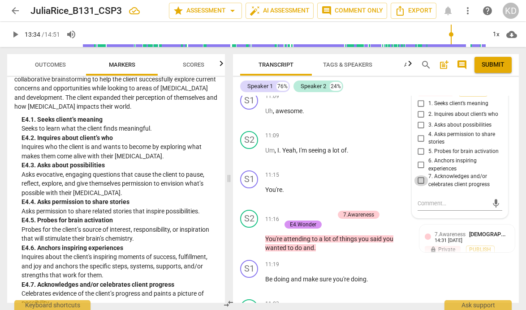
click at [419, 177] on input "7. Acknowledges and/or celebrates client progress" at bounding box center [421, 180] width 14 height 11
click at [419, 160] on input "6. Anchors inspiring experiences" at bounding box center [421, 165] width 14 height 11
click at [235, 133] on div "S2 play_arrow pause 11:09 + Add competency keyboard_arrow_right Um , I . Yeah ,…" at bounding box center [376, 147] width 286 height 39
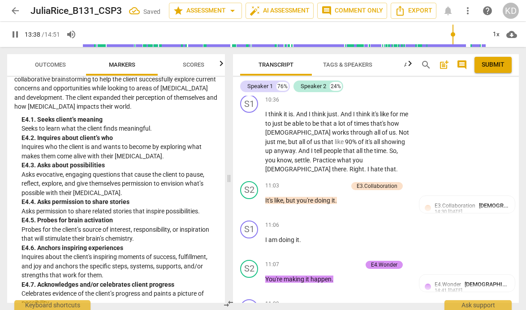
scroll to position [3013, 0]
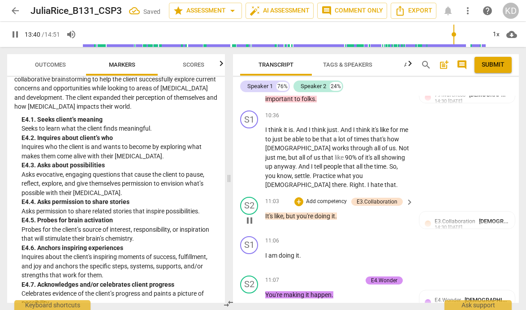
click at [324, 198] on p "Add competency" at bounding box center [326, 202] width 43 height 8
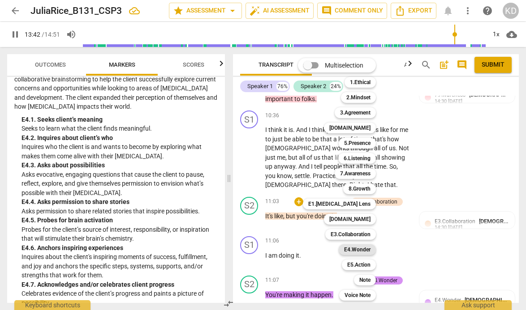
click at [359, 248] on b "E4.Wonder" at bounding box center [357, 249] width 26 height 11
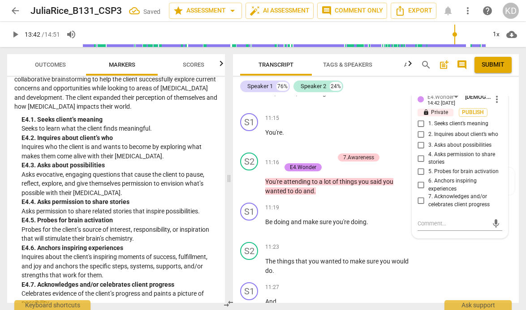
scroll to position [3303, 0]
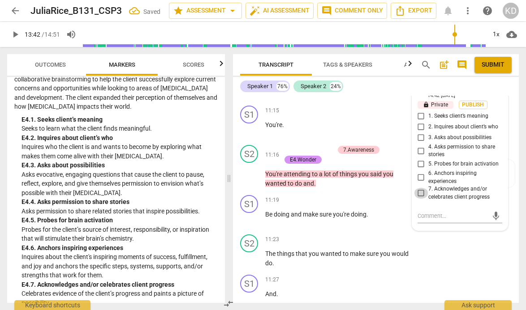
click at [419, 189] on input "7. Acknowledges and/or celebrates client progress" at bounding box center [421, 193] width 14 height 11
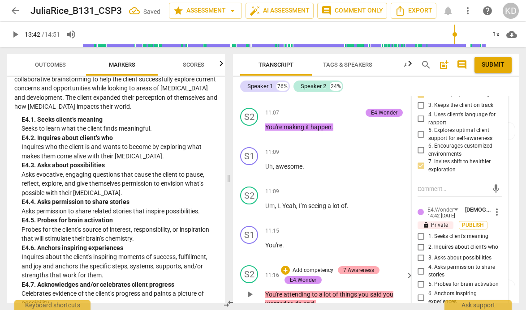
scroll to position [3175, 0]
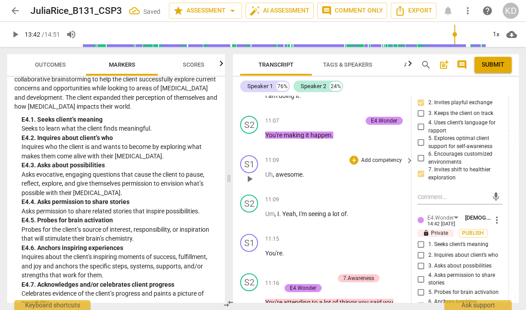
click at [238, 179] on div "S1 play_arrow pause 11:09 + Add competency keyboard_arrow_right Uh , awesome ." at bounding box center [376, 171] width 286 height 39
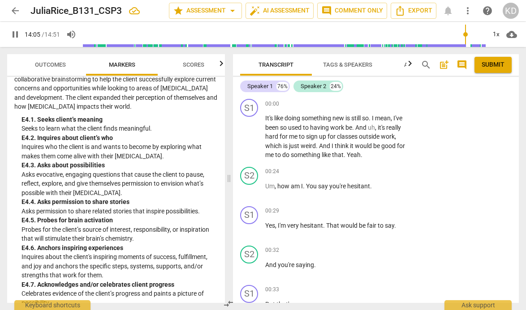
scroll to position [0, 0]
click at [250, 137] on span "pause" at bounding box center [249, 137] width 11 height 11
click at [250, 137] on span "play_arrow" at bounding box center [249, 137] width 11 height 11
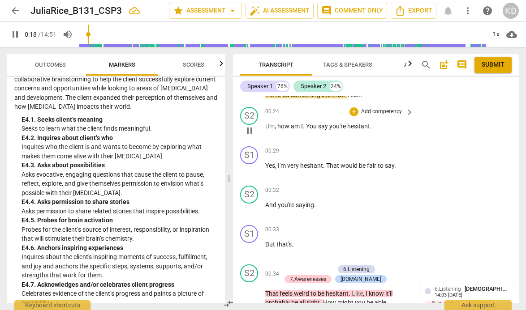
scroll to position [47, 0]
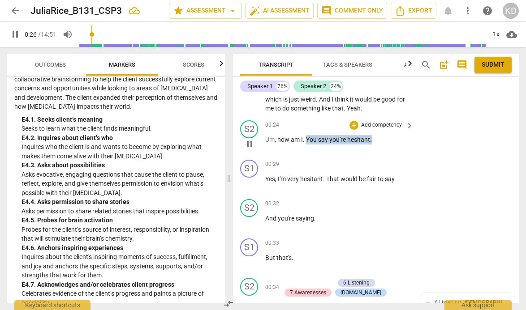
drag, startPoint x: 306, startPoint y: 140, endPoint x: 374, endPoint y: 142, distance: 68.1
click at [374, 142] on p "Um , how am I . You say you're hesitant ." at bounding box center [337, 139] width 144 height 9
click at [375, 126] on p "Add competency" at bounding box center [381, 125] width 43 height 8
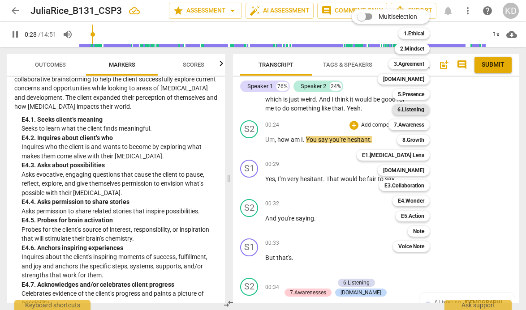
click at [403, 110] on b "6.Listening" at bounding box center [410, 109] width 27 height 11
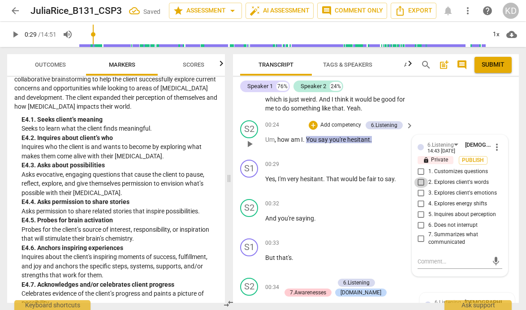
click at [420, 183] on input "2. Explores client's words" at bounding box center [421, 182] width 14 height 11
click at [420, 240] on input "7. Summarizes what communicated" at bounding box center [421, 238] width 14 height 11
click at [419, 215] on input "5. Inquires about perception" at bounding box center [421, 214] width 14 height 11
click at [233, 184] on div "S1 play_arrow pause 00:29 + Add competency keyboard_arrow_right Yes , I'm very …" at bounding box center [376, 175] width 286 height 39
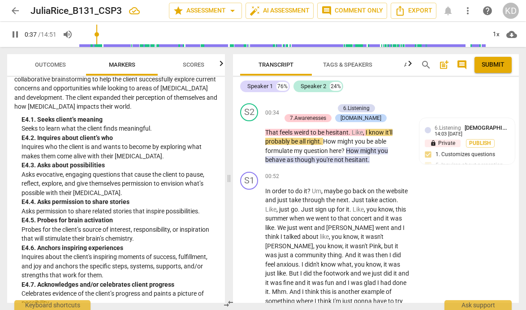
scroll to position [209, 0]
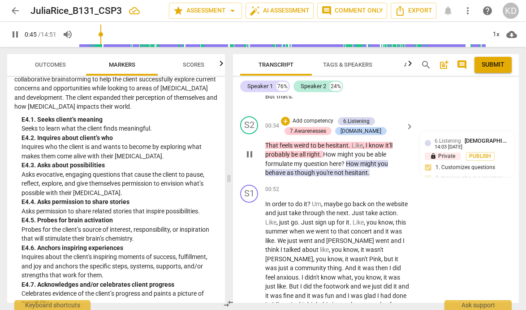
click at [316, 121] on p "Add competency" at bounding box center [312, 121] width 43 height 8
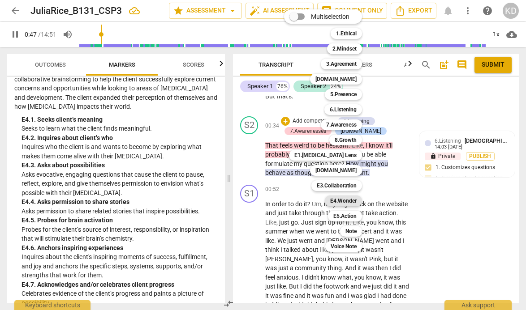
click at [347, 203] on b "E4.Wonder" at bounding box center [343, 201] width 26 height 11
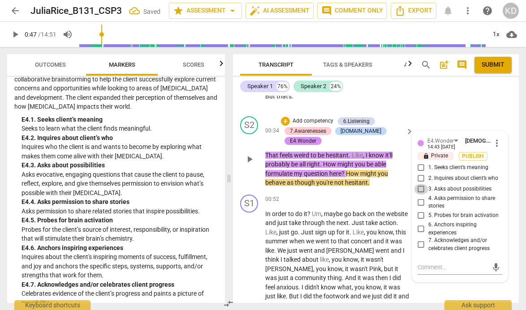
click at [419, 195] on input "3. Asks about possibilities" at bounding box center [421, 189] width 14 height 11
click at [419, 181] on input "2. Inquires about client’s who" at bounding box center [421, 178] width 14 height 11
click at [237, 177] on div "S2 play_arrow pause 00:34 + Add competency 6.Listening 7.Awarenesses [DOMAIN_NA…" at bounding box center [376, 152] width 286 height 78
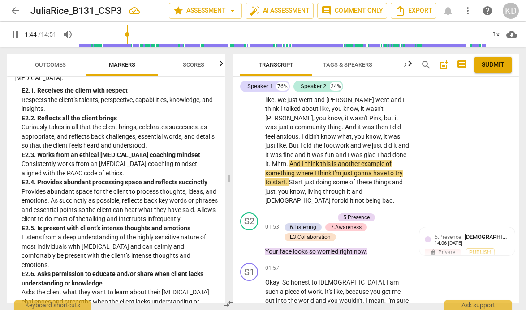
scroll to position [1834, 0]
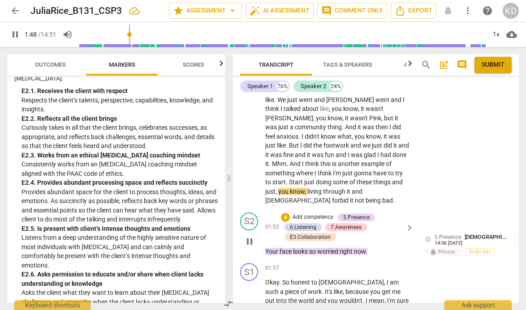
click at [319, 218] on p "Add competency" at bounding box center [312, 218] width 43 height 8
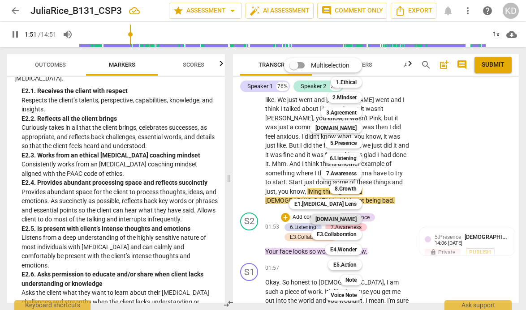
click at [345, 219] on b "[DOMAIN_NAME]" at bounding box center [335, 219] width 41 height 11
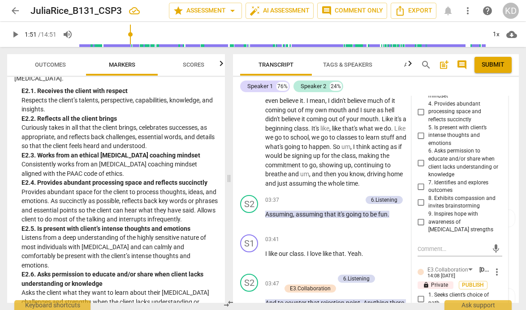
scroll to position [1008, 0]
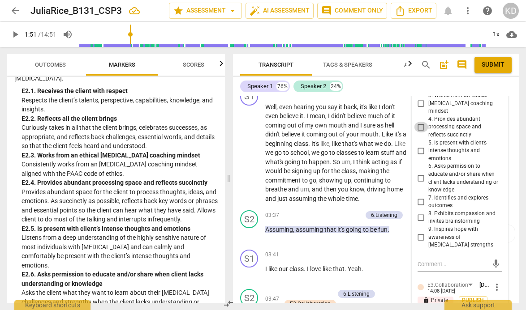
click at [420, 122] on input "4. Provides abundant processing space and reflects succinctly" at bounding box center [421, 127] width 14 height 11
click at [236, 164] on div "S1 play_arrow pause 02:54 + Add competency keyboard_arrow_right Well , even hea…" at bounding box center [376, 145] width 286 height 123
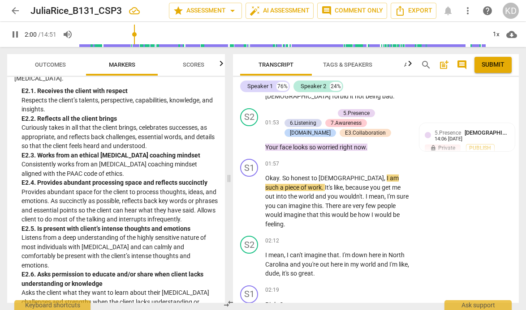
scroll to position [462, 0]
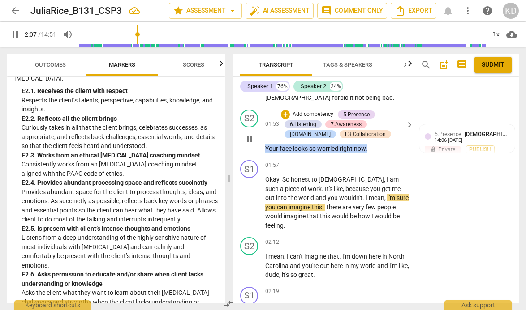
drag, startPoint x: 265, startPoint y: 147, endPoint x: 367, endPoint y: 148, distance: 101.6
click at [367, 148] on p "Your face looks so worried right now ." at bounding box center [337, 148] width 144 height 9
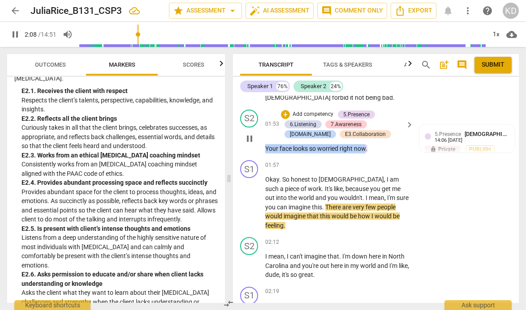
click at [320, 115] on p "Add competency" at bounding box center [312, 115] width 43 height 8
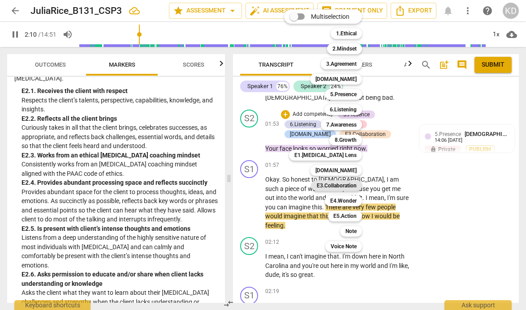
click at [341, 184] on b "E3.Collaboration" at bounding box center [336, 185] width 40 height 11
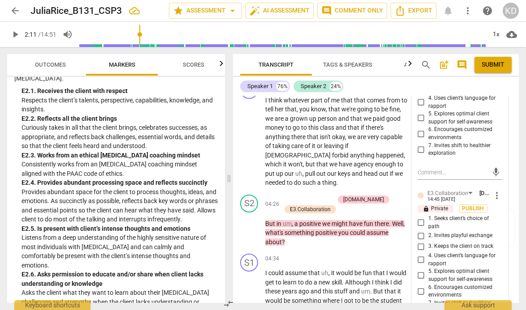
scroll to position [1259, 0]
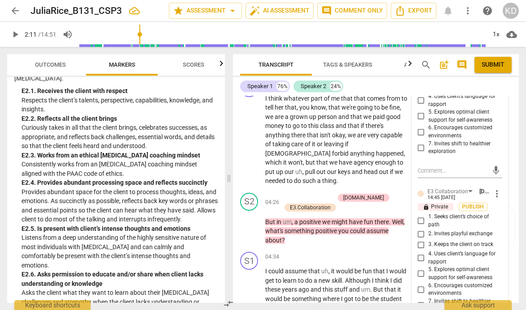
click at [493, 188] on span "more_vert" at bounding box center [496, 193] width 11 height 11
click at [499, 201] on li "Delete" at bounding box center [502, 202] width 31 height 17
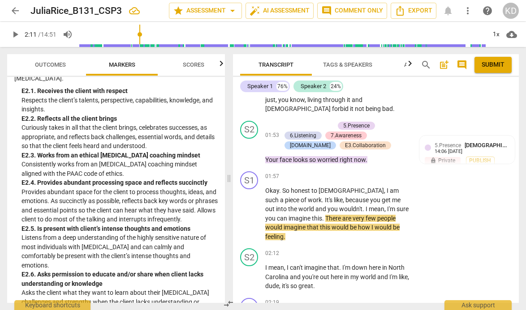
scroll to position [385, 0]
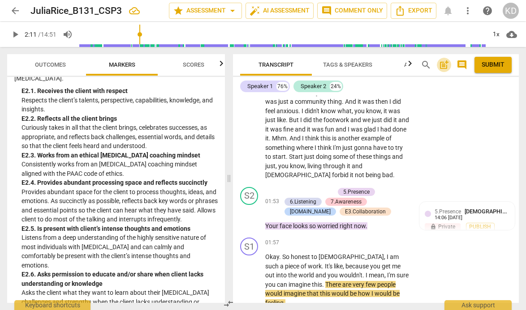
click at [444, 64] on span "post_add" at bounding box center [443, 65] width 11 height 11
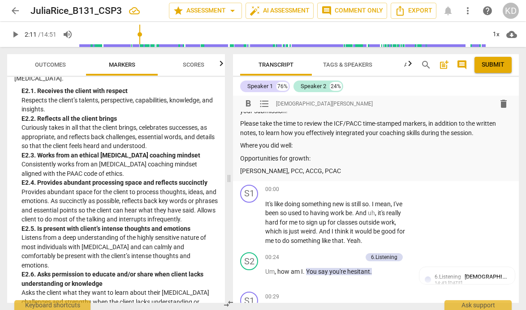
scroll to position [0, 0]
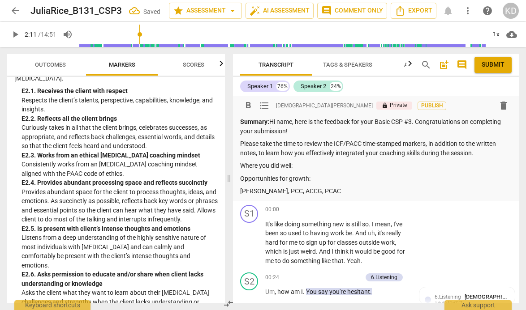
click at [295, 123] on p "Summary: Hi name, here is the feedback for your Basic CSP #3. Congratulations o…" at bounding box center [375, 126] width 271 height 18
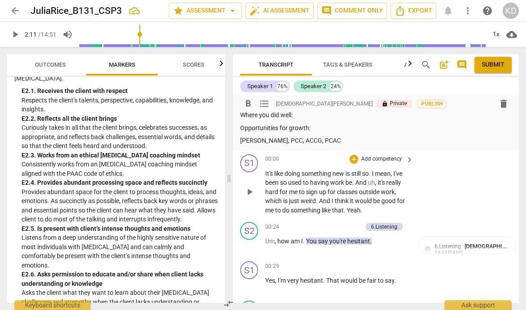
scroll to position [44, 0]
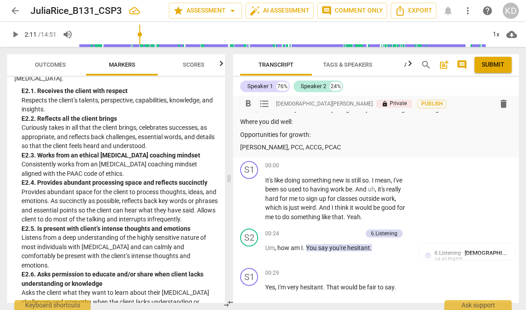
click at [62, 64] on span "Outcomes" at bounding box center [50, 64] width 31 height 7
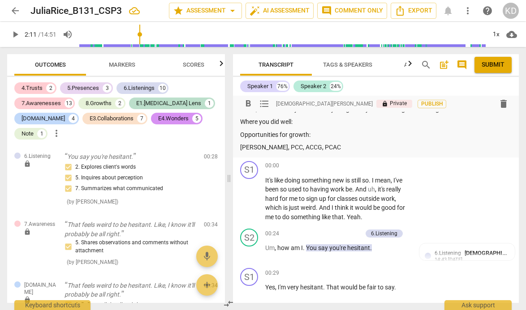
click at [298, 121] on p "Where you did well:" at bounding box center [375, 121] width 271 height 9
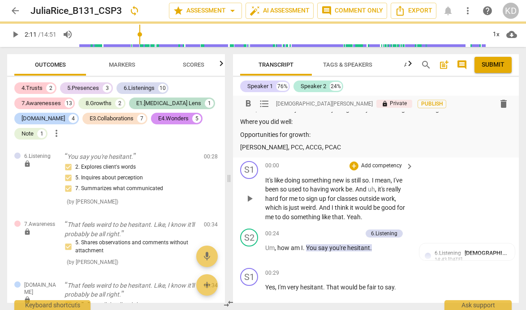
scroll to position [47, 0]
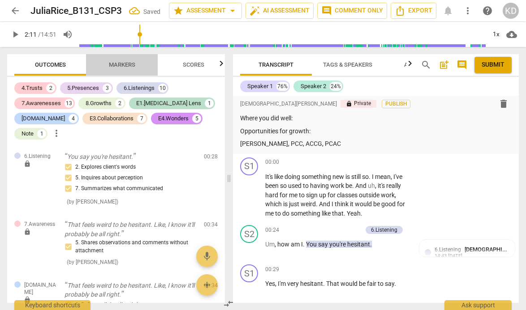
click at [124, 68] on span "Markers" at bounding box center [122, 65] width 48 height 12
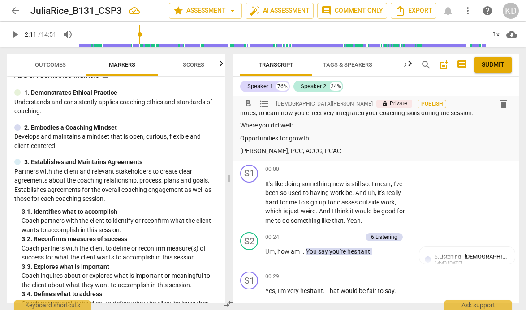
scroll to position [32, 0]
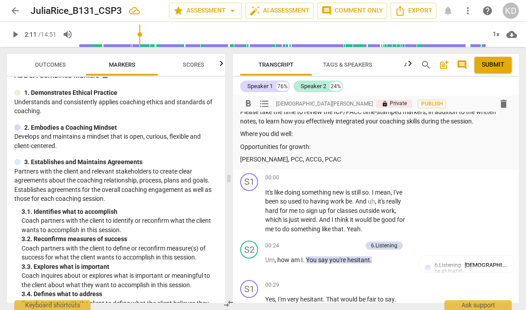
click at [299, 135] on p "Where you did well:" at bounding box center [375, 133] width 271 height 9
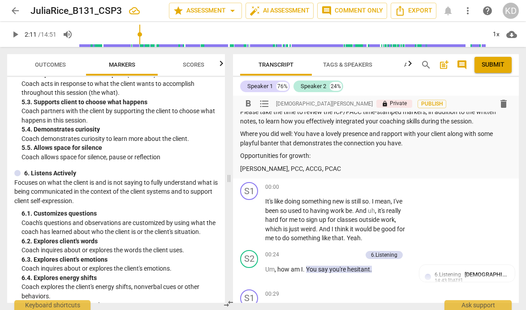
scroll to position [478, 0]
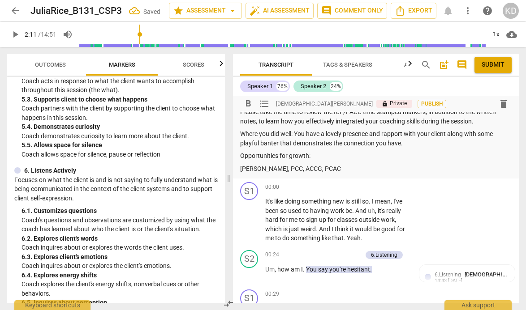
click at [55, 67] on span "Outcomes" at bounding box center [50, 64] width 31 height 7
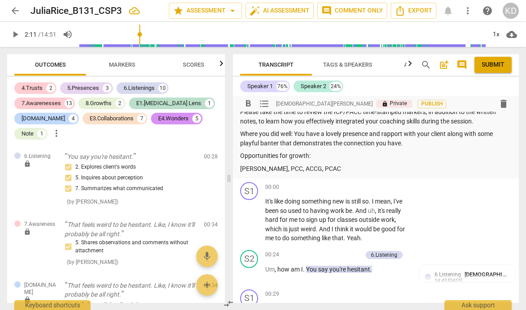
click at [413, 145] on p "Where you did well: You have a lovely presence and rapport with your client alo…" at bounding box center [375, 138] width 271 height 18
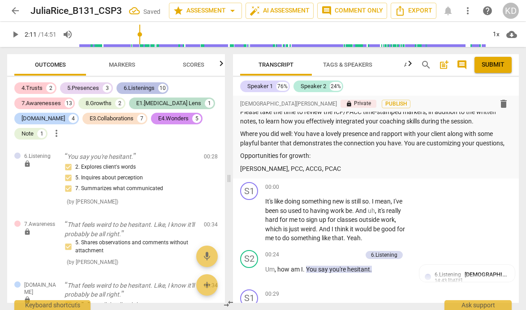
click at [148, 87] on div "6.Listenings" at bounding box center [139, 88] width 31 height 9
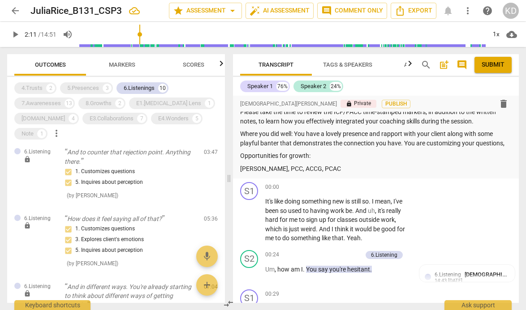
scroll to position [412, 0]
click at [505, 141] on p "Where you did well: You have a lovely presence and rapport with your client alo…" at bounding box center [375, 138] width 271 height 18
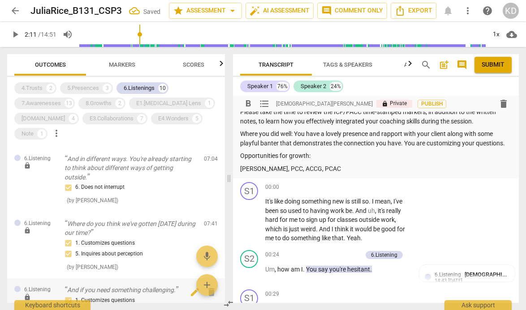
scroll to position [519, 0]
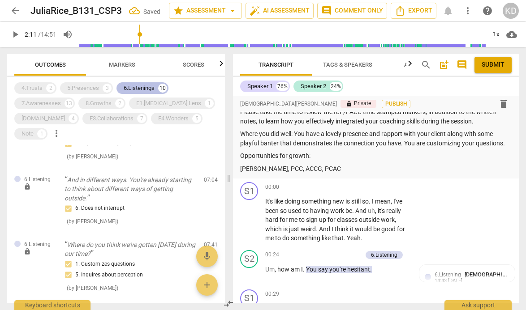
click at [131, 92] on div "6.Listenings" at bounding box center [139, 88] width 31 height 9
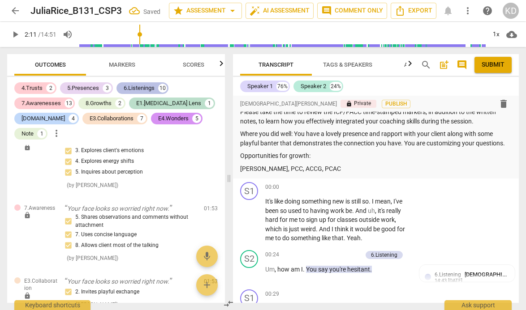
scroll to position [1449, 0]
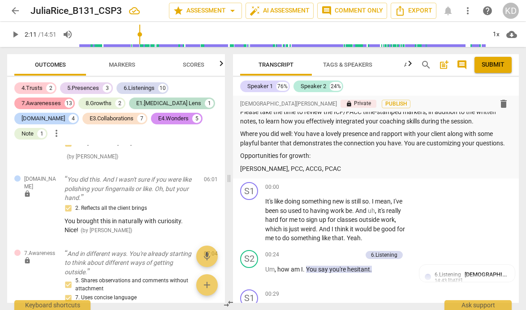
click at [51, 104] on div "7.Awarenesses" at bounding box center [40, 103] width 39 height 9
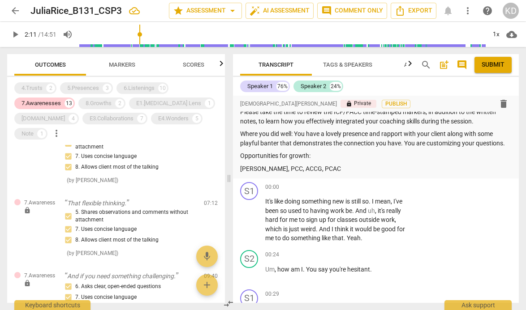
scroll to position [369, 0]
click at [508, 144] on p "Where you did well: You have a lovely presence and rapport with your client alo…" at bounding box center [375, 138] width 271 height 18
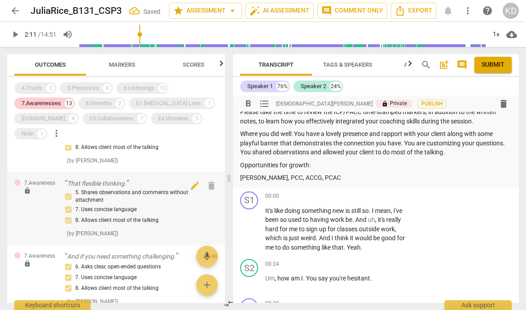
scroll to position [396, 0]
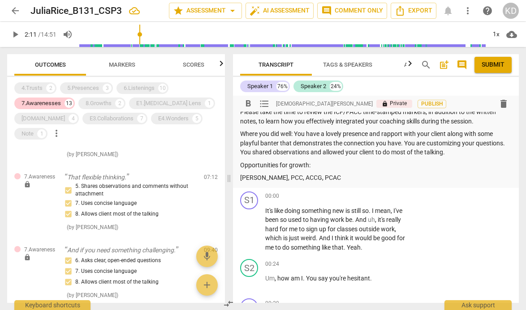
click at [308, 154] on p "Where you did well: You have a lovely presence and rapport with your client alo…" at bounding box center [375, 143] width 271 height 28
click at [269, 157] on p "Where you did well: You have a lovely presence and rapport with your client alo…" at bounding box center [375, 143] width 271 height 28
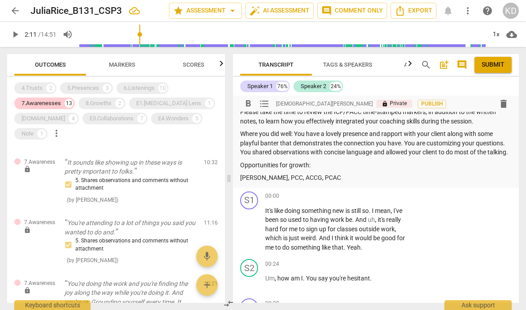
scroll to position [521, 0]
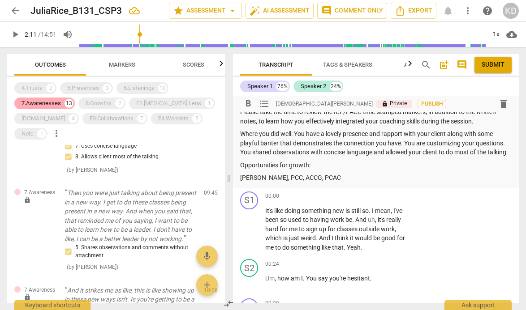
click at [51, 102] on div "7.Awarenesses" at bounding box center [40, 103] width 39 height 9
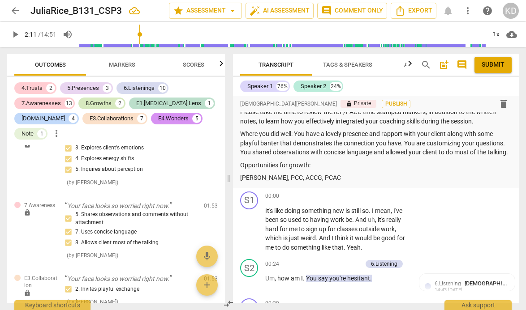
scroll to position [2206, 0]
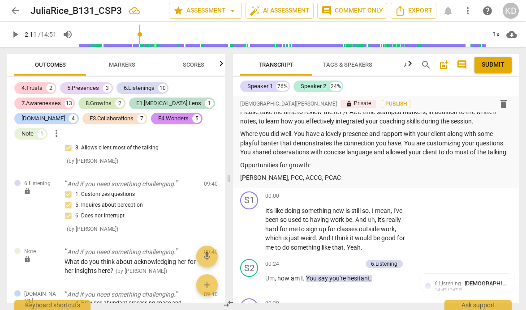
click at [98, 103] on div "8.Growths" at bounding box center [98, 103] width 26 height 9
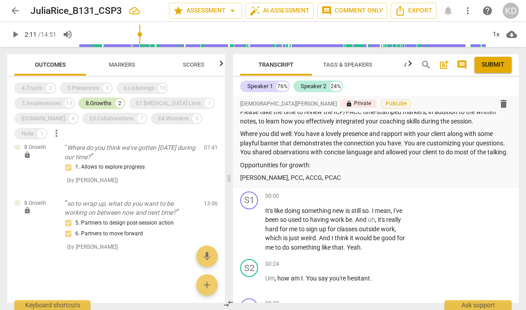
scroll to position [9, 0]
click at [98, 103] on div "8.Growths" at bounding box center [98, 103] width 26 height 9
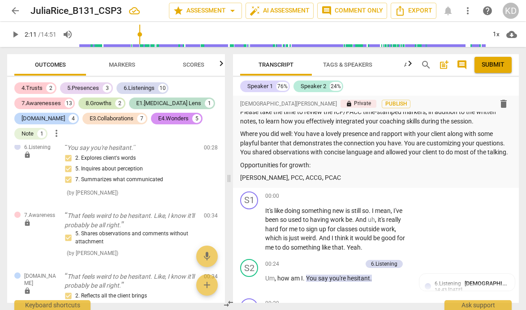
scroll to position [1996, 0]
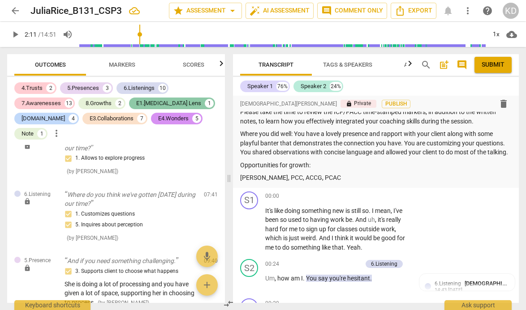
click at [154, 103] on div "E1.[MEDICAL_DATA] Lens" at bounding box center [168, 103] width 65 height 9
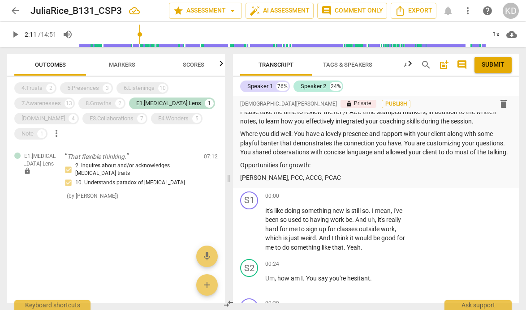
click at [157, 110] on div "4.Trusts 2 5.Presences 3 6.Listenings 10 7.Awarenesses 13 8.Growths 2 E1.[MEDIC…" at bounding box center [119, 111] width 210 height 61
click at [174, 100] on div "E1.[MEDICAL_DATA] Lens 1" at bounding box center [172, 104] width 86 height 12
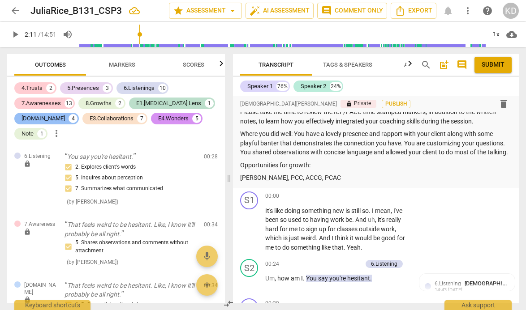
click at [39, 119] on div "[DOMAIN_NAME]" at bounding box center [42, 118] width 43 height 9
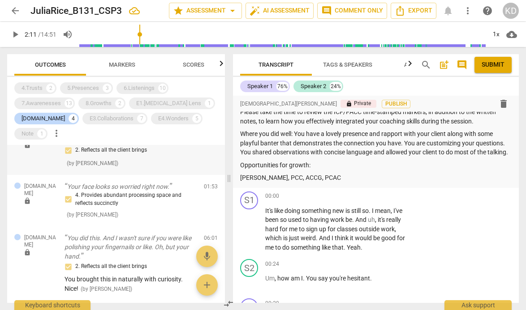
scroll to position [24, 0]
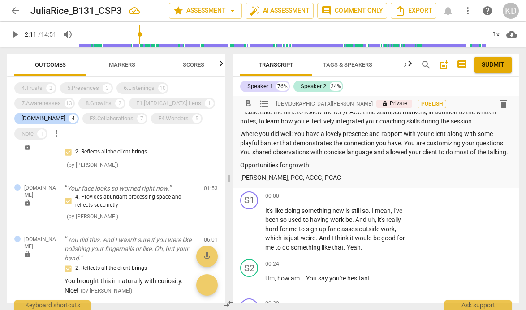
click at [269, 157] on p "Where you did well: You have a lovely presence and rapport with your client alo…" at bounding box center [375, 143] width 271 height 28
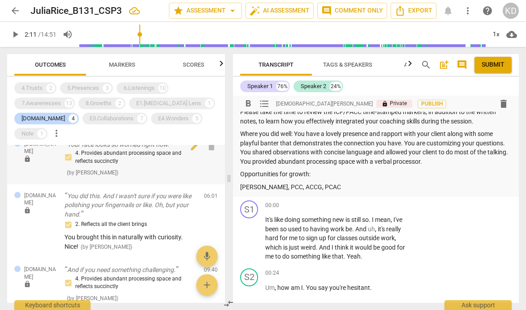
scroll to position [11, 0]
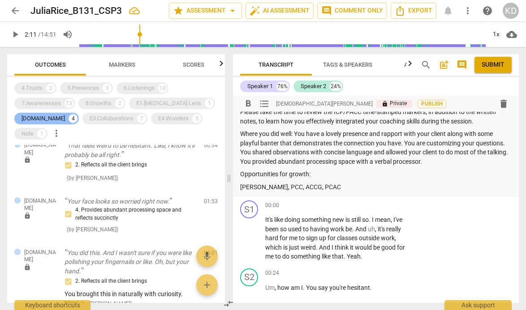
click at [40, 117] on div "[DOMAIN_NAME]" at bounding box center [42, 118] width 43 height 9
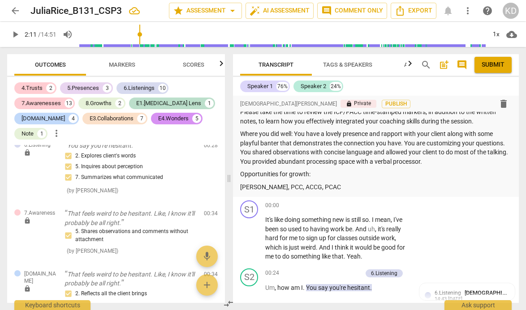
scroll to position [140, 0]
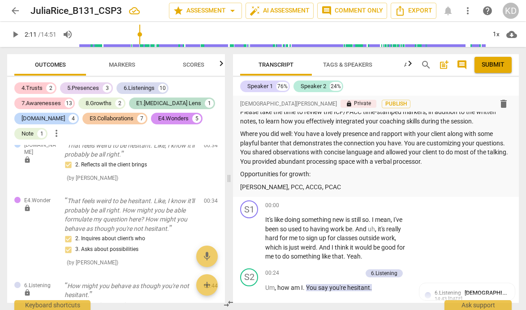
click at [90, 118] on div "E3.Collaborations" at bounding box center [112, 118] width 44 height 9
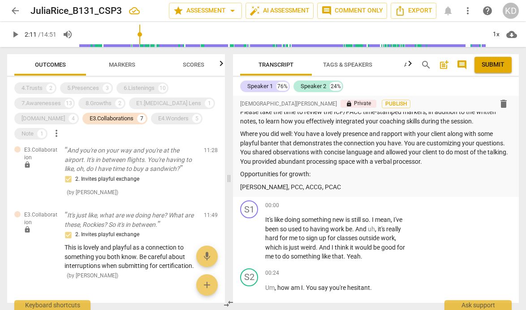
scroll to position [342, 0]
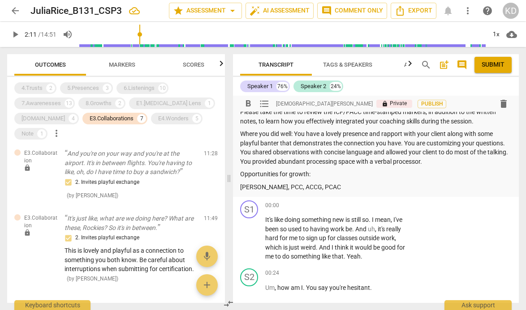
click at [316, 173] on p "Opportunities for growth:" at bounding box center [375, 174] width 271 height 9
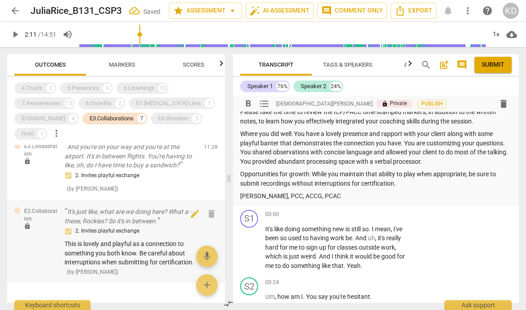
scroll to position [345, 0]
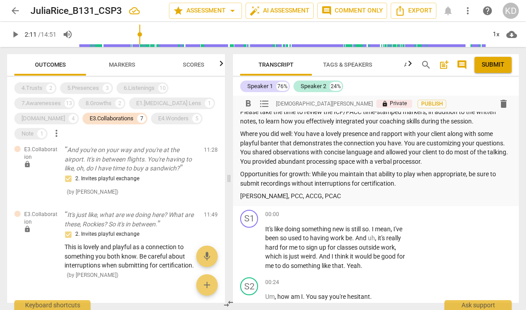
click at [495, 175] on p "Opportunities for growth: While you maintain that ability to play when appropri…" at bounding box center [375, 179] width 271 height 18
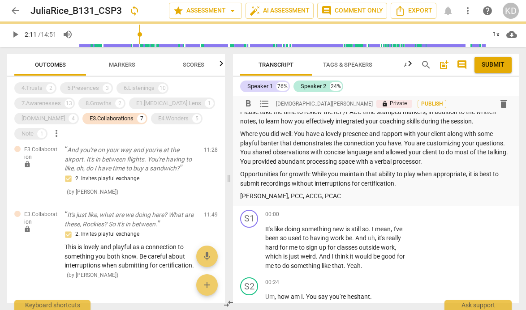
click at [401, 184] on p "Opportunities for growth: While you maintain that ability to play when appropri…" at bounding box center [375, 179] width 271 height 18
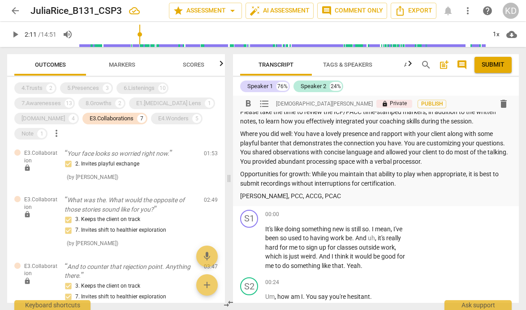
scroll to position [0, 0]
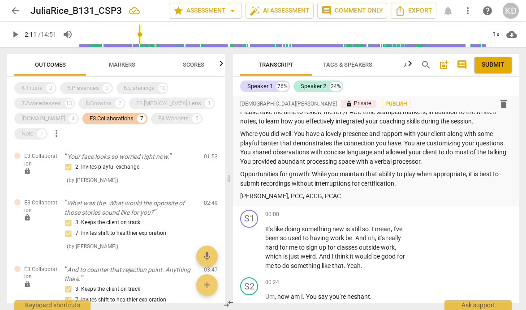
click at [106, 117] on div "E3.Collaborations" at bounding box center [112, 118] width 44 height 9
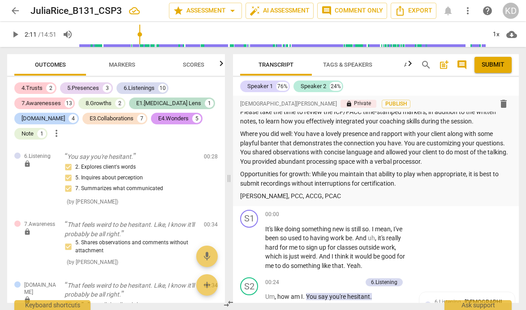
click at [158, 120] on div "E4.Wonders" at bounding box center [173, 118] width 30 height 9
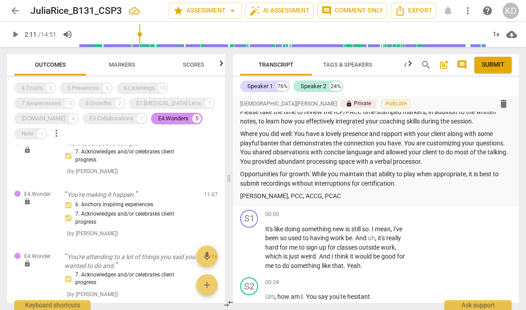
scroll to position [67, 0]
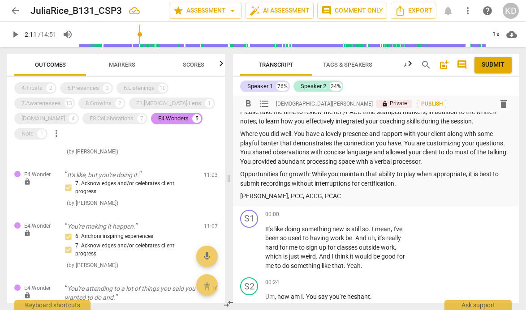
click at [453, 161] on p "Where you did well: You have a lovely presence and rapport with your client alo…" at bounding box center [375, 147] width 271 height 37
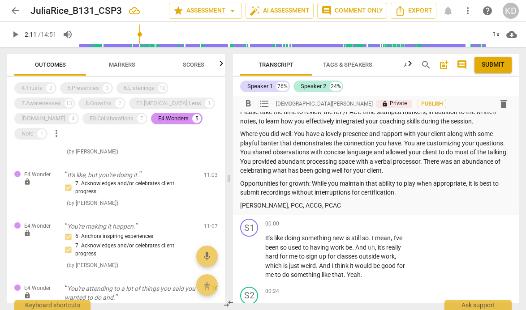
click at [403, 195] on p "Opportunities for growth: While you maintain that ability to play when appropri…" at bounding box center [375, 188] width 271 height 18
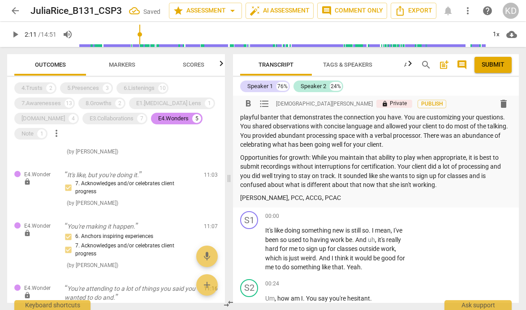
scroll to position [57, 0]
drag, startPoint x: 437, startPoint y: 187, endPoint x: 363, endPoint y: 188, distance: 74.3
click at [363, 188] on p "Opportunities for growth: While you maintain that ability to play when appropri…" at bounding box center [375, 172] width 271 height 37
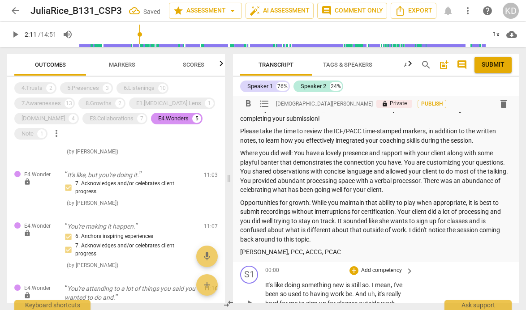
scroll to position [8, 0]
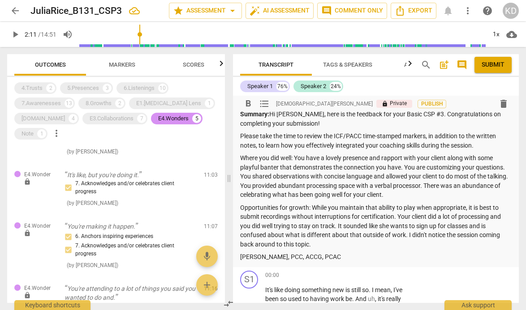
click at [502, 169] on p "Where you did well: You have a lovely presence and rapport with your client alo…" at bounding box center [375, 177] width 271 height 46
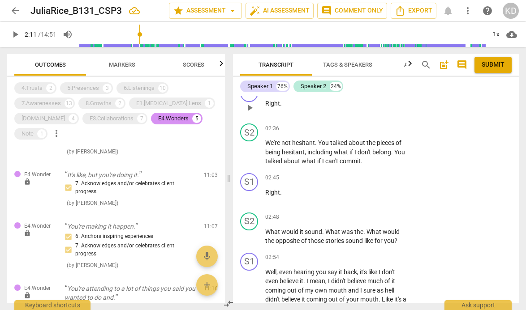
scroll to position [983, 0]
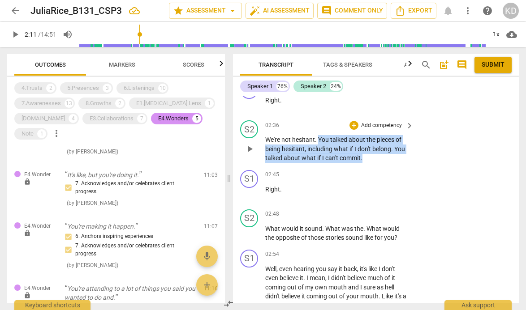
drag, startPoint x: 318, startPoint y: 140, endPoint x: 376, endPoint y: 164, distance: 63.4
click at [376, 164] on div "S2 play_arrow pause 02:36 + Add competency keyboard_arrow_right We're not hesit…" at bounding box center [376, 142] width 286 height 50
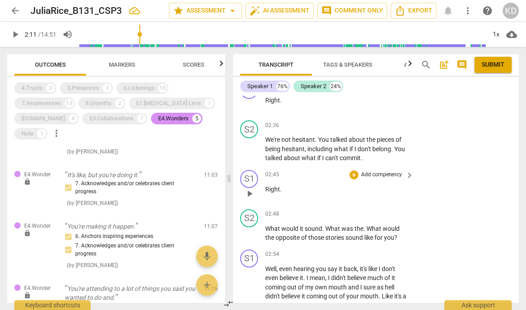
click at [370, 192] on p "Right ." at bounding box center [337, 189] width 144 height 9
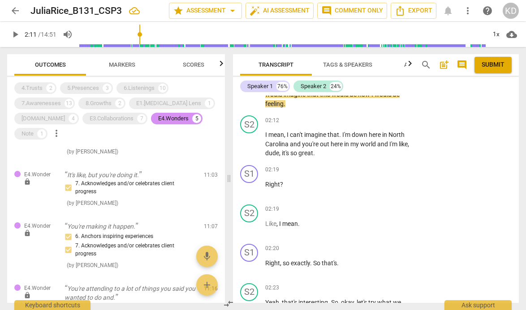
scroll to position [738, 0]
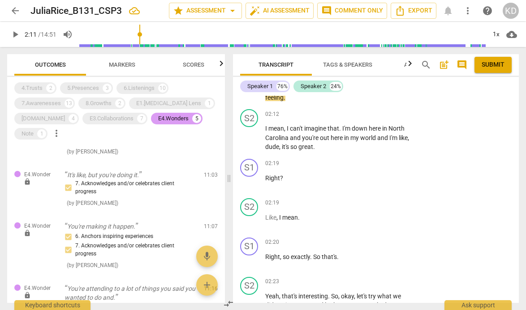
click at [158, 118] on div "E4.Wonders" at bounding box center [173, 118] width 30 height 9
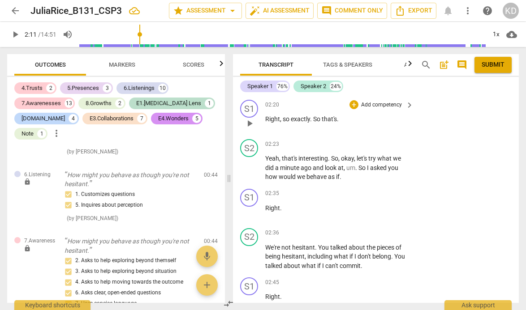
scroll to position [907, 0]
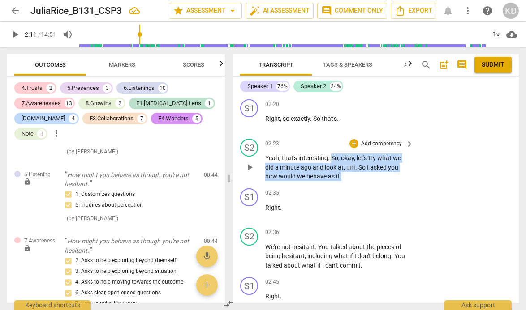
drag, startPoint x: 331, startPoint y: 158, endPoint x: 353, endPoint y: 177, distance: 28.8
click at [353, 177] on p "Yeah , that's interesting . So , okay , let's try what we did a minute ago and …" at bounding box center [337, 168] width 144 height 28
click at [376, 144] on p "Add competency" at bounding box center [381, 144] width 43 height 8
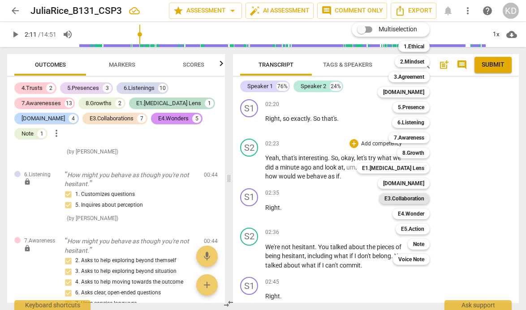
click at [410, 200] on b "E3.Collaboration" at bounding box center [404, 198] width 40 height 11
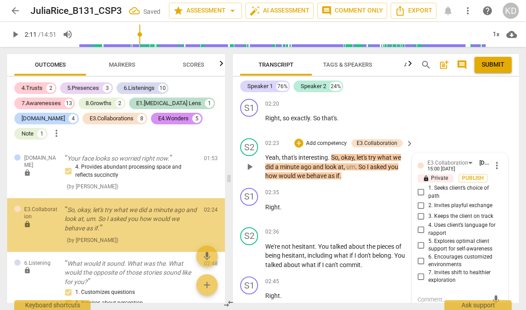
scroll to position [689, 0]
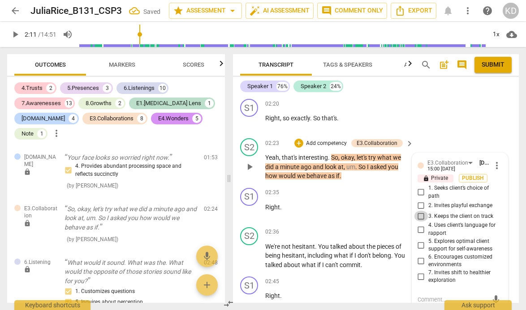
click at [419, 218] on input "3. Keeps the client on track" at bounding box center [421, 216] width 14 height 11
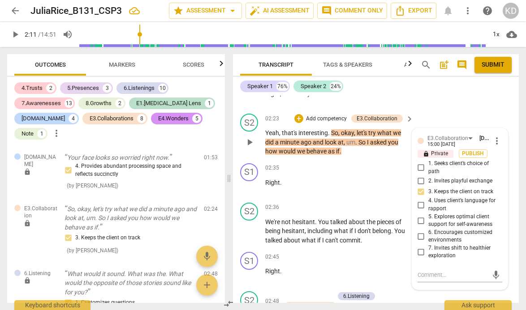
scroll to position [928, 0]
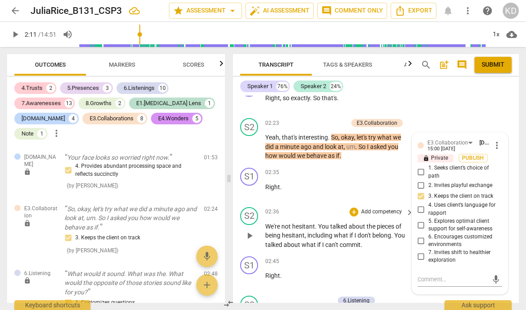
click at [233, 207] on div "S2 play_arrow pause 02:36 + Add competency keyboard_arrow_right We're not hesit…" at bounding box center [376, 229] width 286 height 50
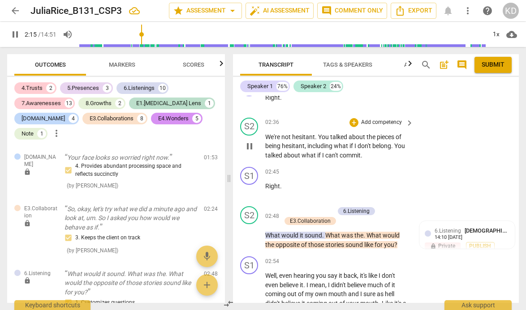
scroll to position [1021, 0]
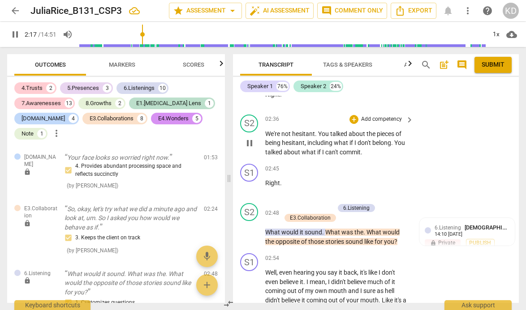
click at [249, 145] on span "pause" at bounding box center [249, 143] width 11 height 11
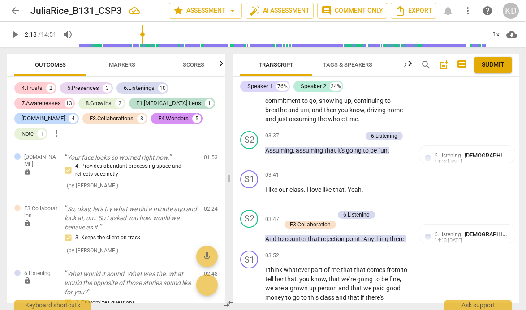
scroll to position [1265, 0]
